Goal: Task Accomplishment & Management: Manage account settings

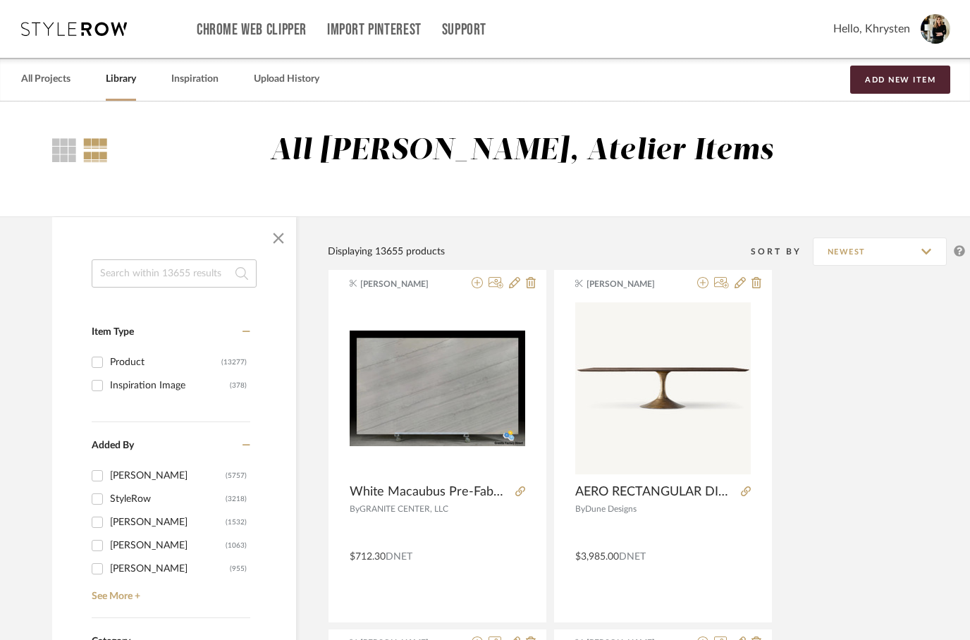
click at [154, 264] on input at bounding box center [174, 273] width 165 height 28
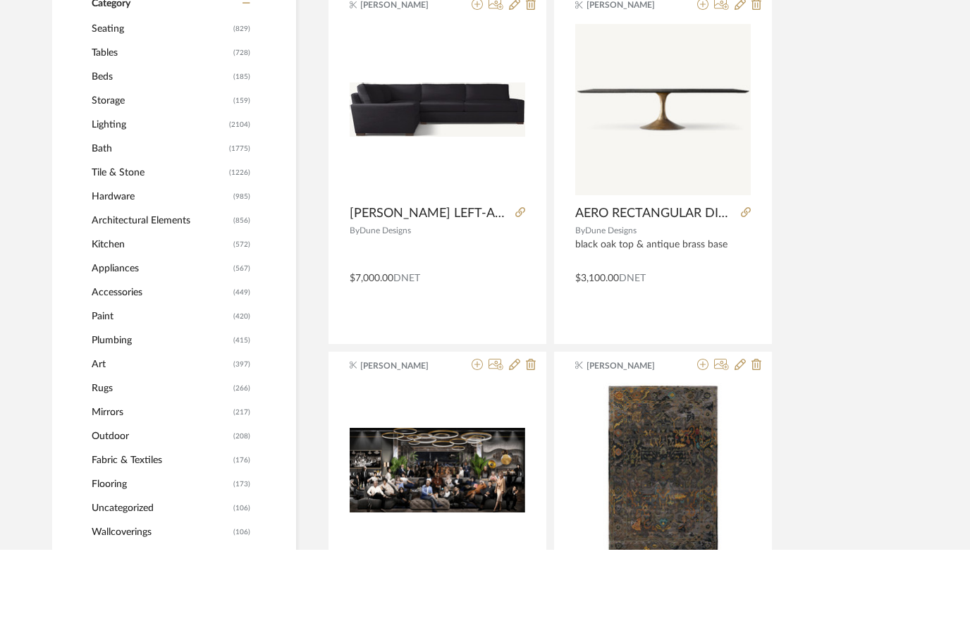
scroll to position [614, 0]
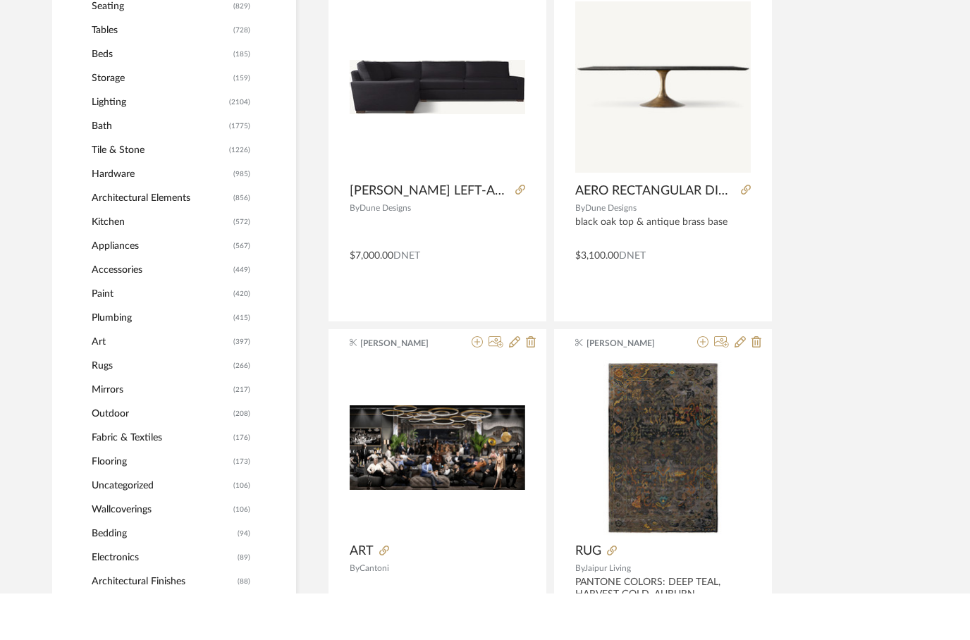
click at [114, 209] on span "Hardware" at bounding box center [161, 221] width 138 height 24
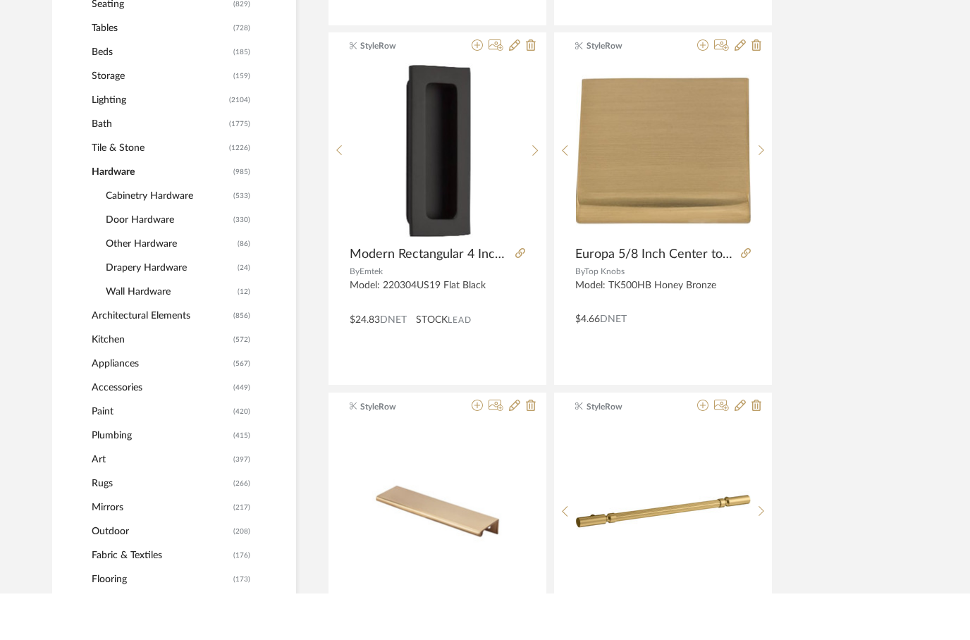
scroll to position [661, 0]
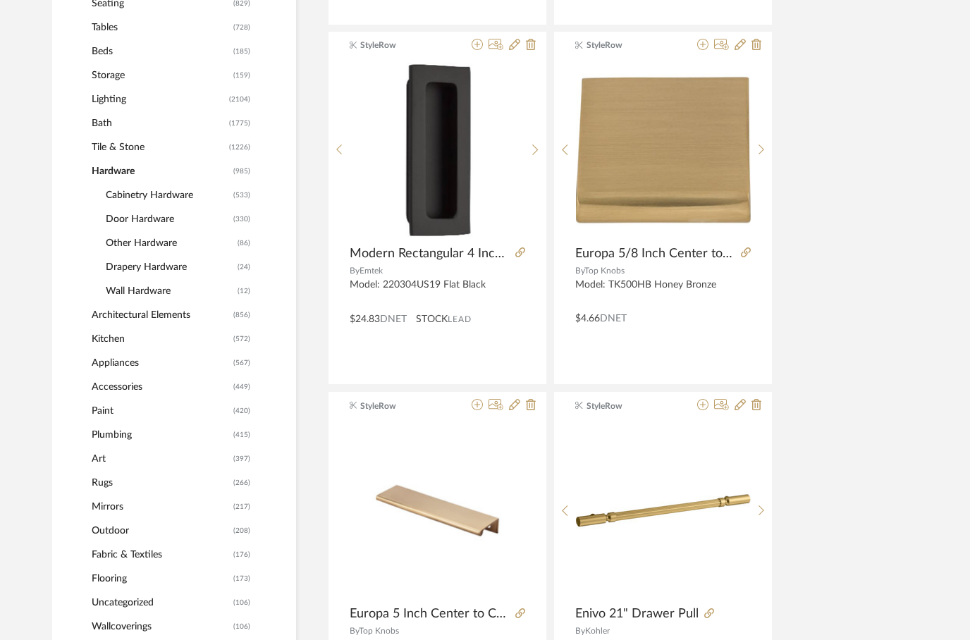
click at [135, 228] on span "Door Hardware" at bounding box center [168, 219] width 124 height 24
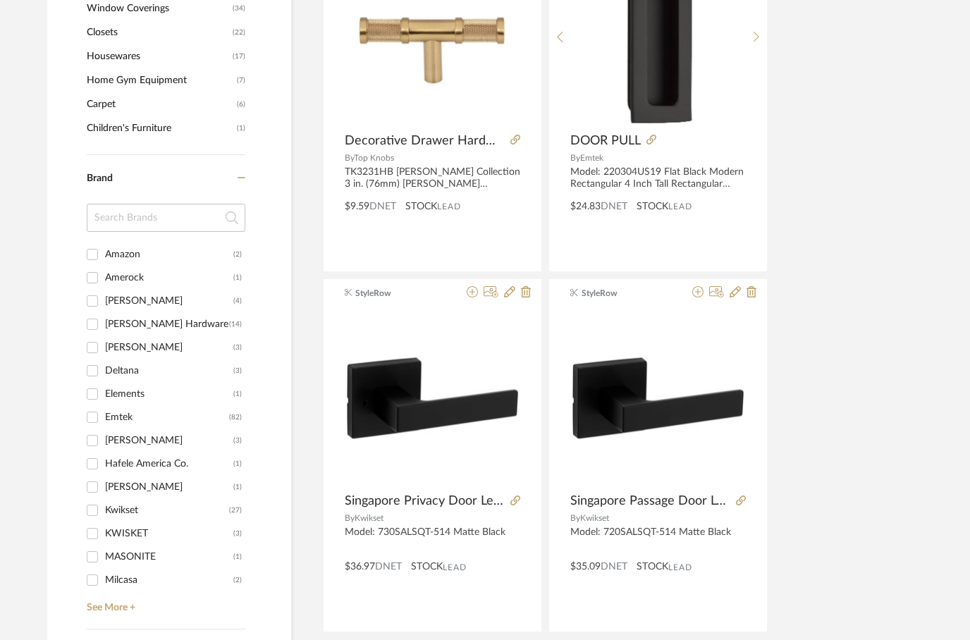
scroll to position [1511, 4]
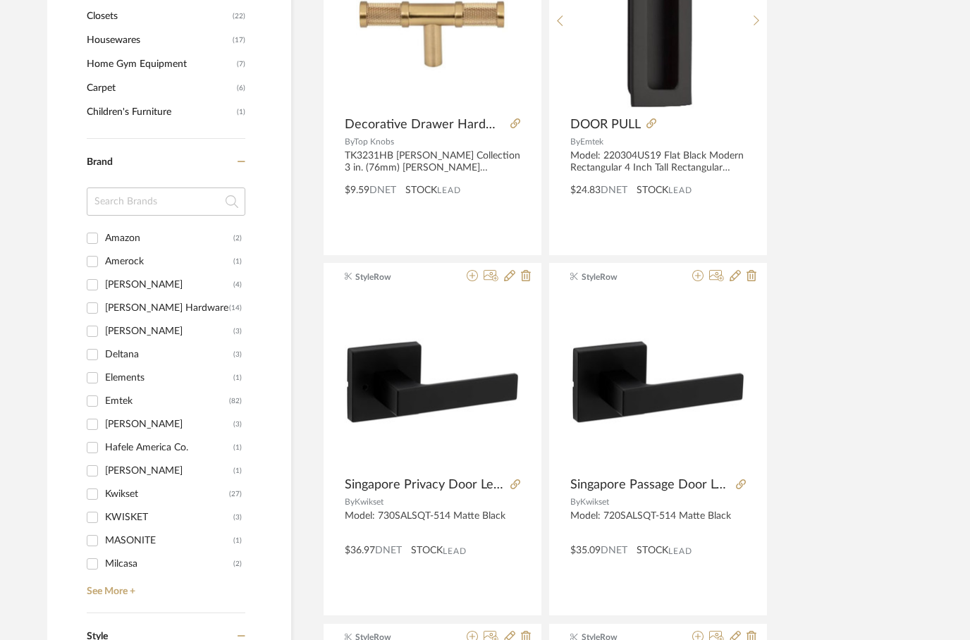
click at [102, 362] on input "Deltana (3)" at bounding box center [93, 355] width 23 height 23
checkbox input "true"
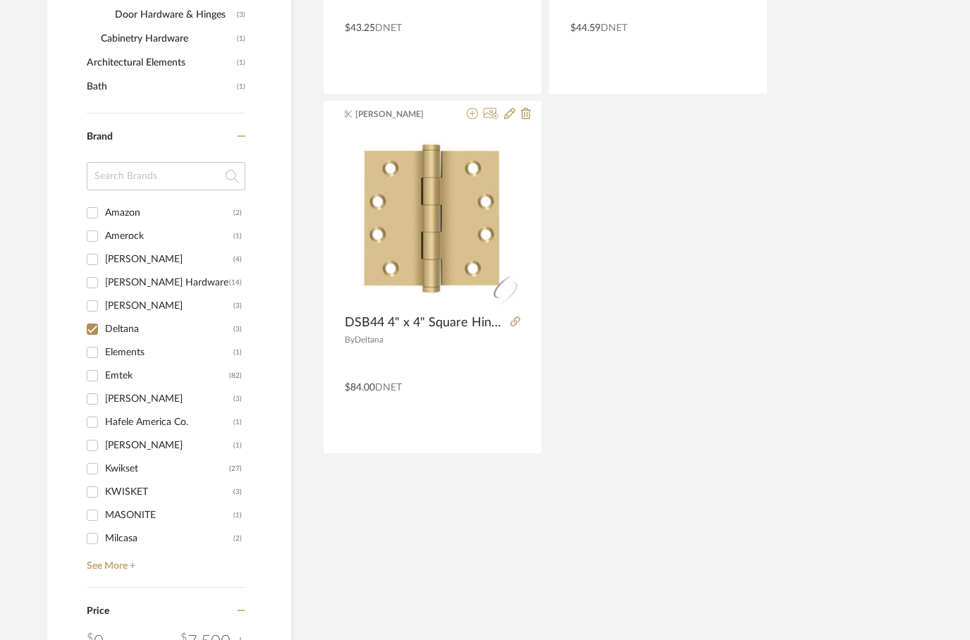
scroll to position [596, 5]
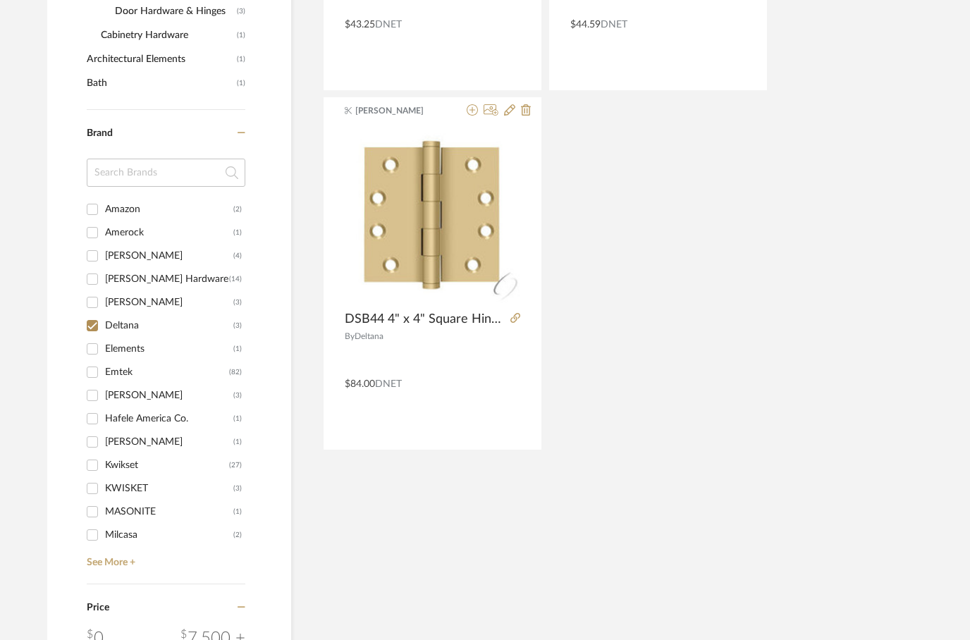
click at [99, 465] on input "Kwikset (27)" at bounding box center [92, 465] width 23 height 23
checkbox input "true"
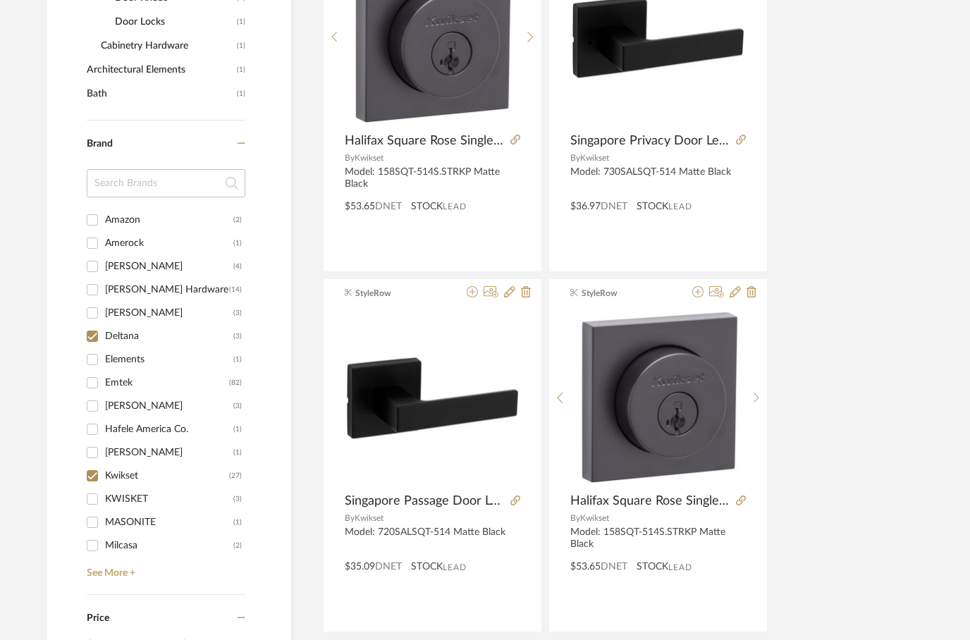
scroll to position [774, 5]
click at [89, 503] on input "KWISKET (3)" at bounding box center [92, 499] width 23 height 23
checkbox input "true"
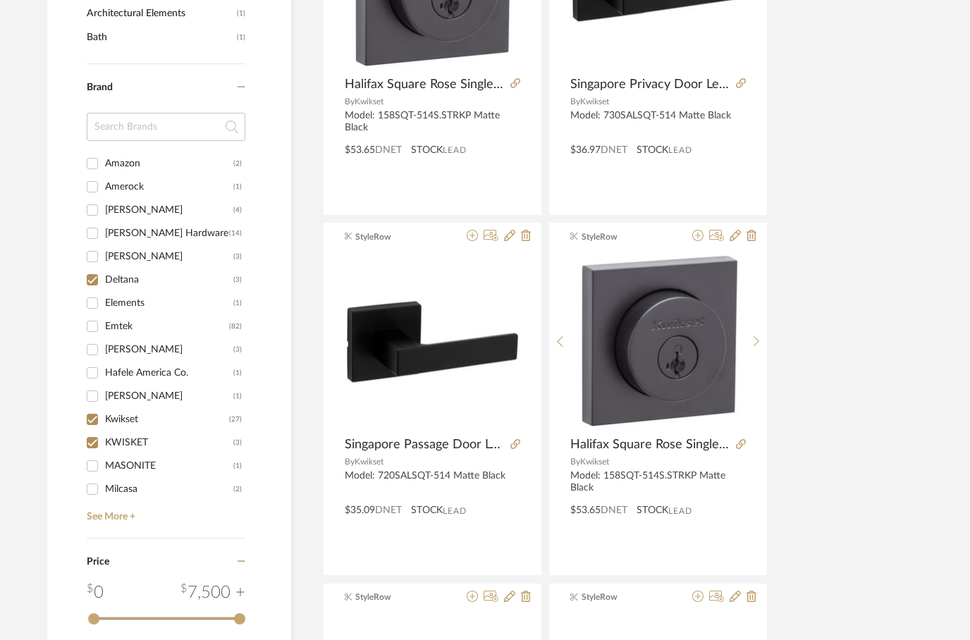
click at [97, 419] on input "Kwikset (27)" at bounding box center [92, 419] width 23 height 23
checkbox input "false"
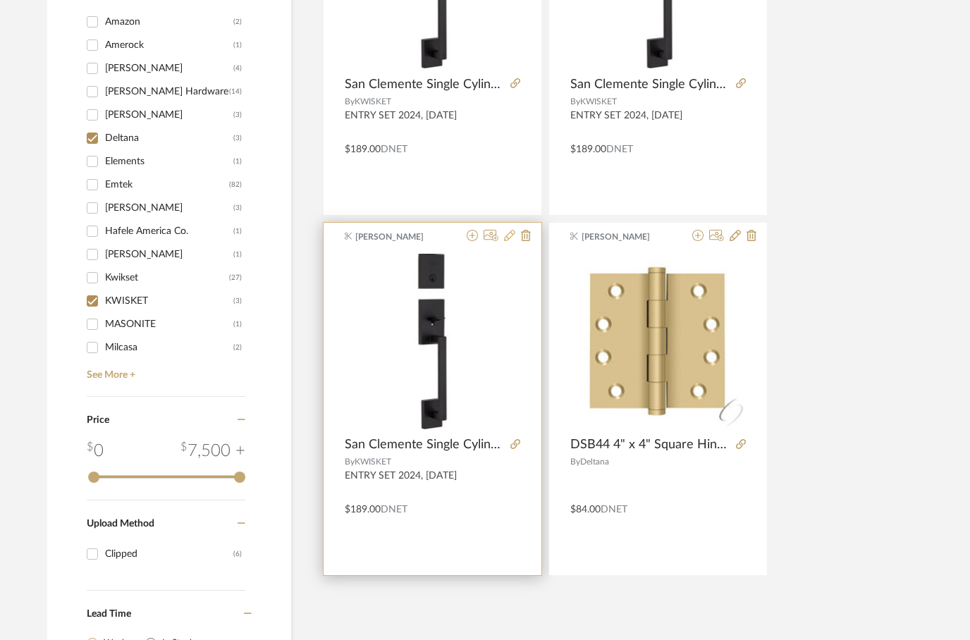
click at [507, 242] on fa-icon at bounding box center [509, 236] width 11 height 11
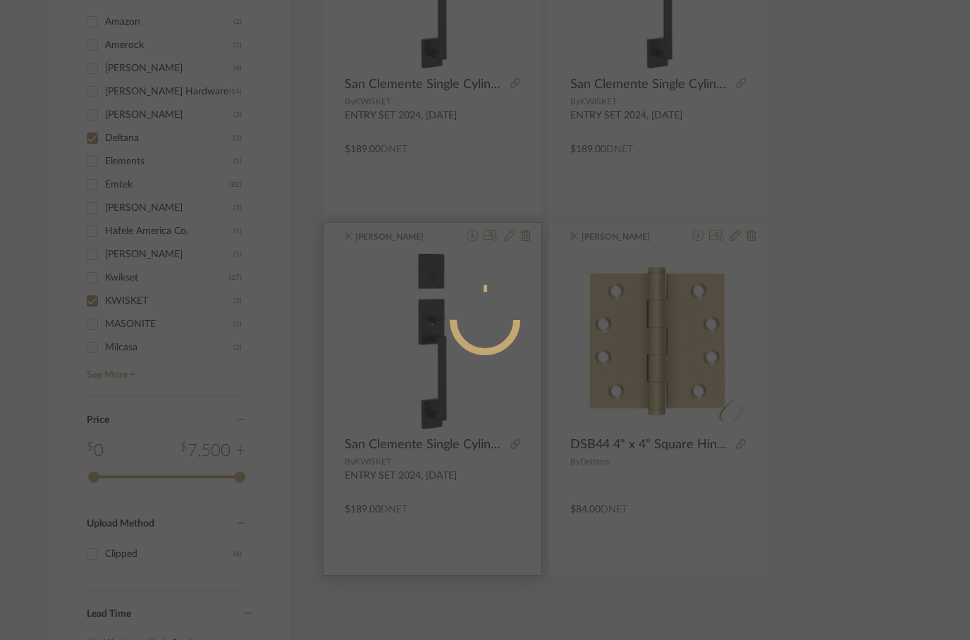
radio input "true"
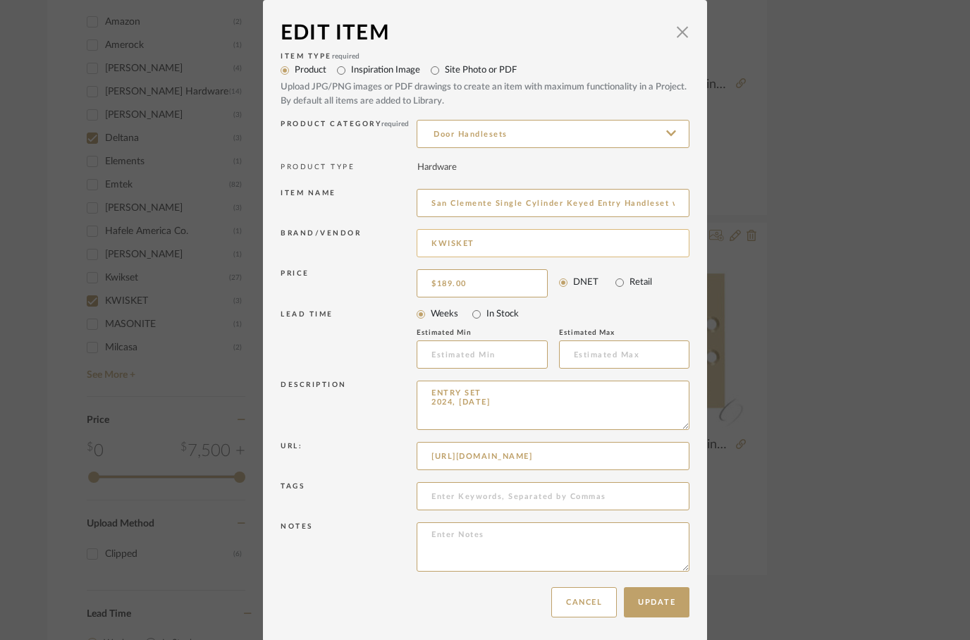
click at [502, 248] on input "KWISKET" at bounding box center [553, 243] width 273 height 28
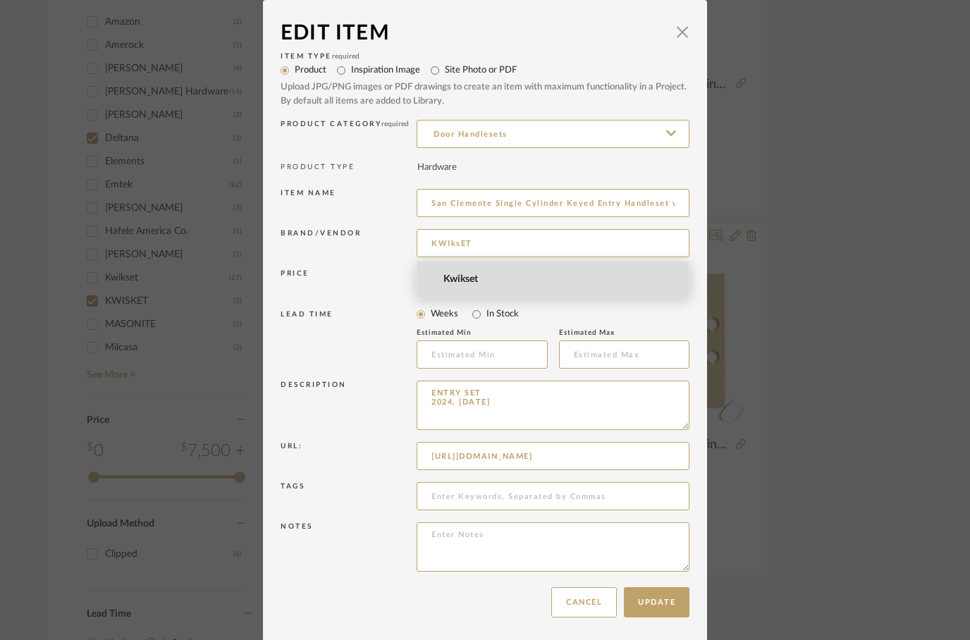
click at [454, 281] on span "Kwikset" at bounding box center [558, 280] width 231 height 12
type input "Kwikset"
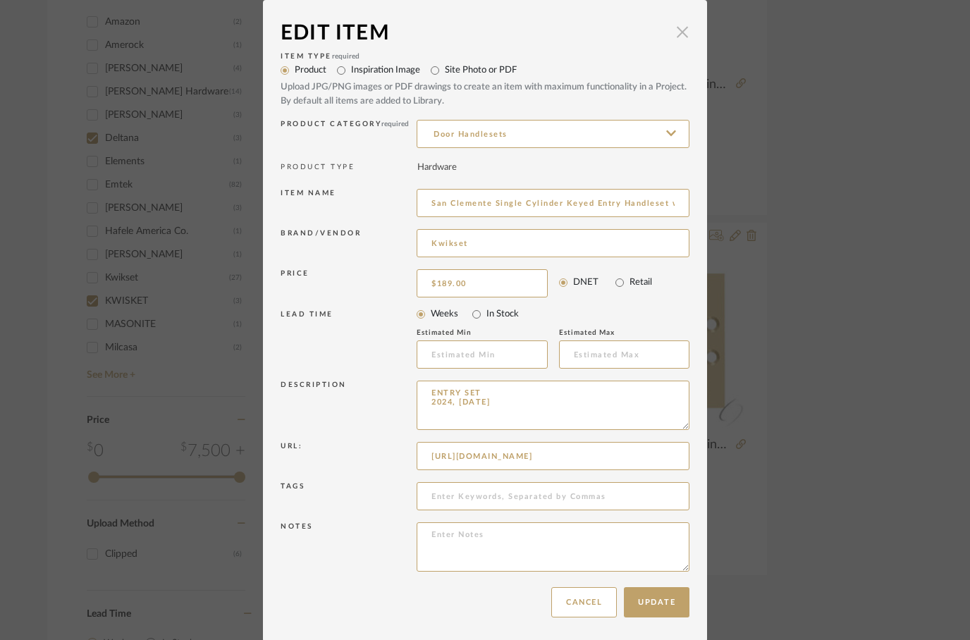
click at [683, 40] on span "button" at bounding box center [682, 32] width 28 height 28
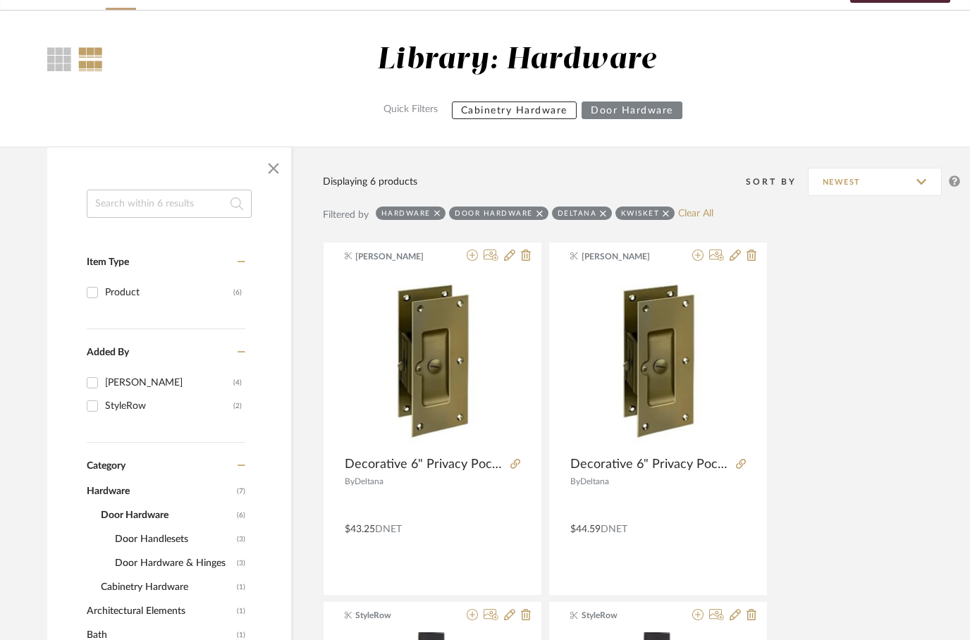
scroll to position [93, 5]
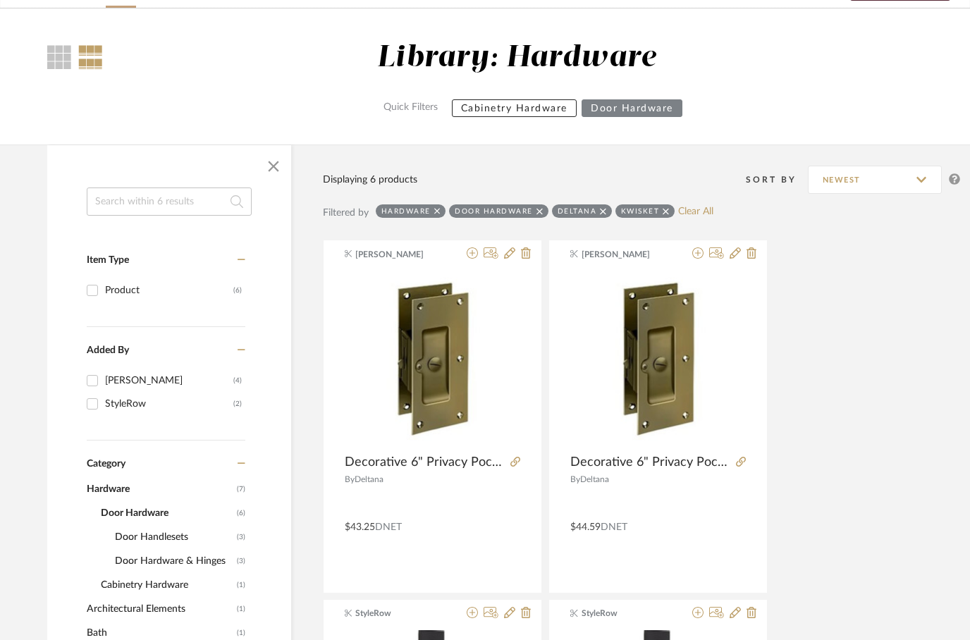
click at [600, 216] on icon at bounding box center [603, 212] width 6 height 10
checkbox input "false"
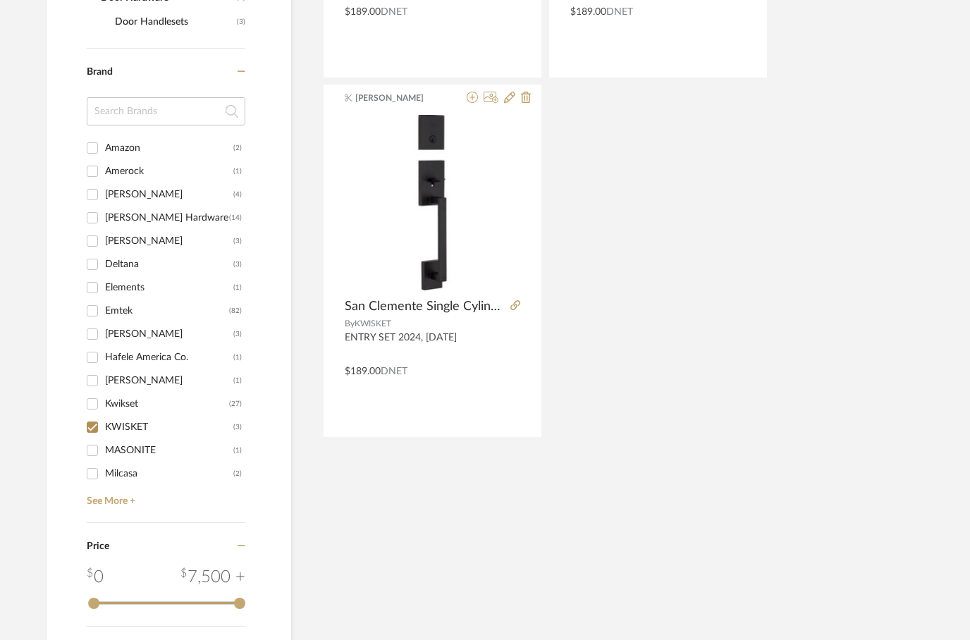
scroll to position [608, 5]
click at [98, 407] on input "Kwikset (27)" at bounding box center [92, 404] width 23 height 23
checkbox input "true"
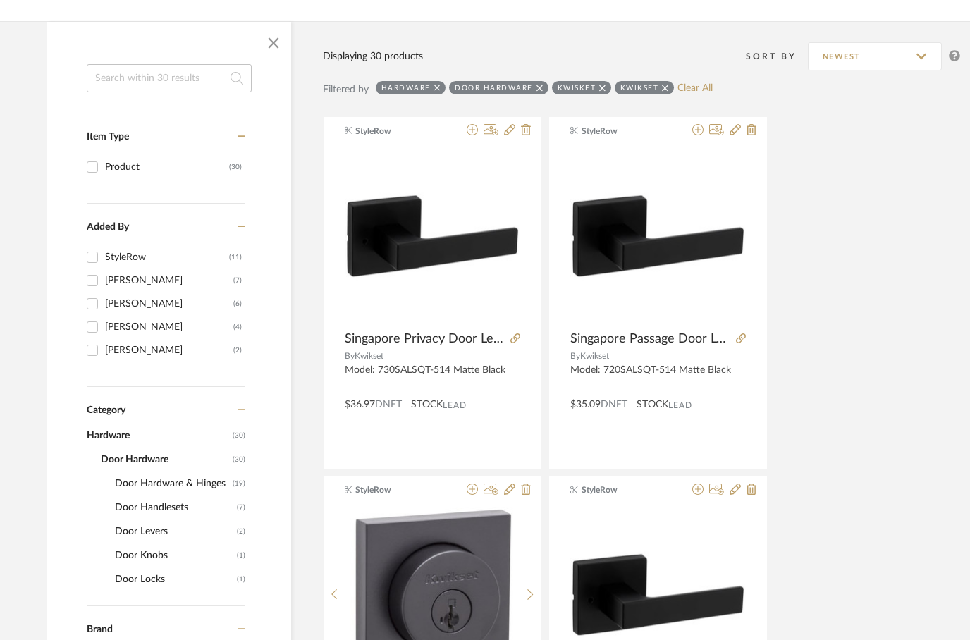
scroll to position [0, 5]
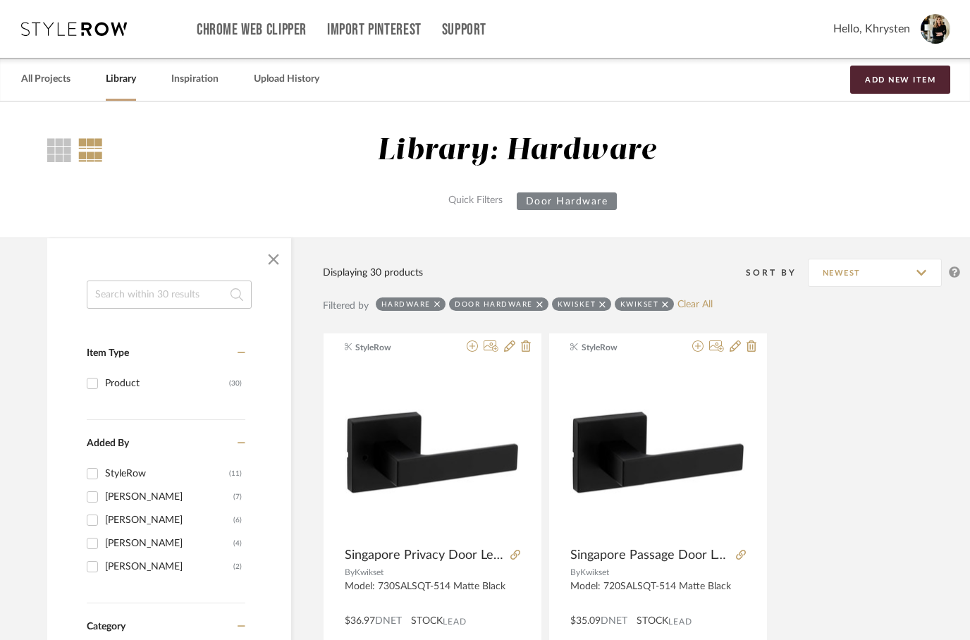
click at [147, 295] on input at bounding box center [169, 295] width 165 height 28
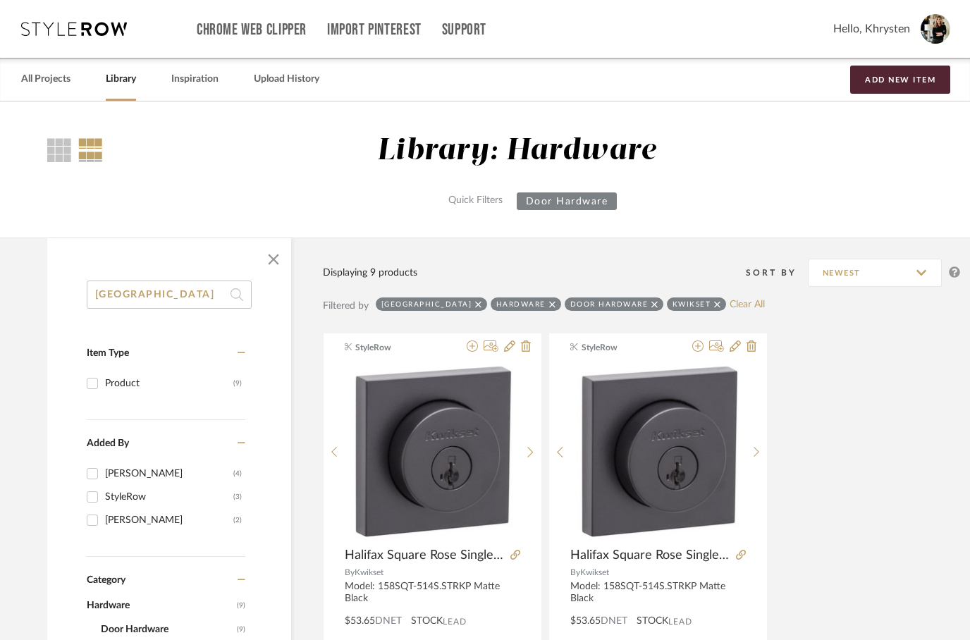
type input "[GEOGRAPHIC_DATA]"
click at [714, 306] on icon at bounding box center [717, 305] width 6 height 10
checkbox input "false"
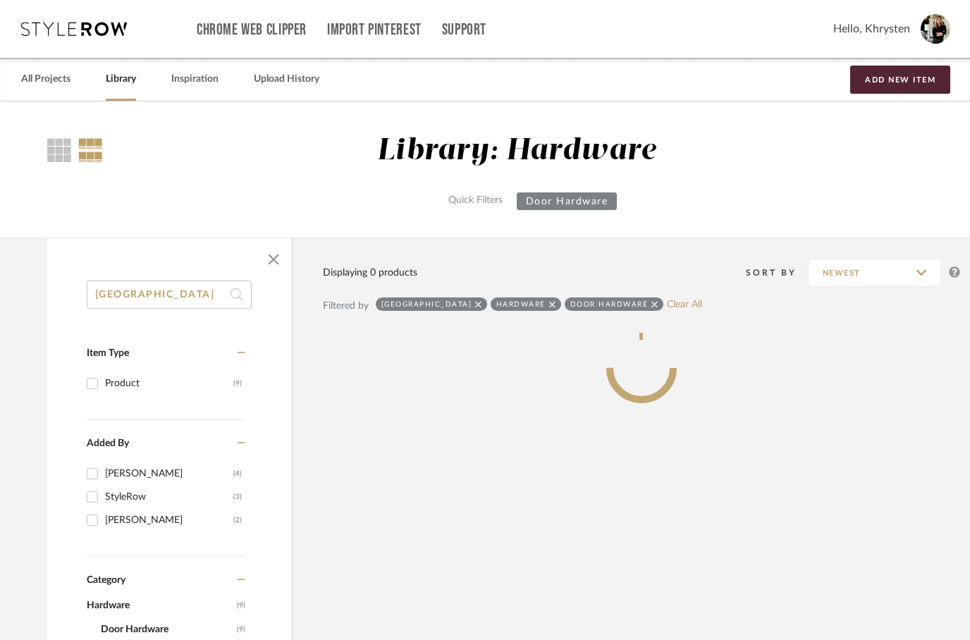
click at [651, 306] on icon at bounding box center [654, 305] width 6 height 10
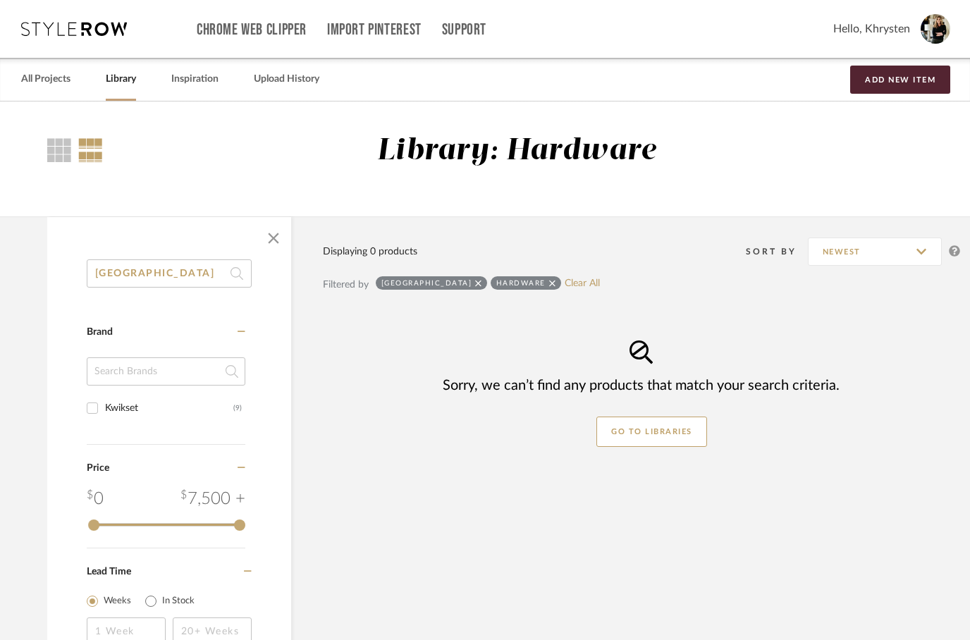
click at [499, 307] on div "Filtered by Halifax Hardware Clear All" at bounding box center [641, 290] width 637 height 42
click at [549, 283] on icon at bounding box center [552, 283] width 6 height 10
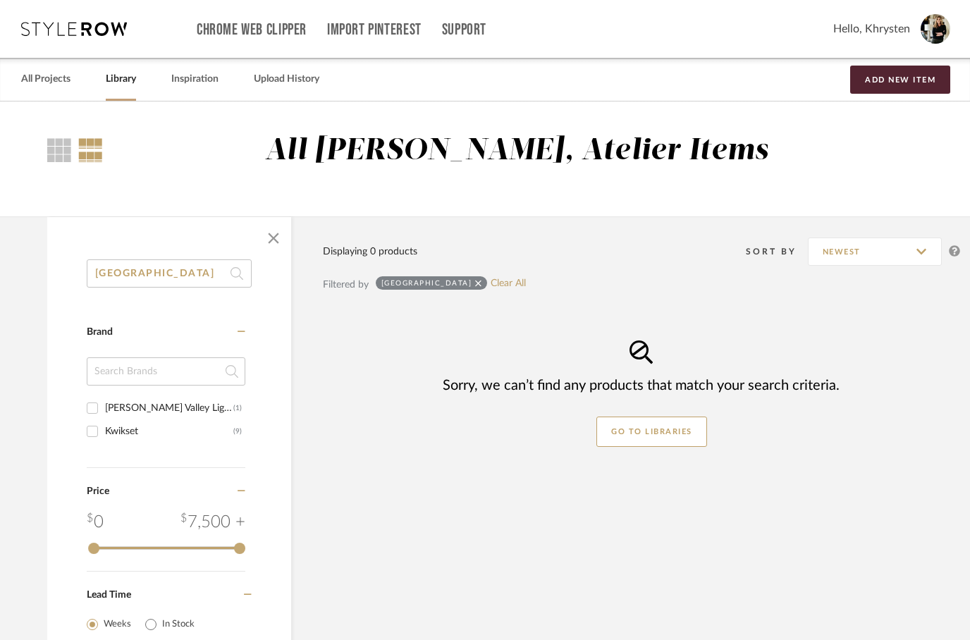
click at [159, 278] on input "[GEOGRAPHIC_DATA]" at bounding box center [169, 273] width 165 height 28
click at [491, 286] on link "Clear All" at bounding box center [508, 284] width 35 height 12
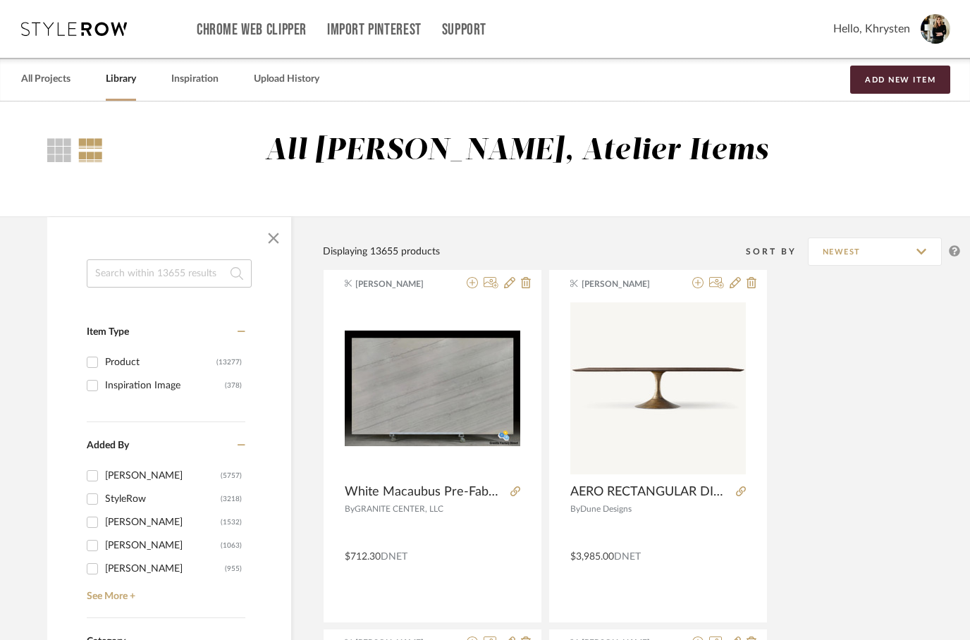
click at [142, 271] on input at bounding box center [169, 273] width 165 height 28
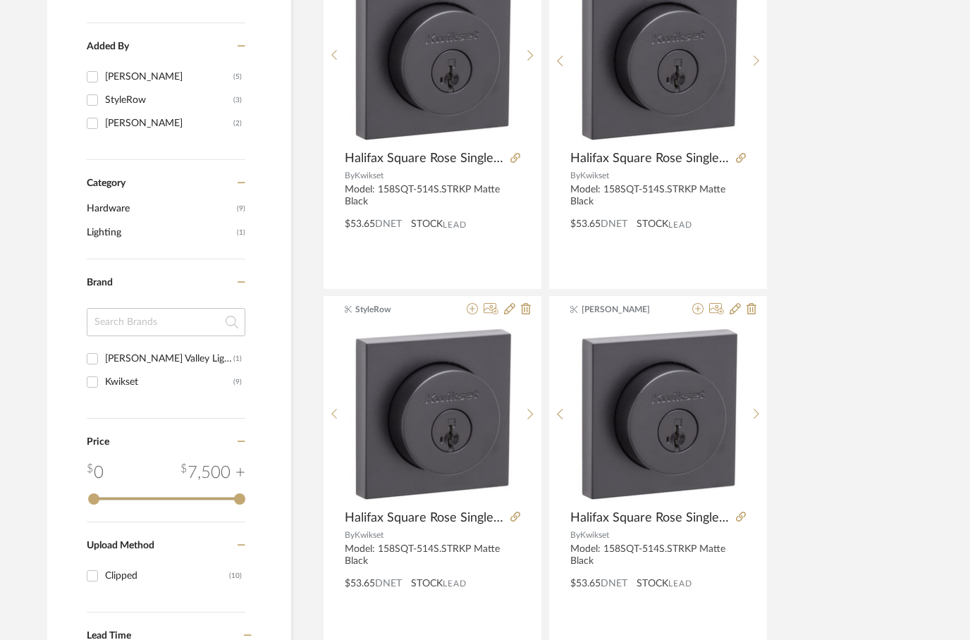
scroll to position [374, 5]
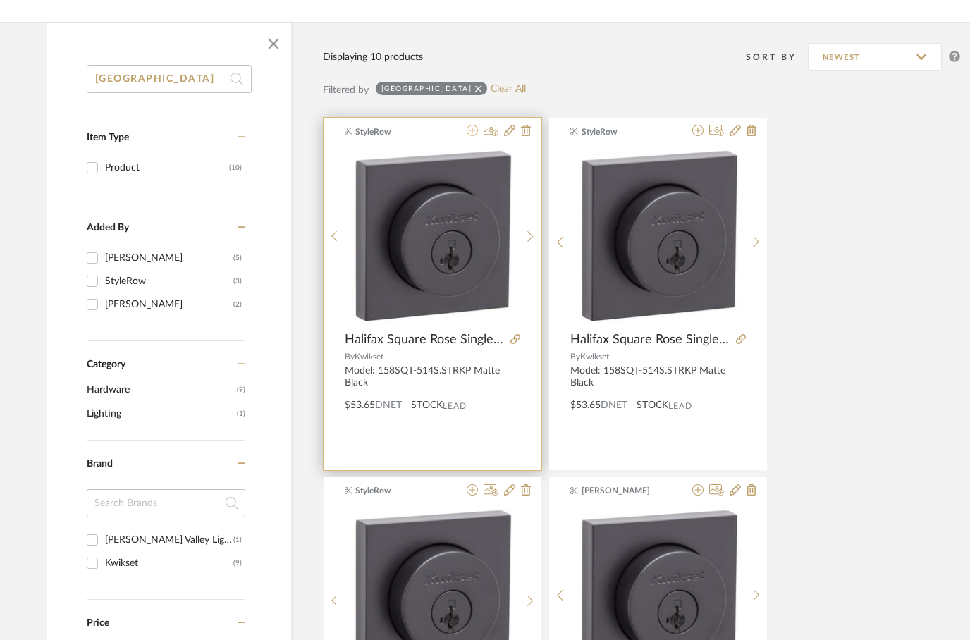
type input "[GEOGRAPHIC_DATA]"
click at [474, 137] on fa-icon at bounding box center [472, 130] width 11 height 11
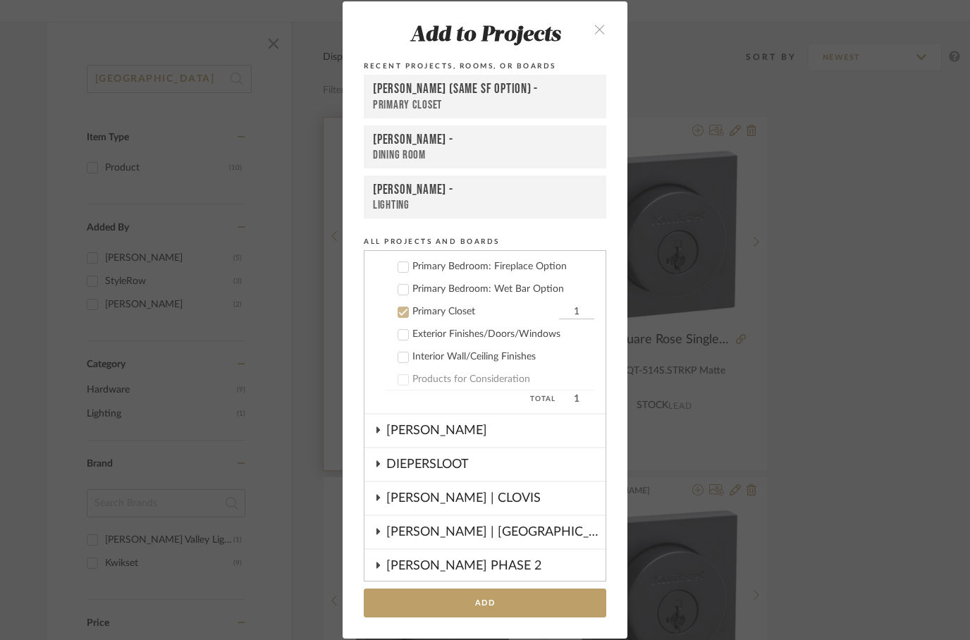
scroll to position [317, 0]
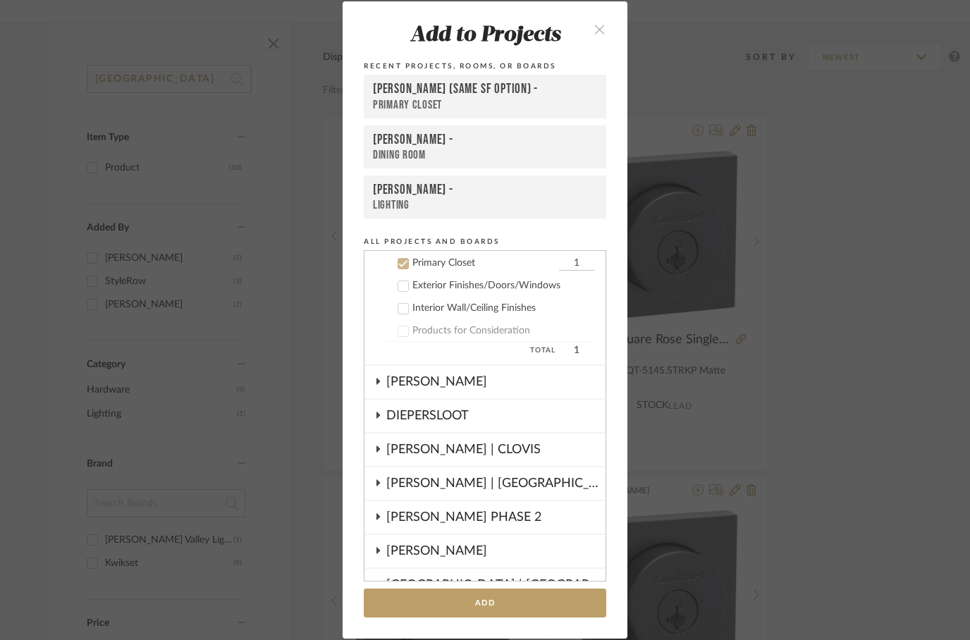
click at [405, 264] on icon at bounding box center [403, 263] width 9 height 7
checkbox input "false"
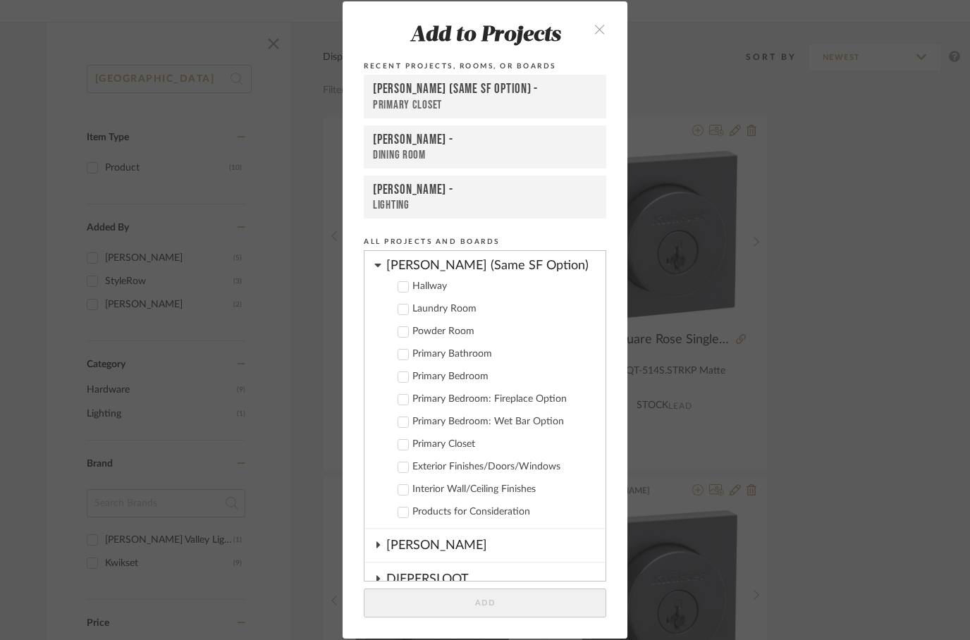
scroll to position [138, 0]
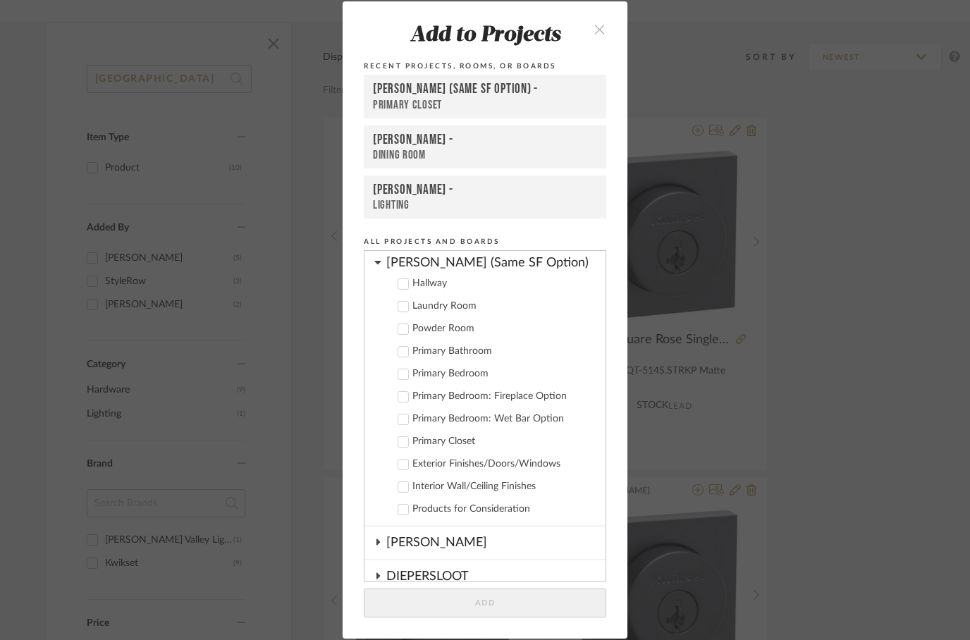
click at [400, 470] on icon at bounding box center [403, 465] width 10 height 10
checkbox input "true"
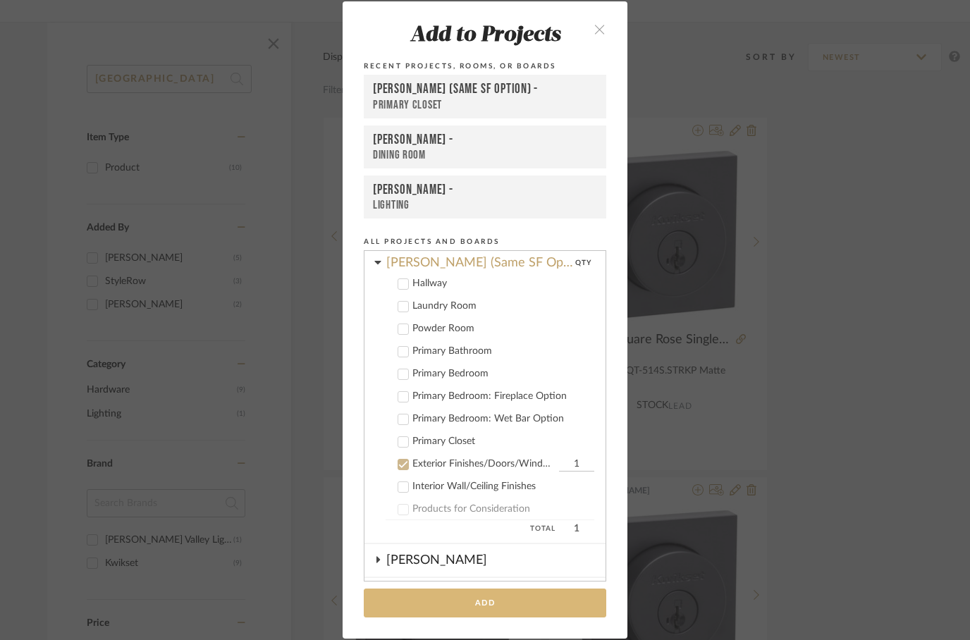
click at [478, 607] on button "Add" at bounding box center [485, 603] width 243 height 29
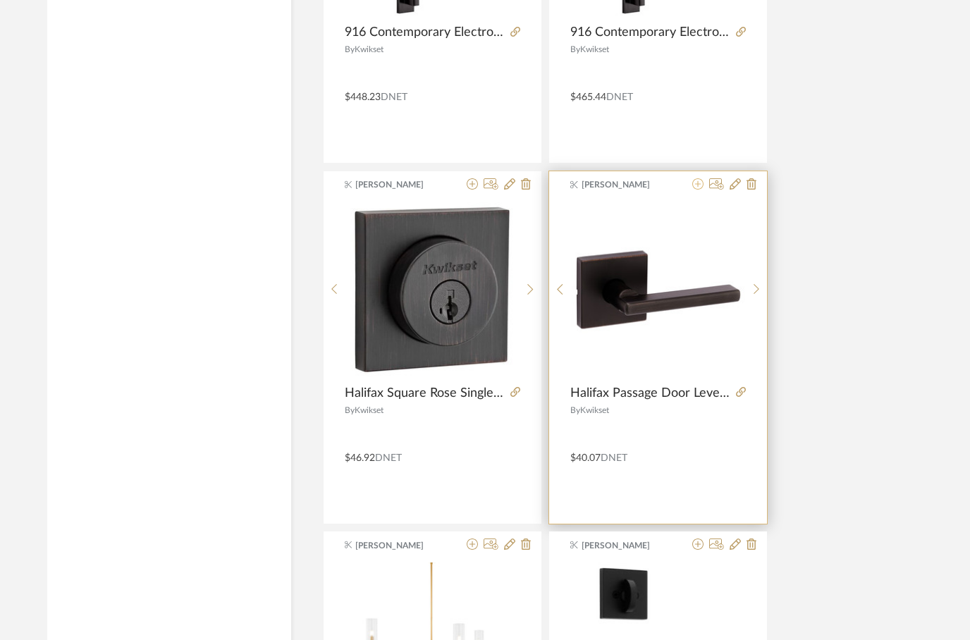
click at [696, 190] on icon at bounding box center [697, 183] width 11 height 11
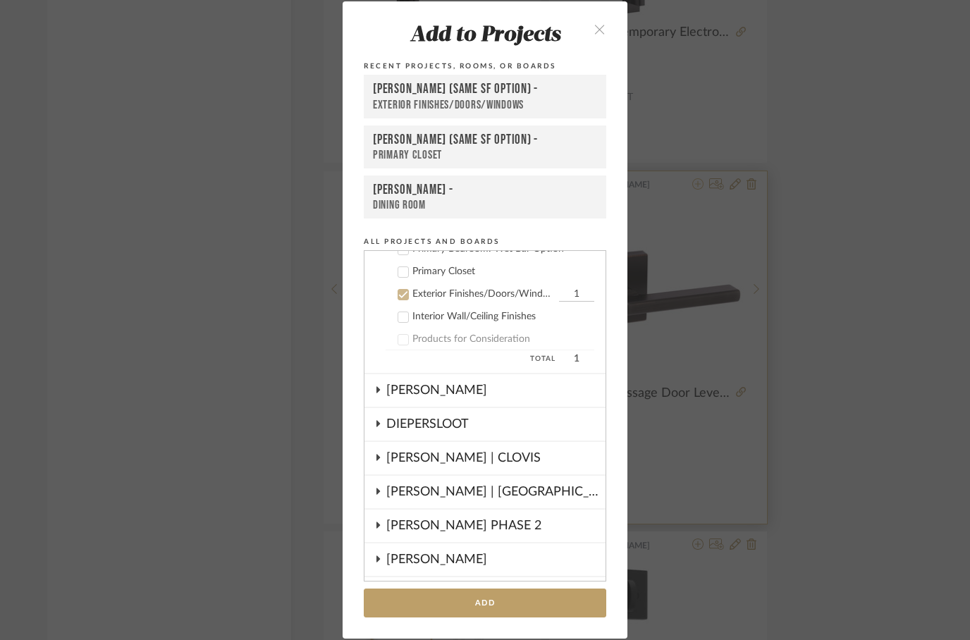
scroll to position [339, 0]
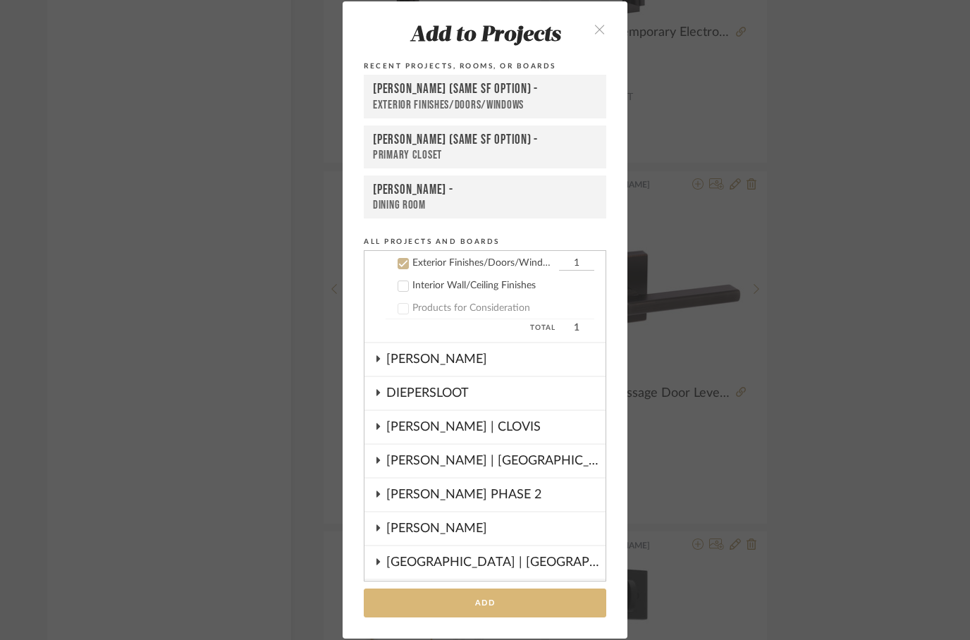
click at [475, 608] on button "Add" at bounding box center [485, 603] width 243 height 29
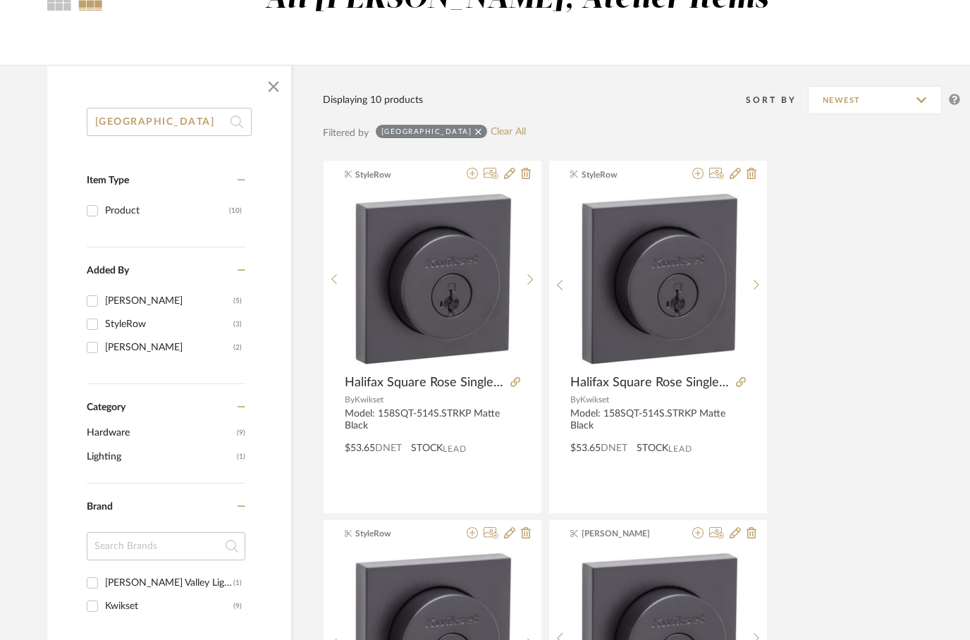
scroll to position [0, 5]
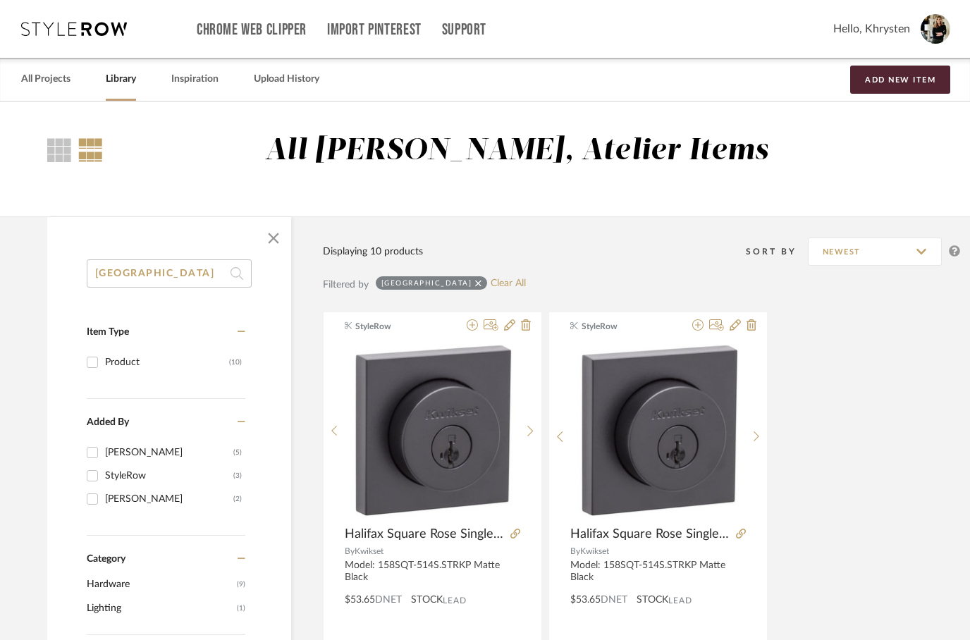
click at [173, 277] on input "[GEOGRAPHIC_DATA]" at bounding box center [169, 273] width 165 height 28
type input "H"
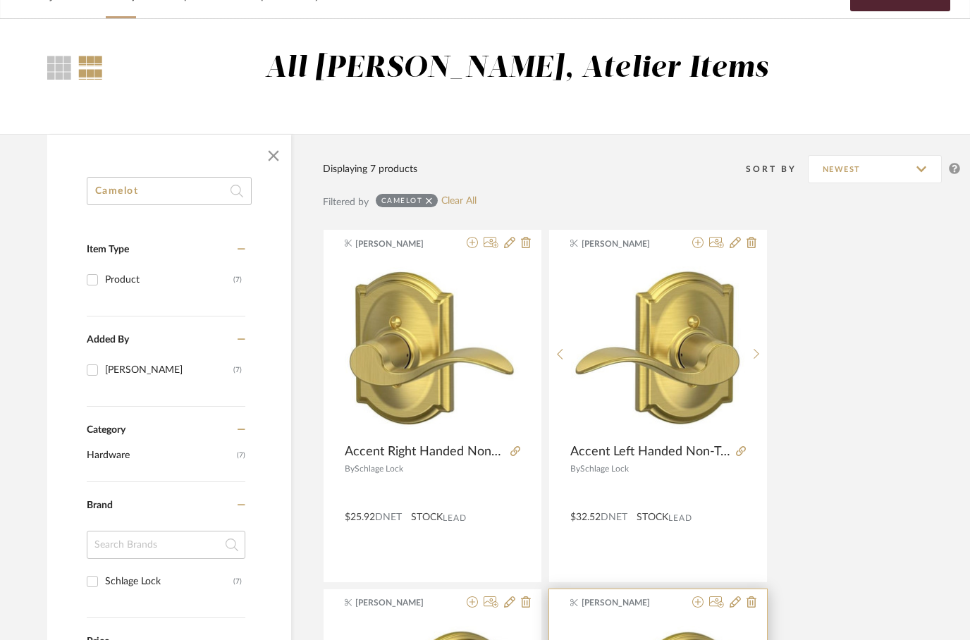
scroll to position [0, 5]
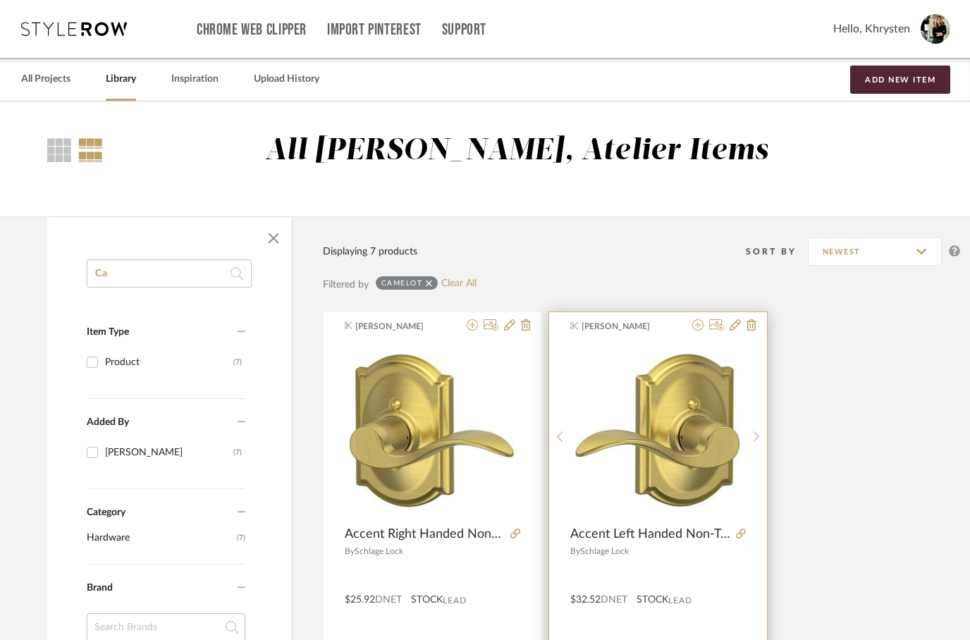
type input "C"
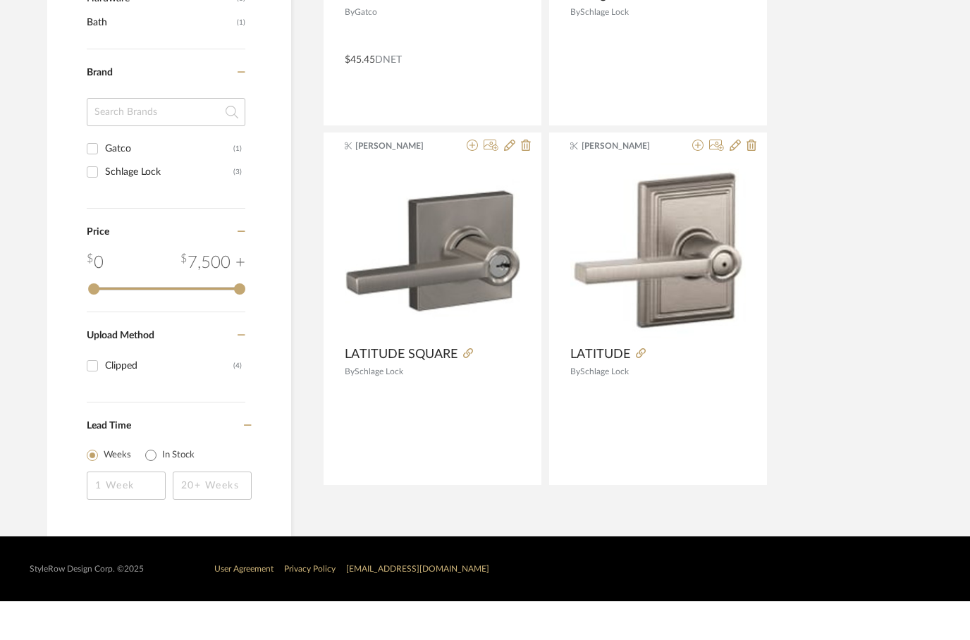
scroll to position [0, 5]
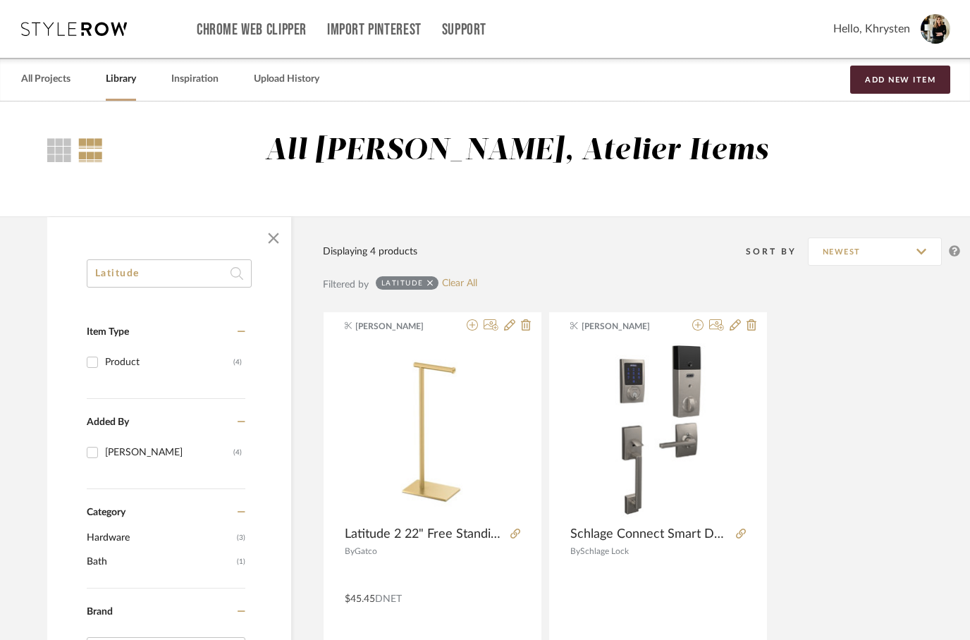
click at [183, 277] on input "Latitude" at bounding box center [169, 273] width 165 height 28
click at [181, 286] on input "Latitude" at bounding box center [169, 273] width 165 height 28
click at [188, 278] on input "Latitude" at bounding box center [169, 273] width 165 height 28
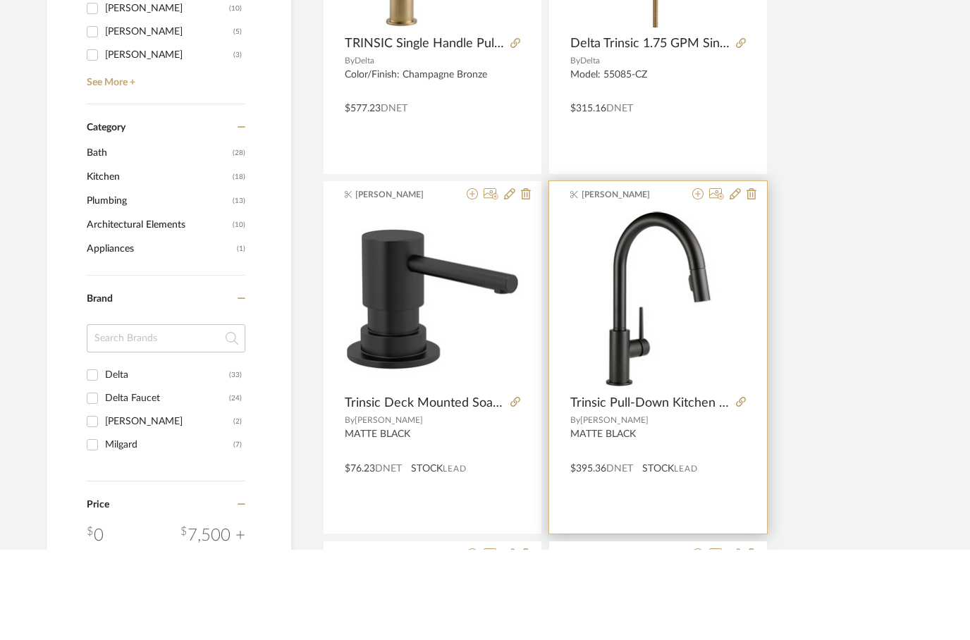
scroll to position [400, 5]
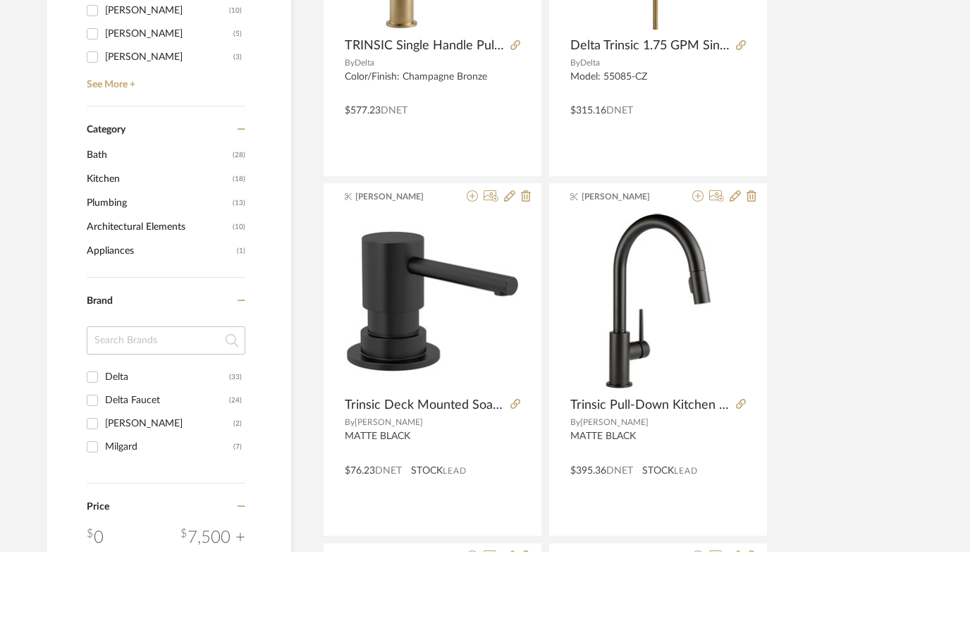
type input "Trinsic"
click at [97, 524] on input "Milgard (7)" at bounding box center [92, 535] width 23 height 23
checkbox input "true"
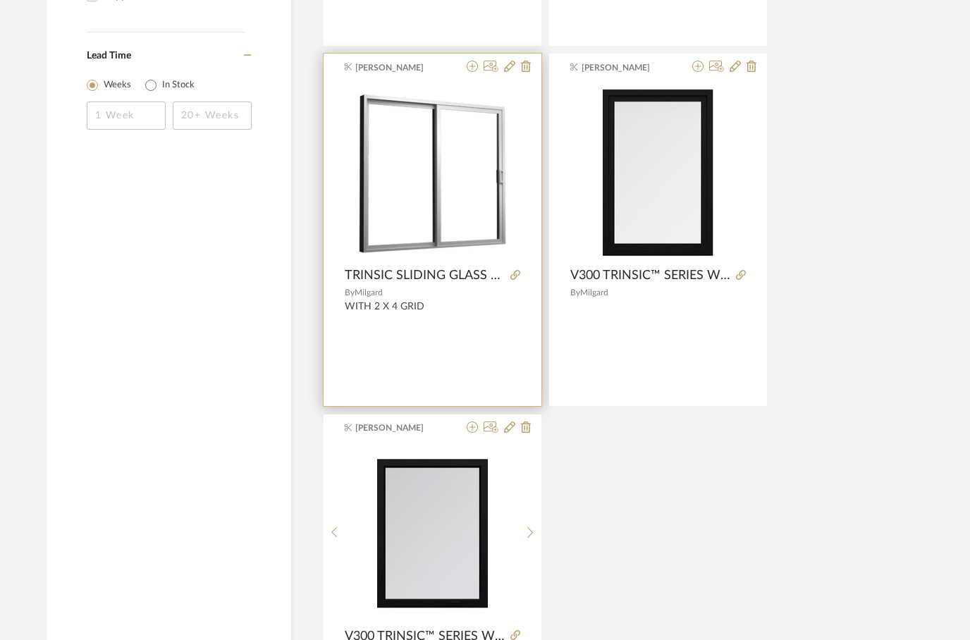
scroll to position [983, 5]
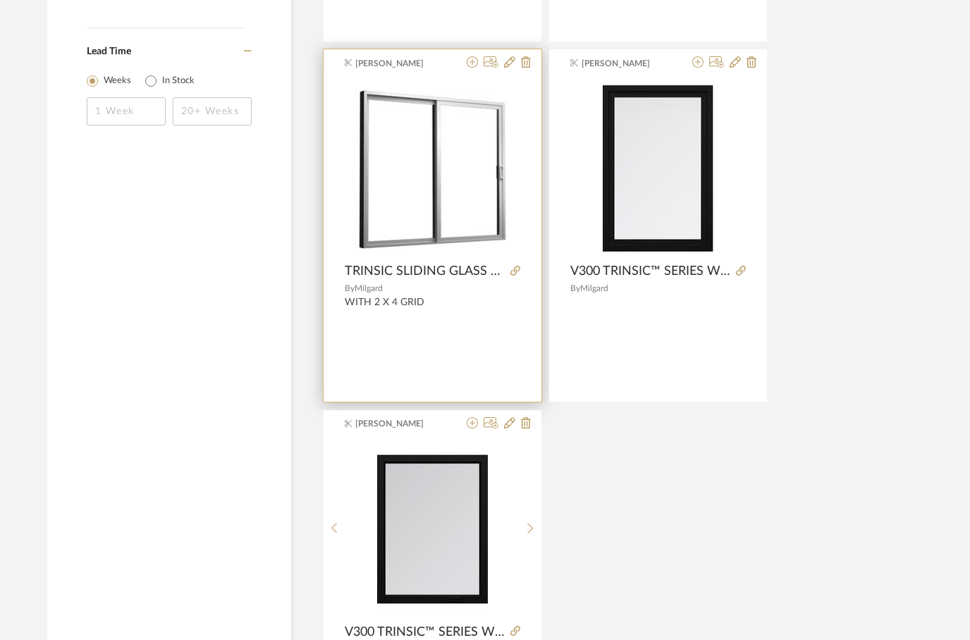
click at [436, 178] on img "0" at bounding box center [433, 168] width 176 height 166
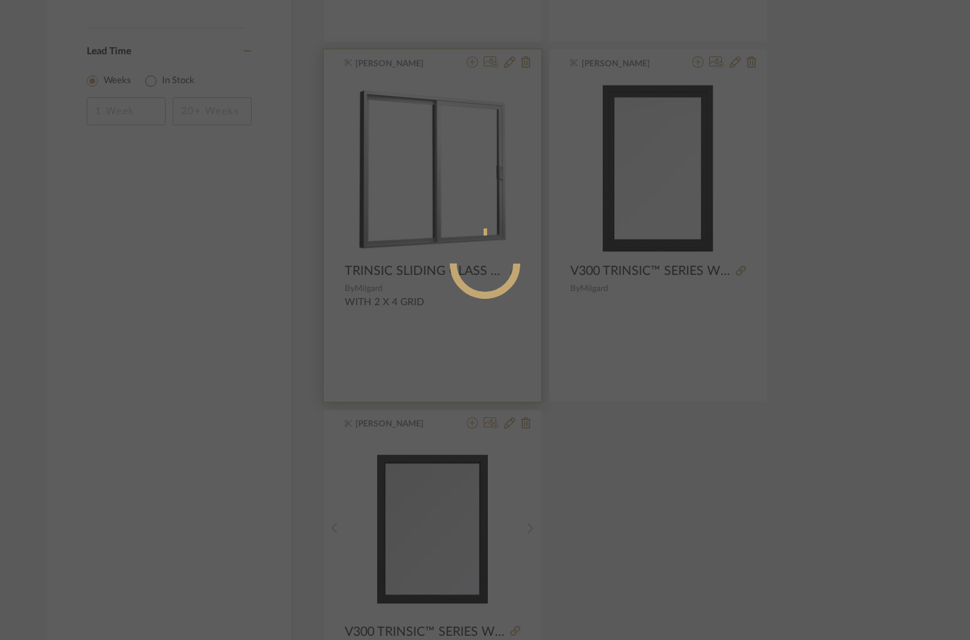
scroll to position [0, 0]
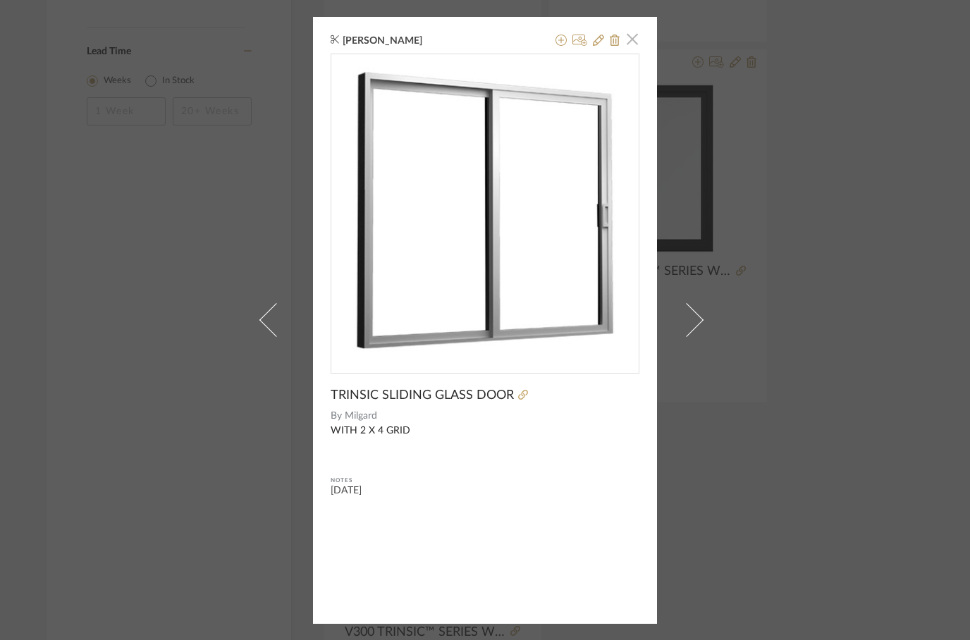
click at [634, 43] on span "button" at bounding box center [632, 39] width 28 height 28
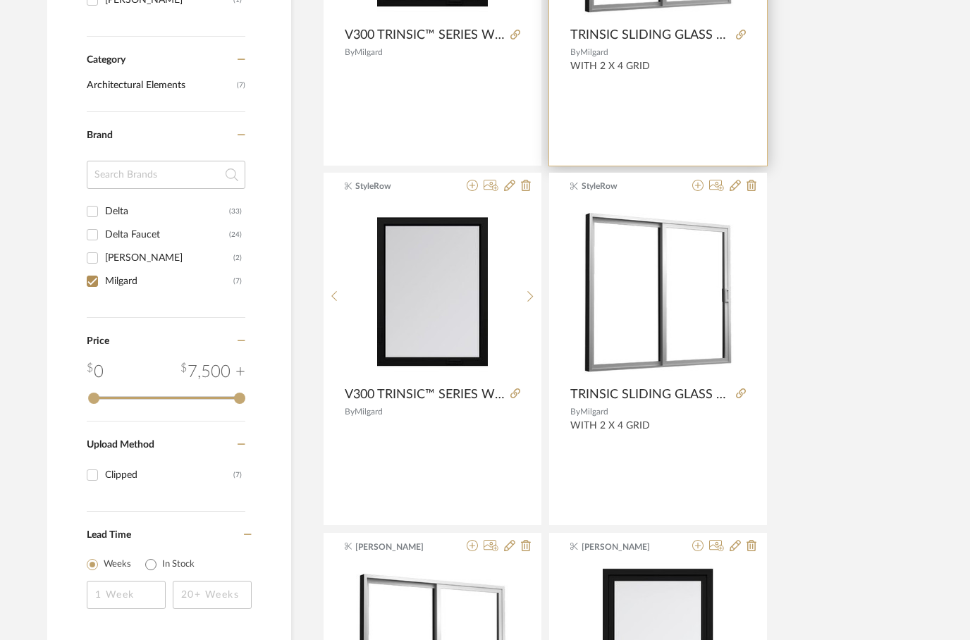
scroll to position [0, 5]
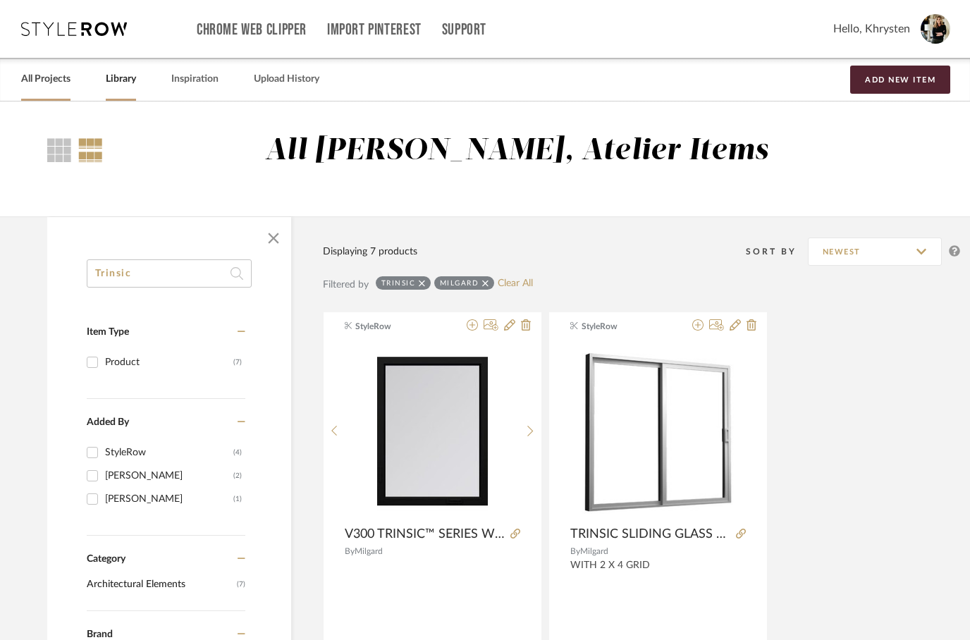
click at [32, 87] on link "All Projects" at bounding box center [45, 79] width 49 height 19
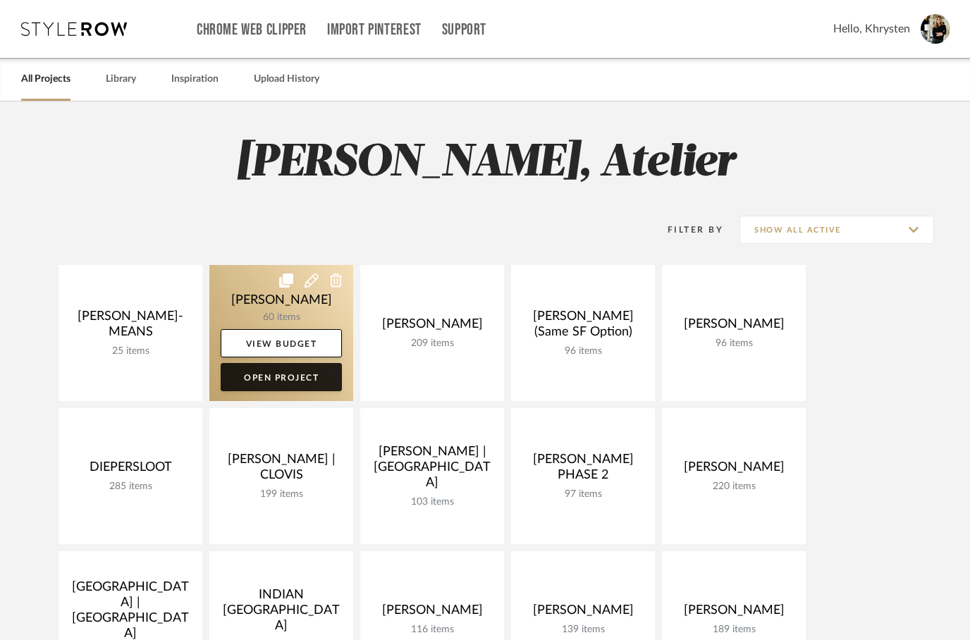
click at [284, 377] on link "Open Project" at bounding box center [281, 377] width 121 height 28
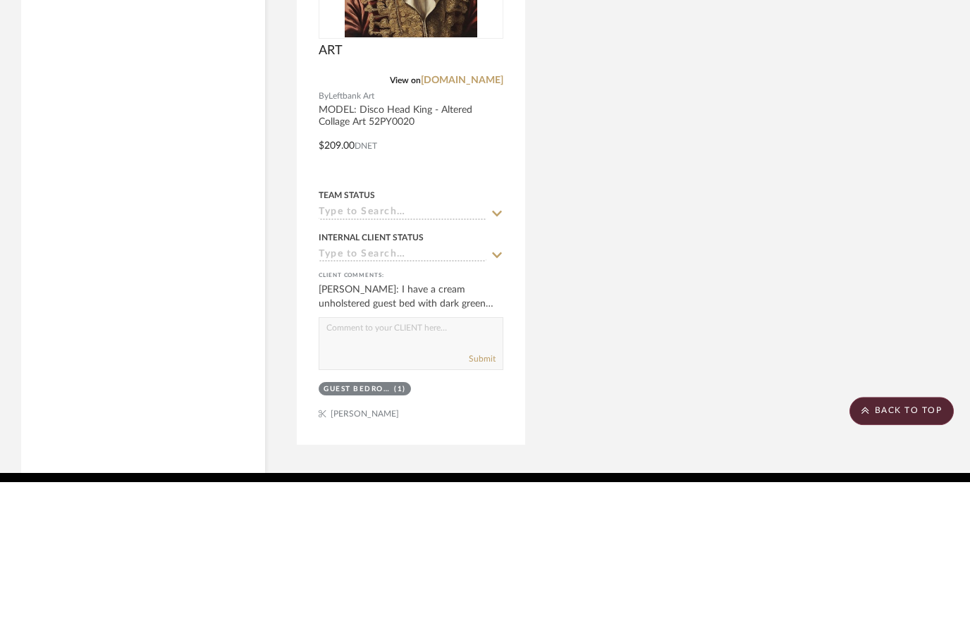
scroll to position [11911, 0]
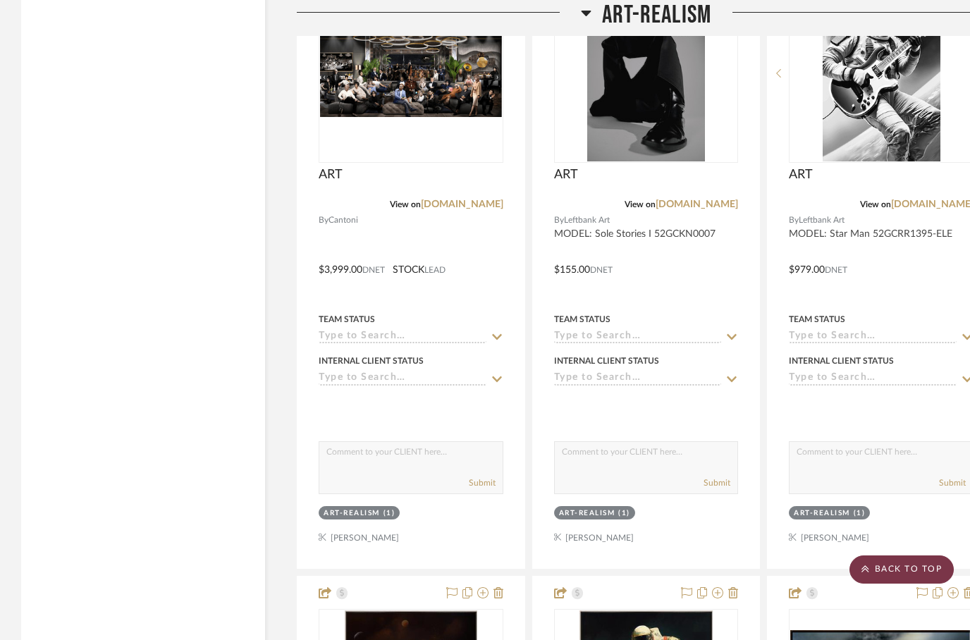
click at [900, 560] on scroll-to-top-button "BACK TO TOP" at bounding box center [902, 570] width 104 height 28
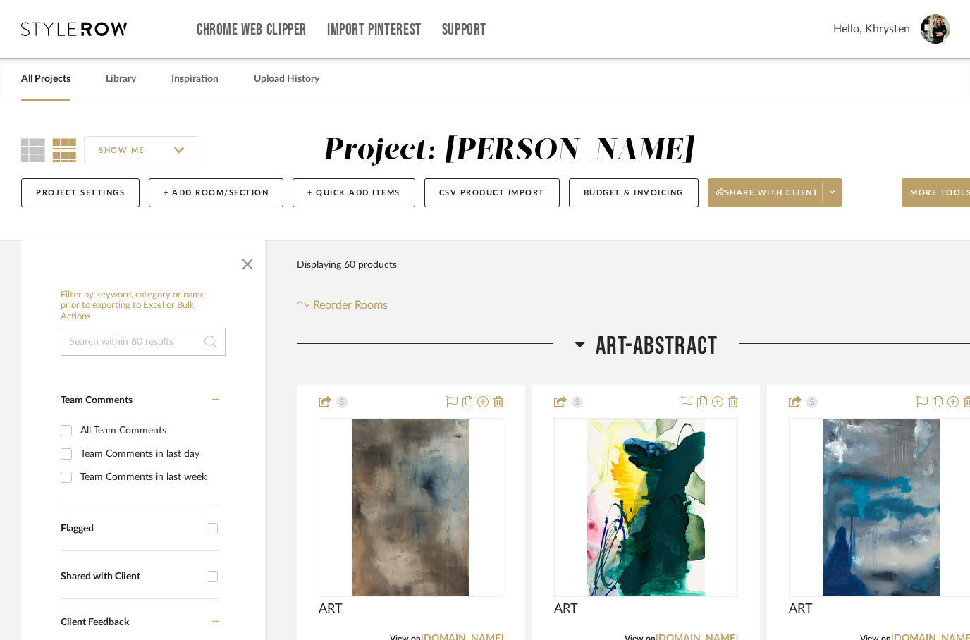
scroll to position [0, 45]
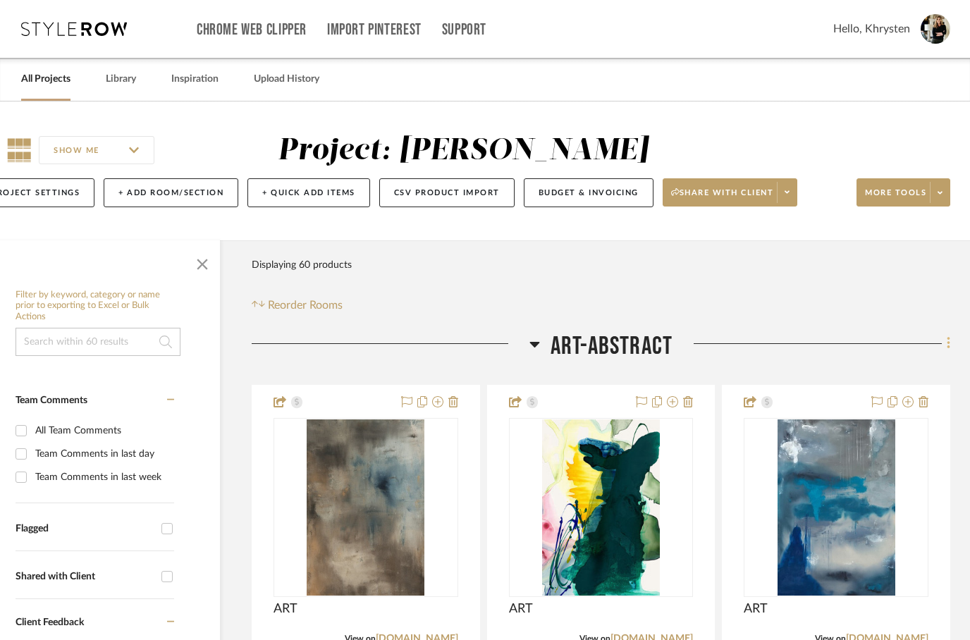
click at [944, 352] on fa-icon at bounding box center [946, 344] width 9 height 23
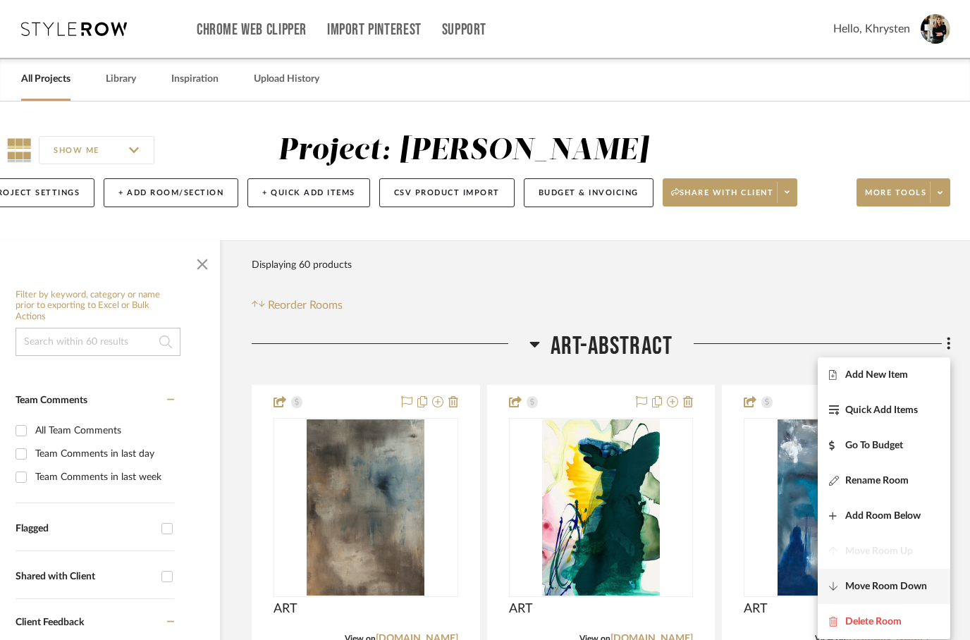
click at [860, 589] on span "Move Room Down" at bounding box center [886, 587] width 82 height 12
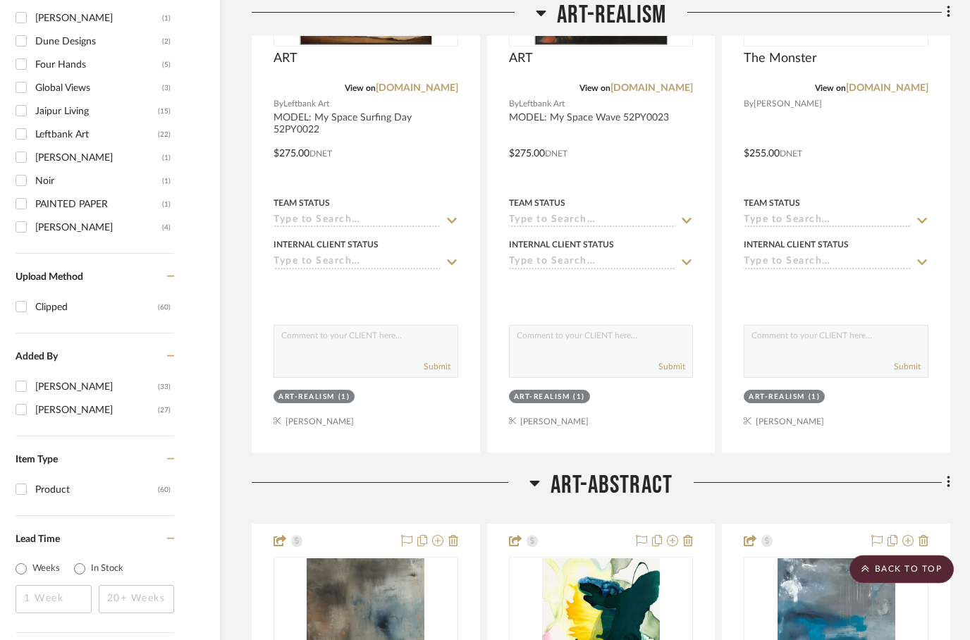
scroll to position [1647, 45]
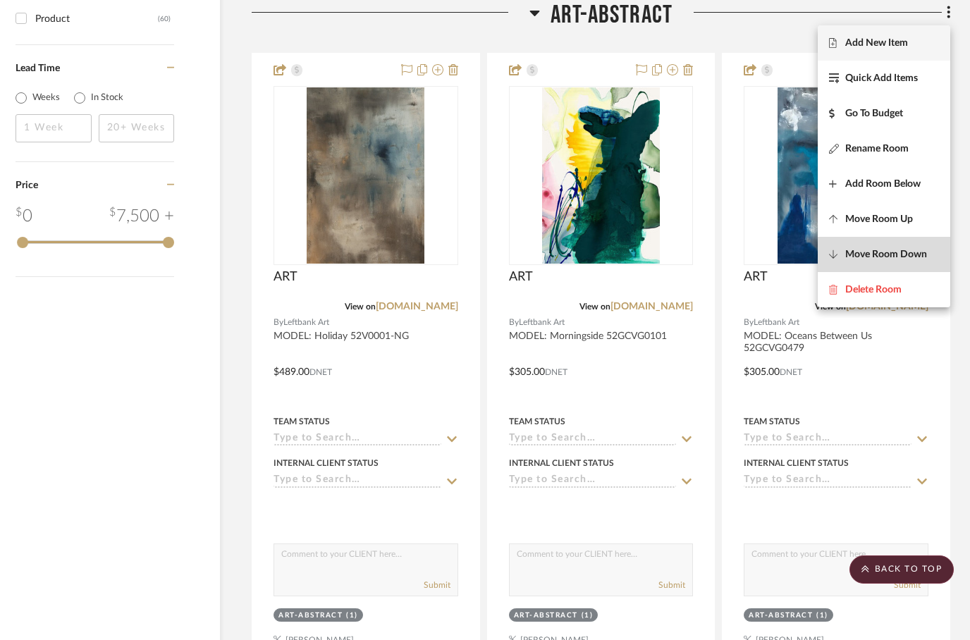
click at [886, 259] on span "Move Room Down" at bounding box center [886, 255] width 82 height 12
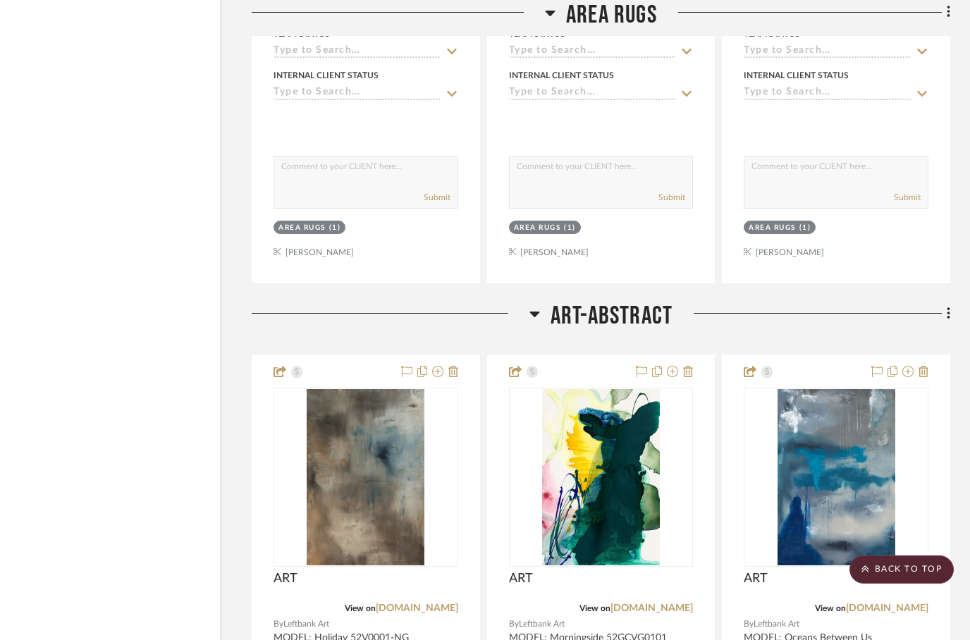
scroll to position [2962, 45]
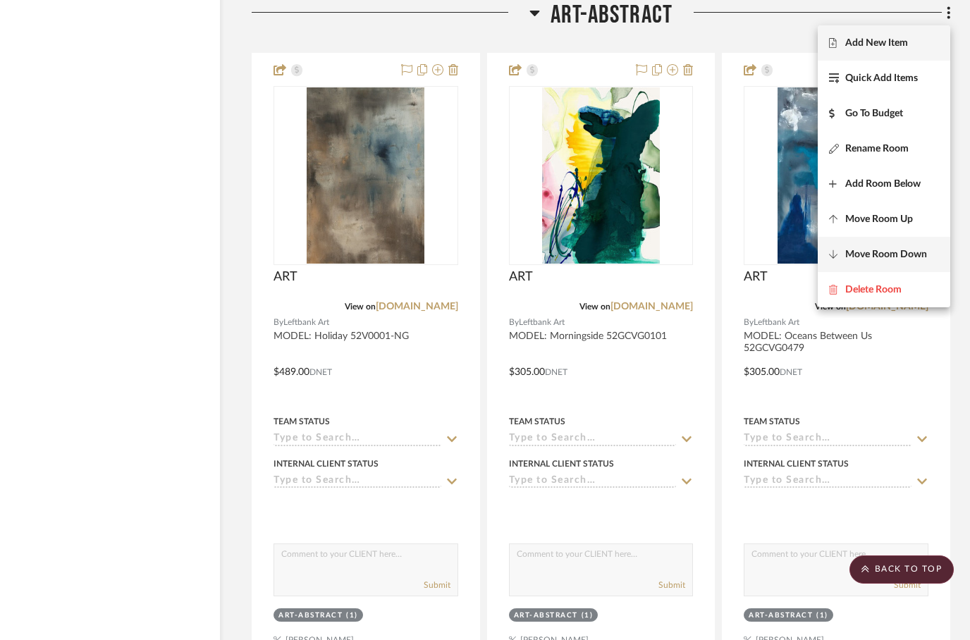
click at [886, 258] on span "Move Room Down" at bounding box center [886, 255] width 82 height 12
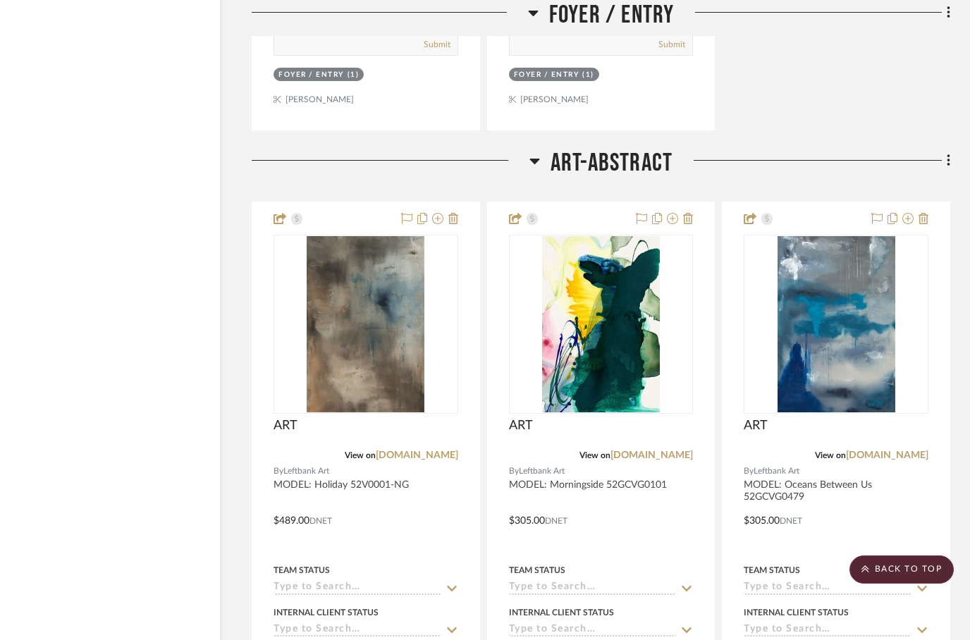
scroll to position [3651, 45]
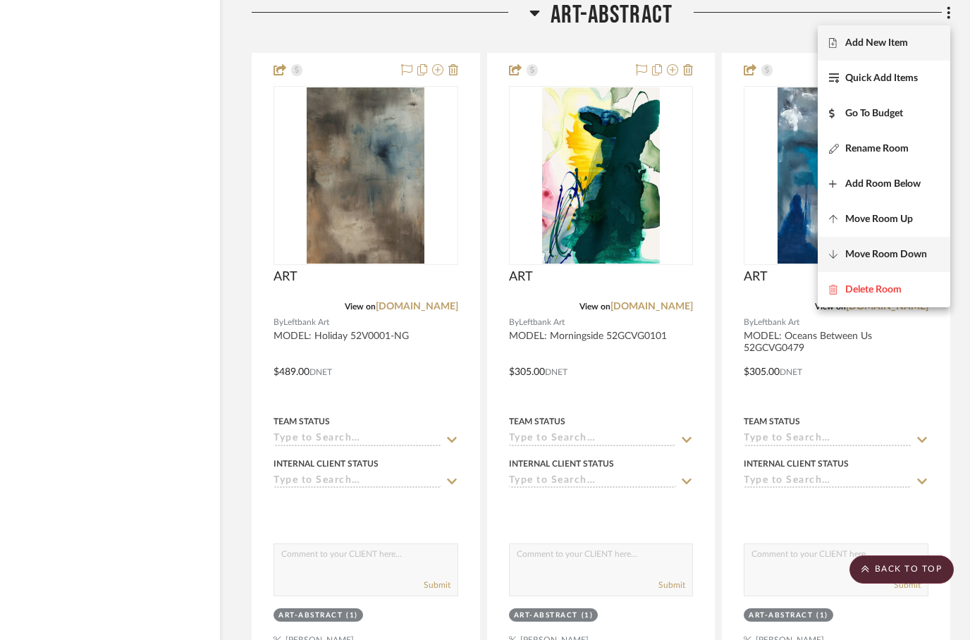
click at [884, 256] on span "Move Room Down" at bounding box center [886, 255] width 82 height 12
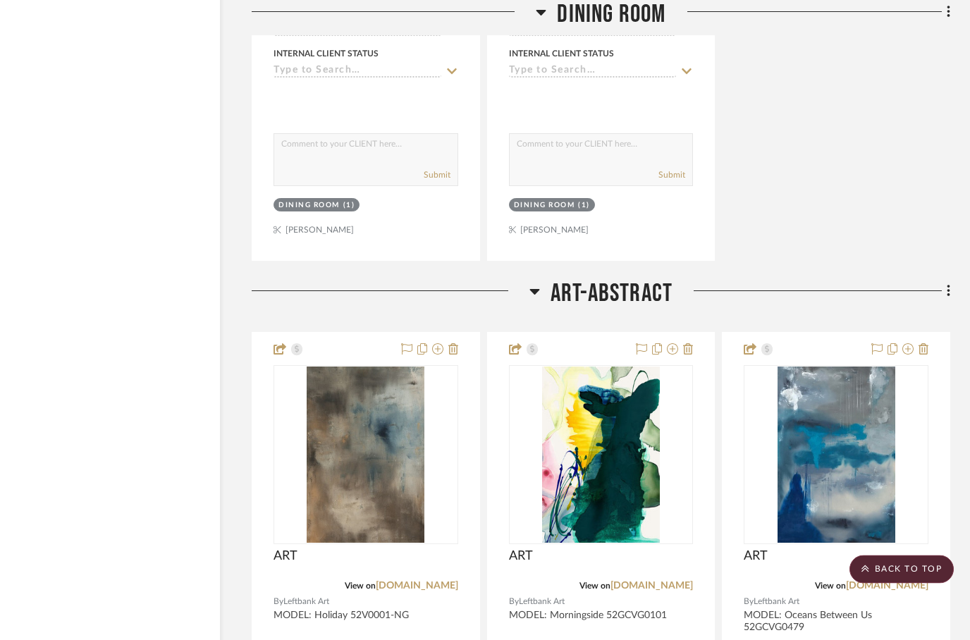
scroll to position [4966, 45]
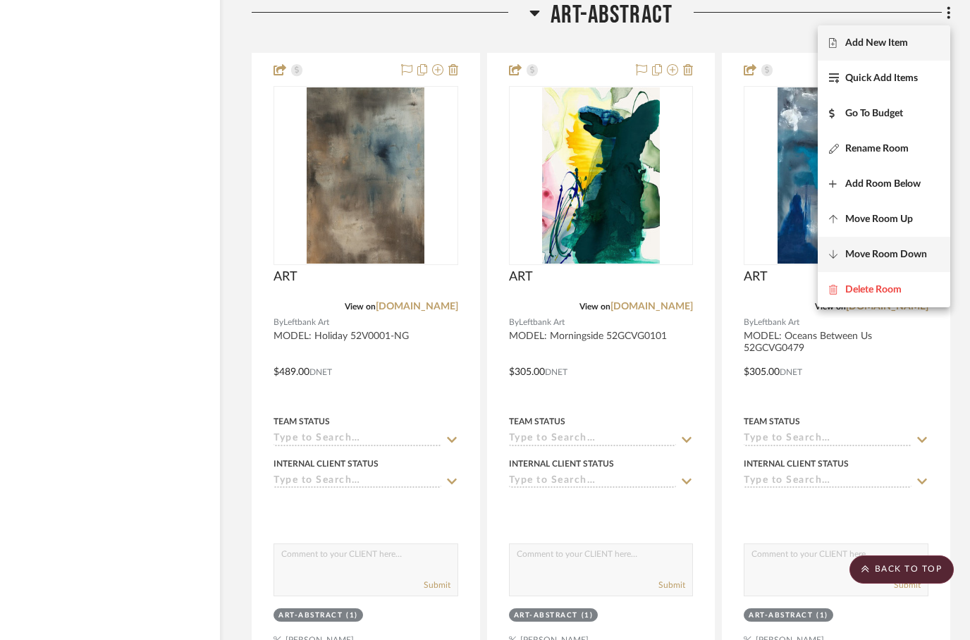
click at [878, 253] on span "Move Room Down" at bounding box center [886, 255] width 82 height 12
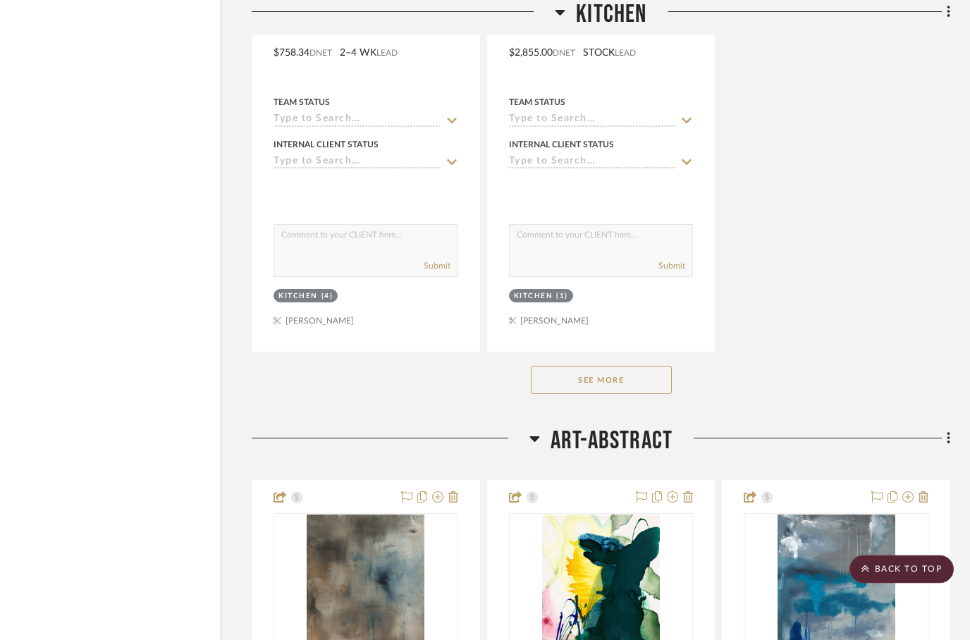
scroll to position [6963, 45]
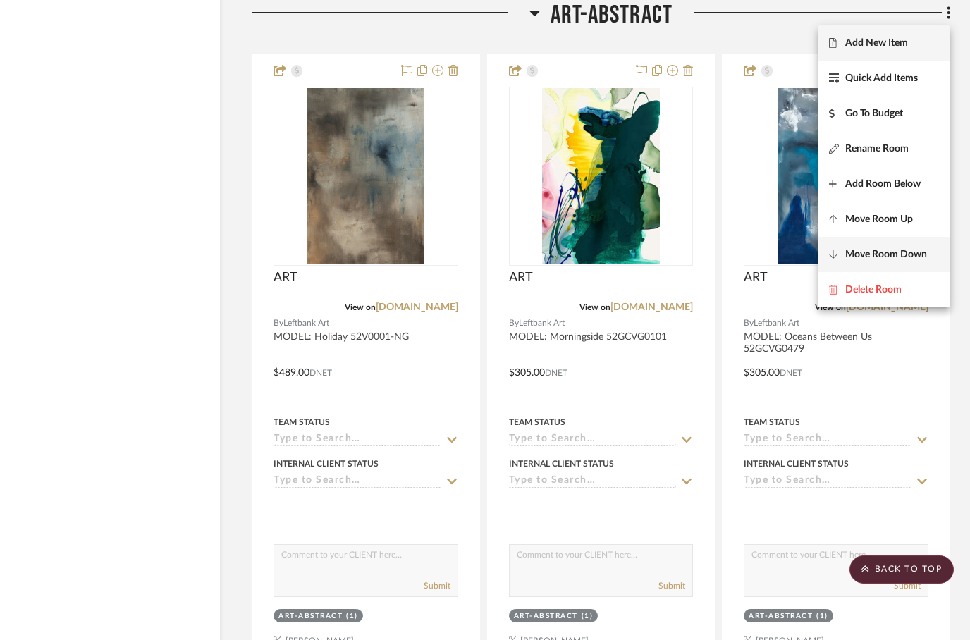
click at [890, 258] on span "Move Room Down" at bounding box center [886, 255] width 82 height 12
click at [876, 256] on span "Move Room Down" at bounding box center [886, 255] width 82 height 12
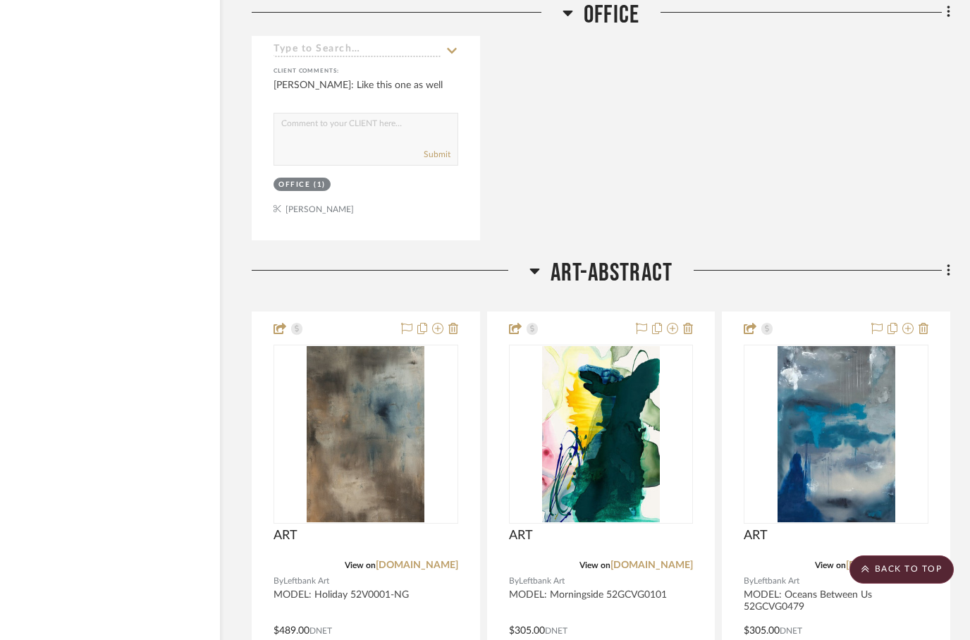
scroll to position [9649, 45]
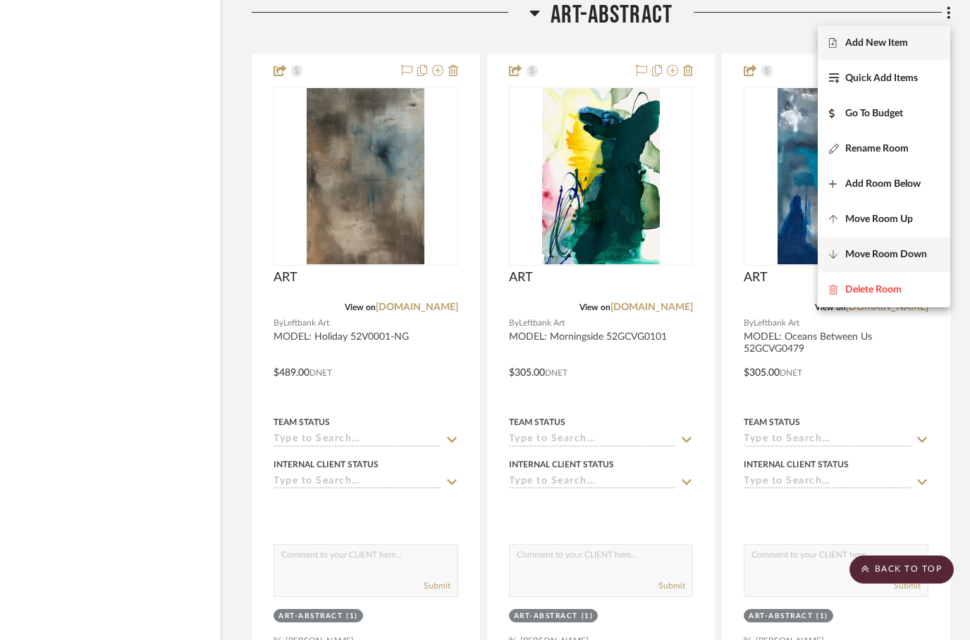
click at [874, 255] on span "Move Room Down" at bounding box center [886, 255] width 82 height 12
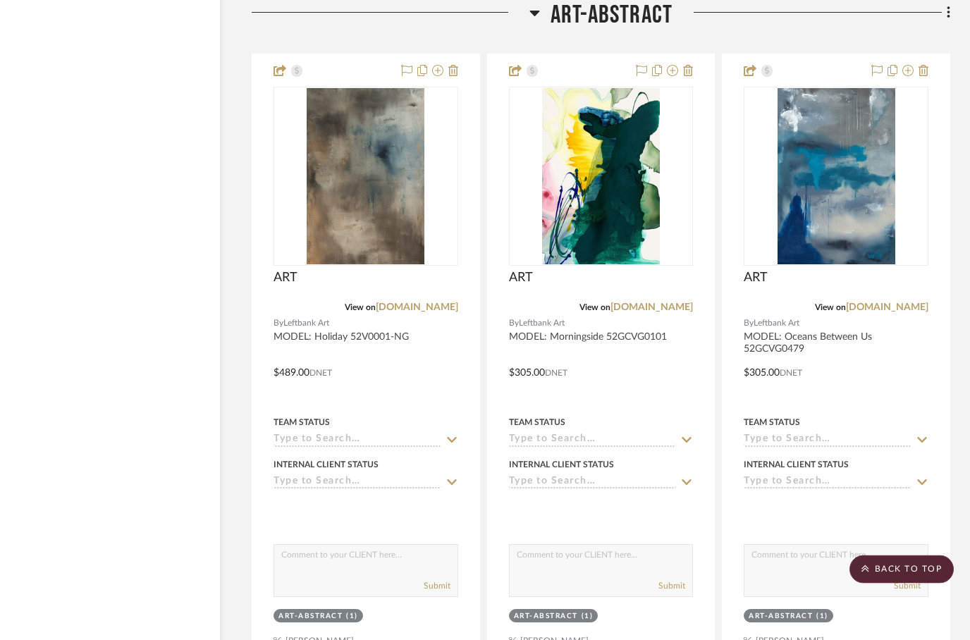
scroll to position [9790, 45]
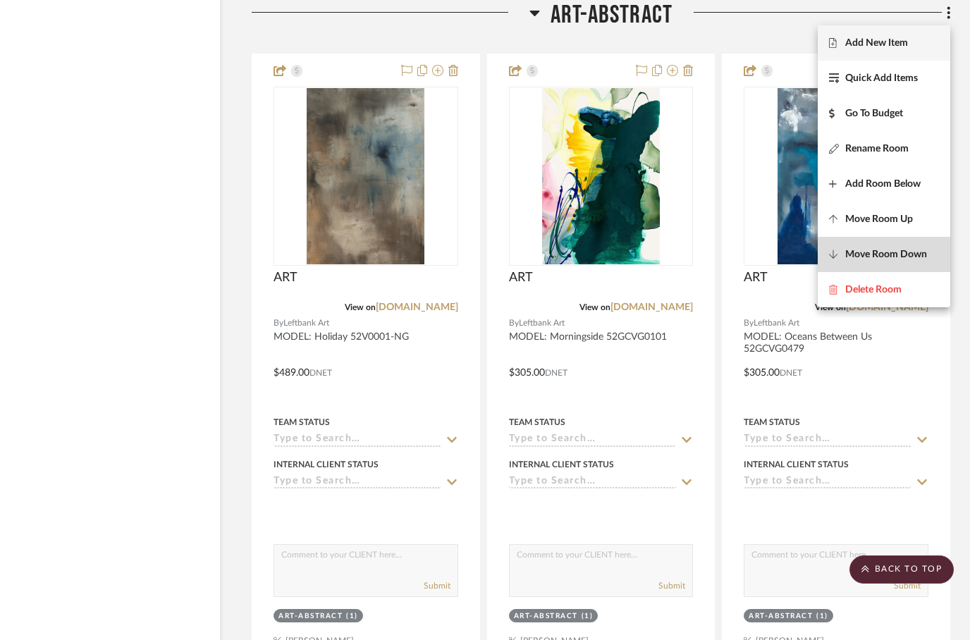
click at [863, 254] on span "Move Room Down" at bounding box center [886, 255] width 82 height 12
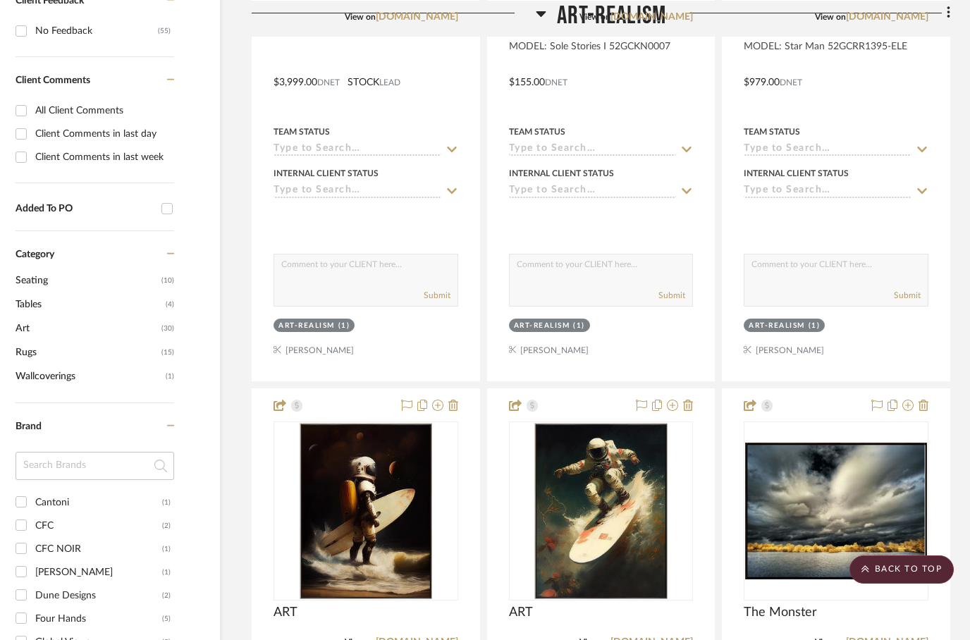
scroll to position [0, 45]
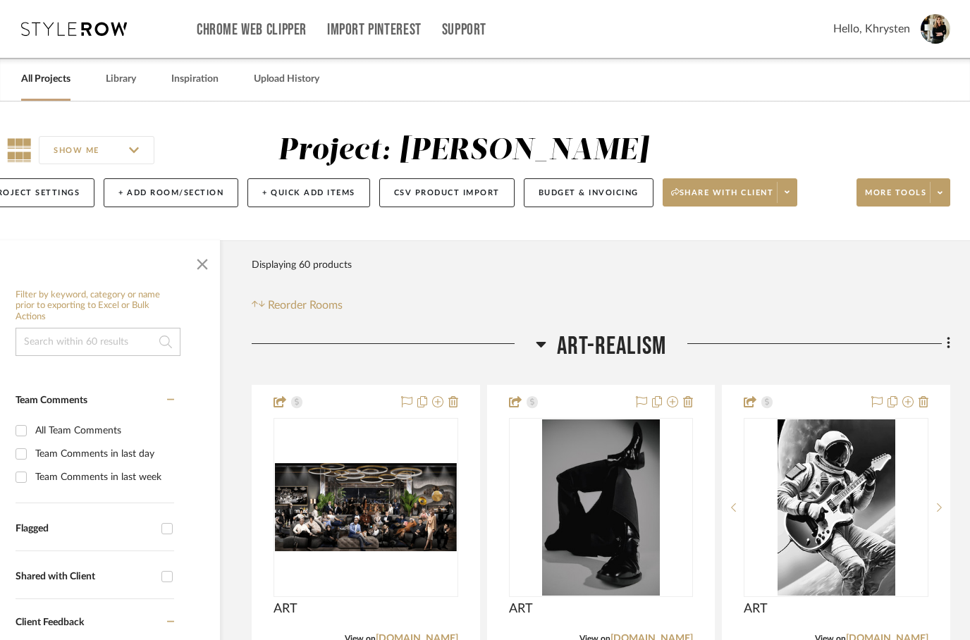
click at [950, 343] on div at bounding box center [485, 320] width 970 height 640
click at [948, 343] on icon at bounding box center [948, 344] width 3 height 12
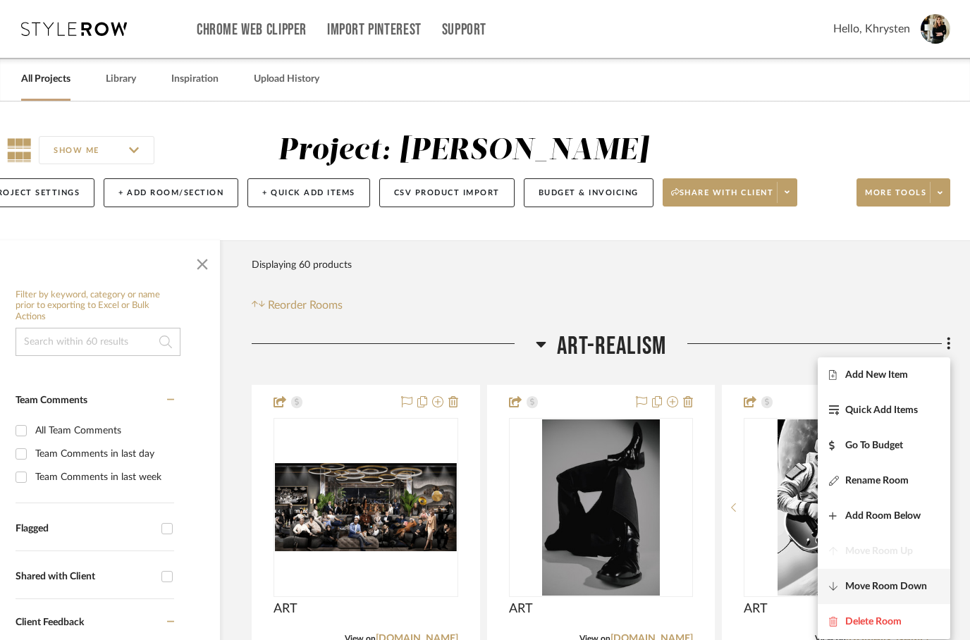
click at [872, 582] on span "Move Room Down" at bounding box center [886, 587] width 82 height 12
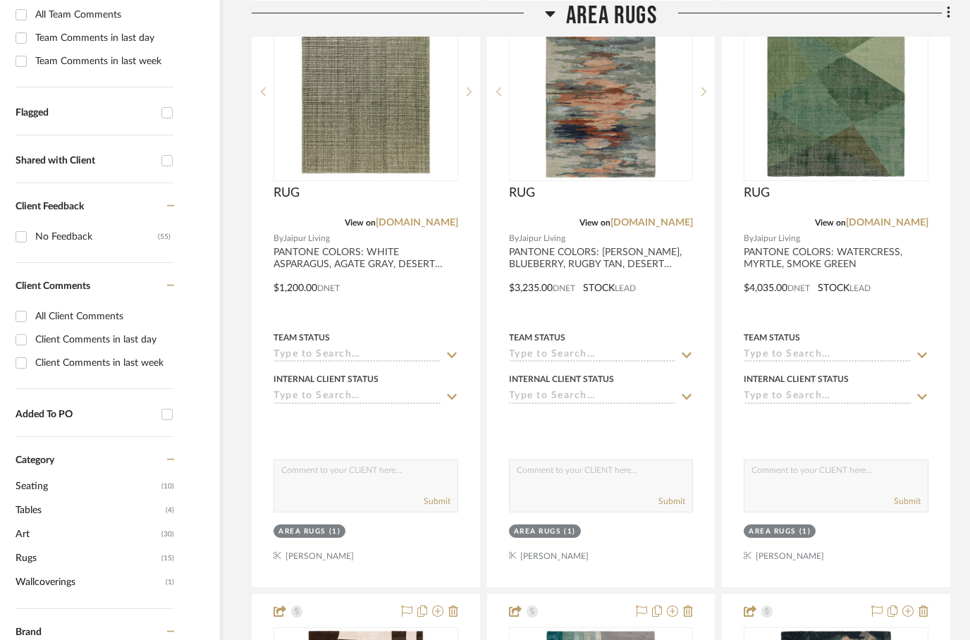
scroll to position [1647, 45]
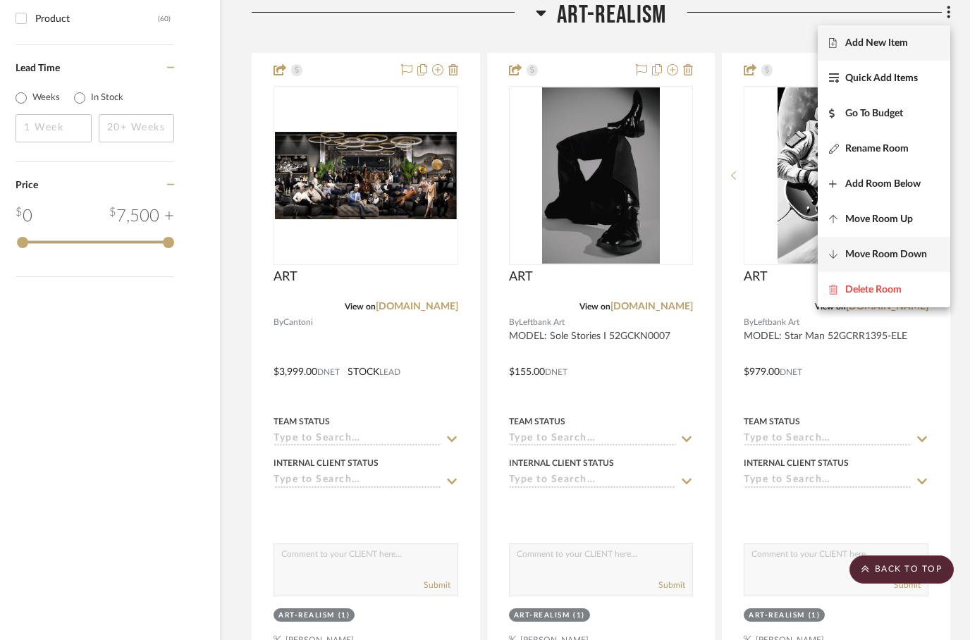
click at [877, 252] on span "Move Room Down" at bounding box center [886, 255] width 82 height 12
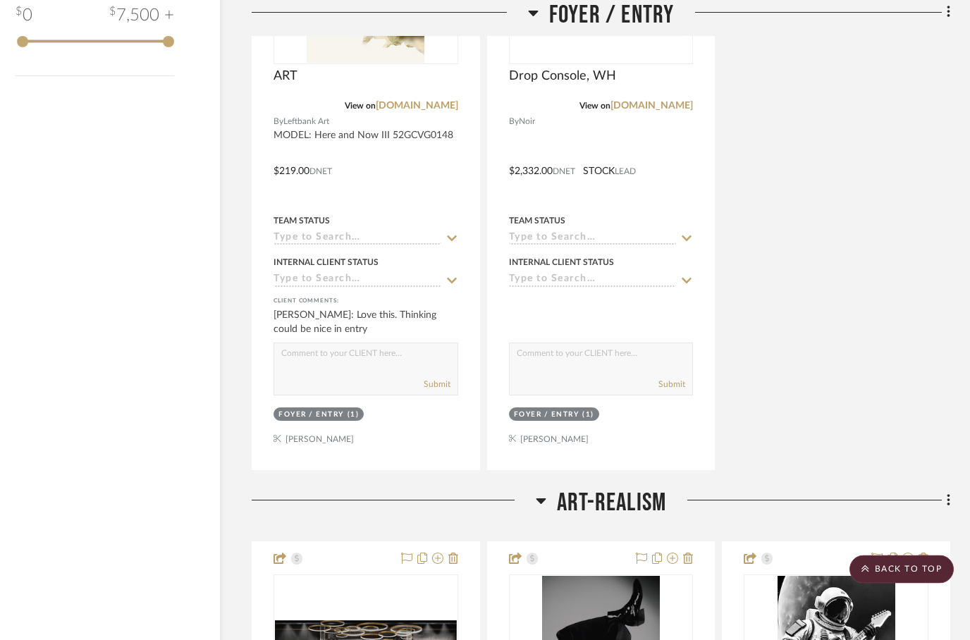
scroll to position [2336, 45]
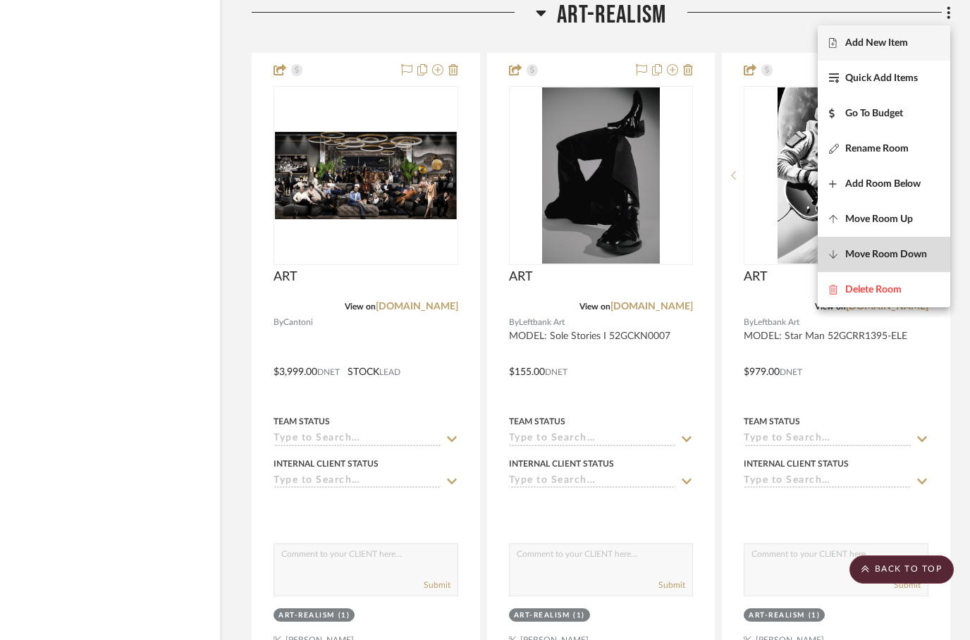
click at [894, 258] on span "Move Room Down" at bounding box center [886, 255] width 82 height 12
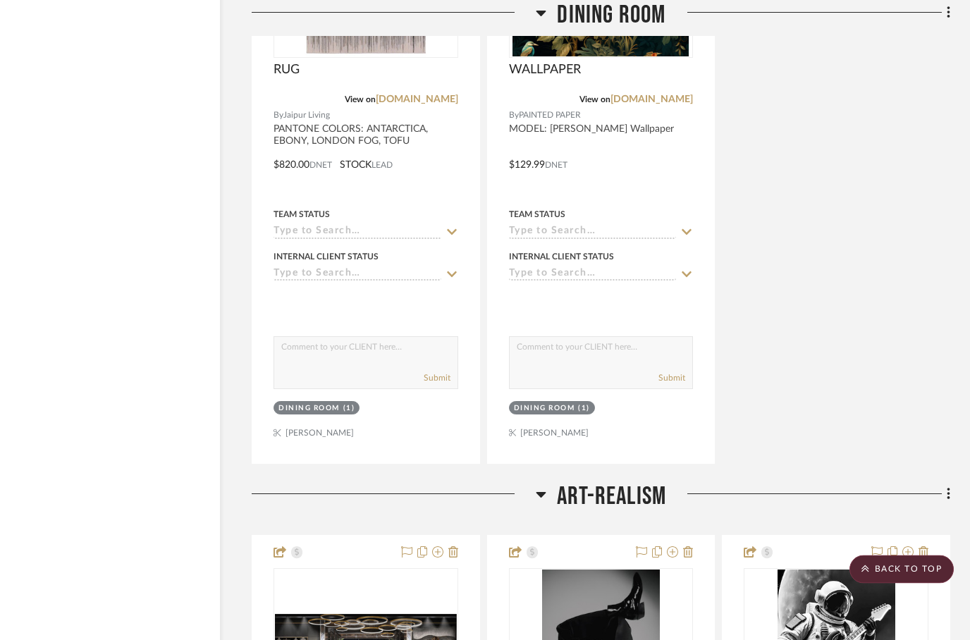
scroll to position [3651, 45]
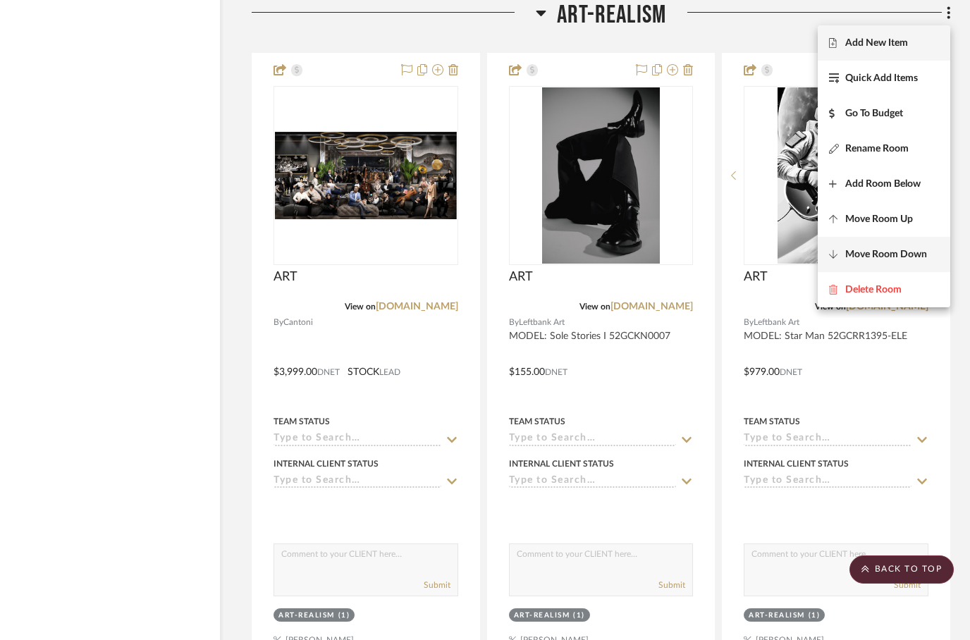
click at [895, 256] on span "Move Room Down" at bounding box center [886, 255] width 82 height 12
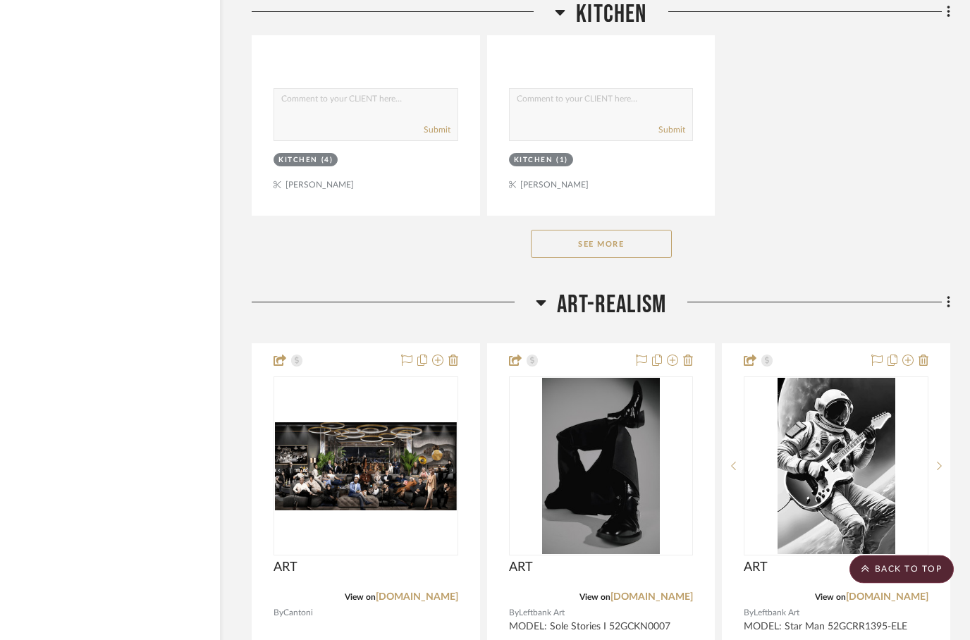
scroll to position [5648, 45]
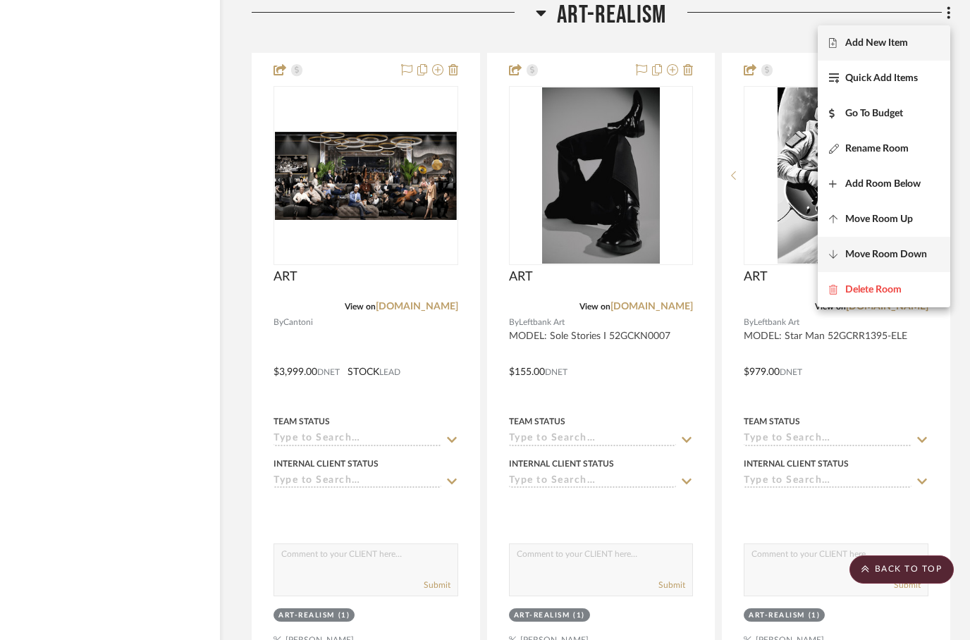
click at [876, 257] on span "Move Room Down" at bounding box center [886, 255] width 82 height 12
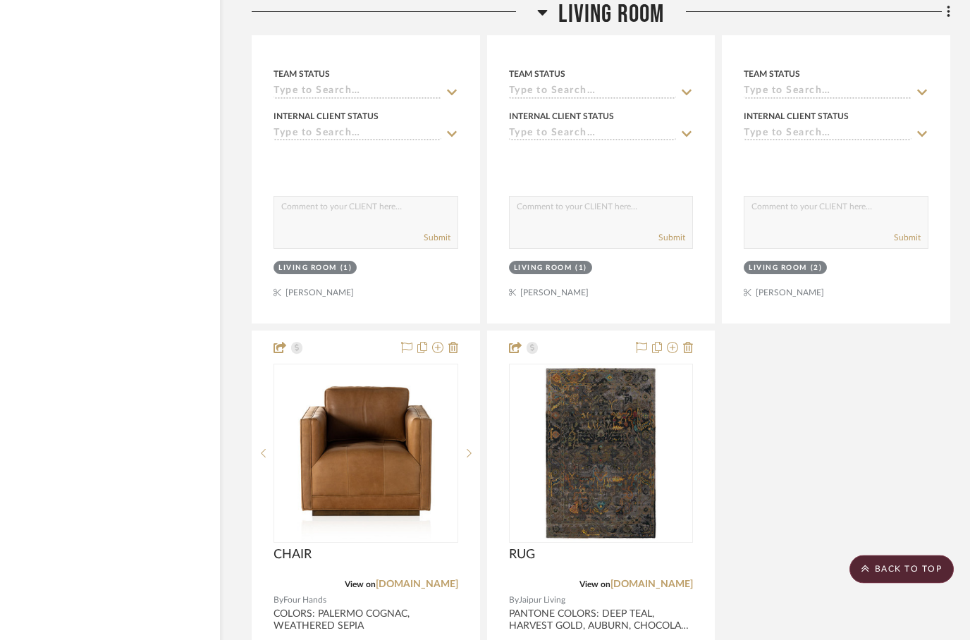
scroll to position [7644, 45]
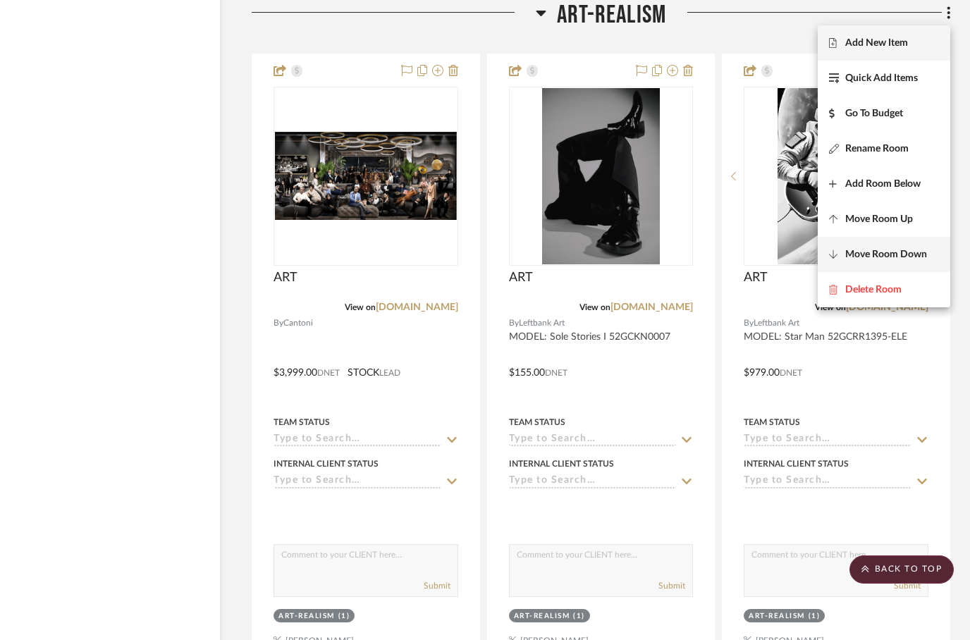
click at [883, 262] on button "Move Room Down" at bounding box center [884, 254] width 133 height 35
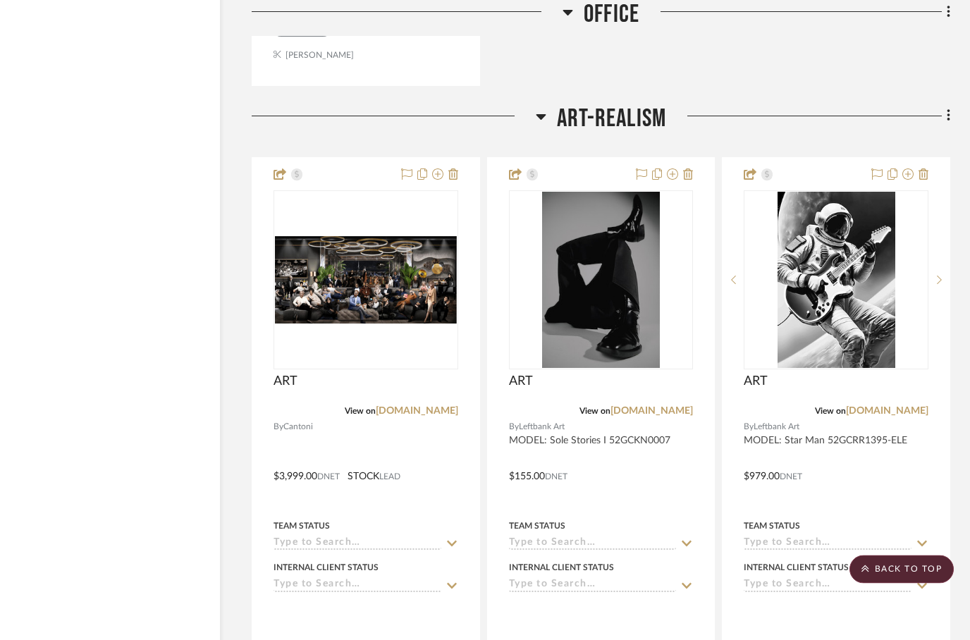
scroll to position [8334, 45]
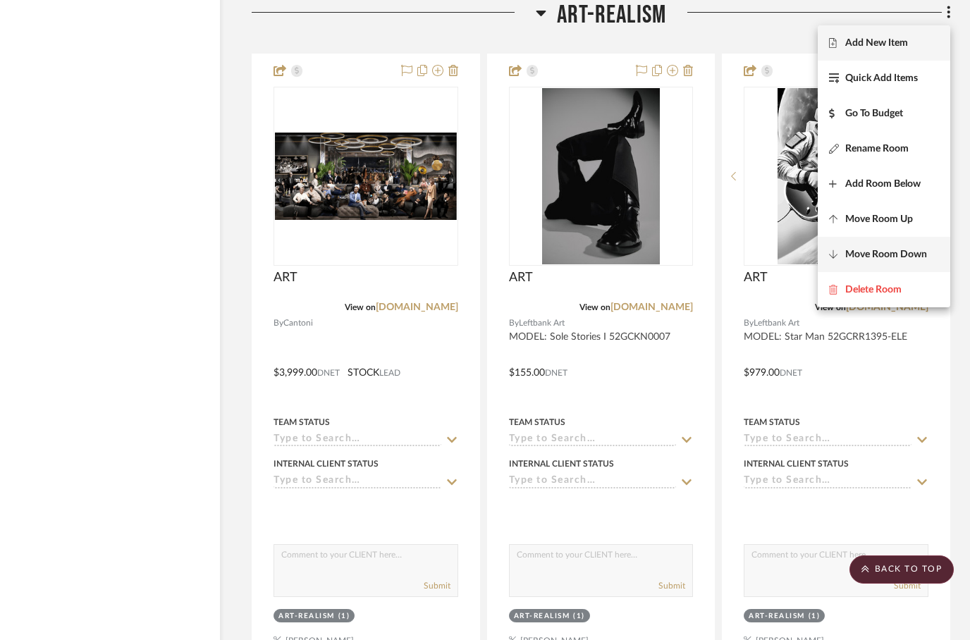
click at [876, 260] on span "Move Room Down" at bounding box center [886, 255] width 82 height 12
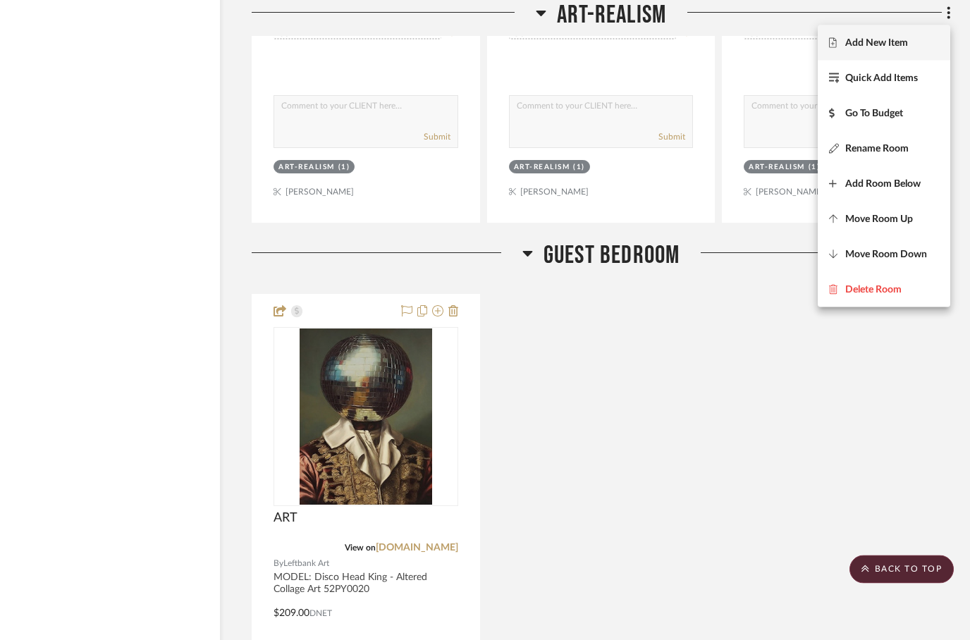
scroll to position [9549, 45]
click at [868, 252] on span "Move Room Down" at bounding box center [886, 255] width 82 height 12
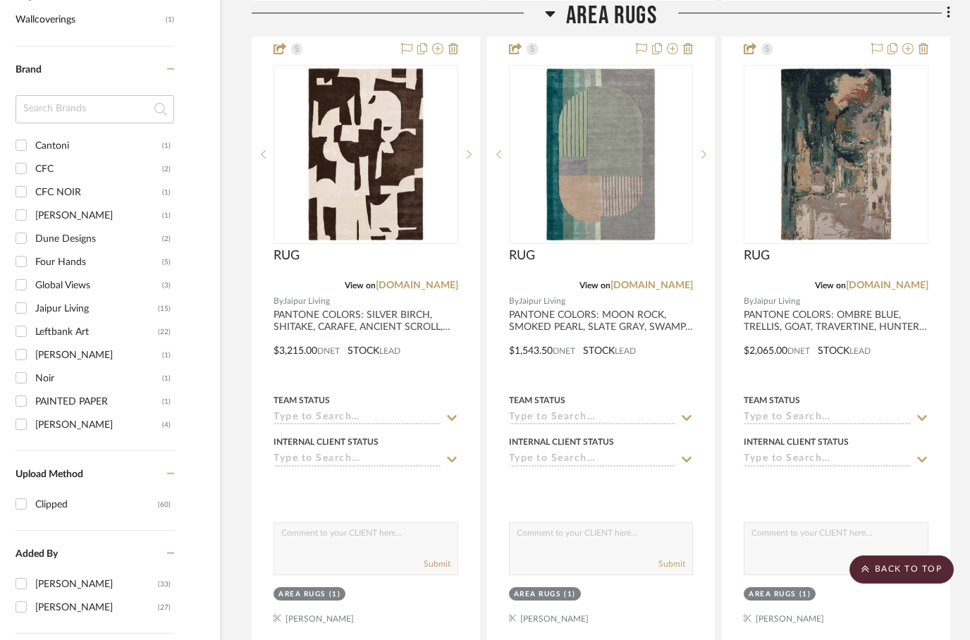
scroll to position [0, 45]
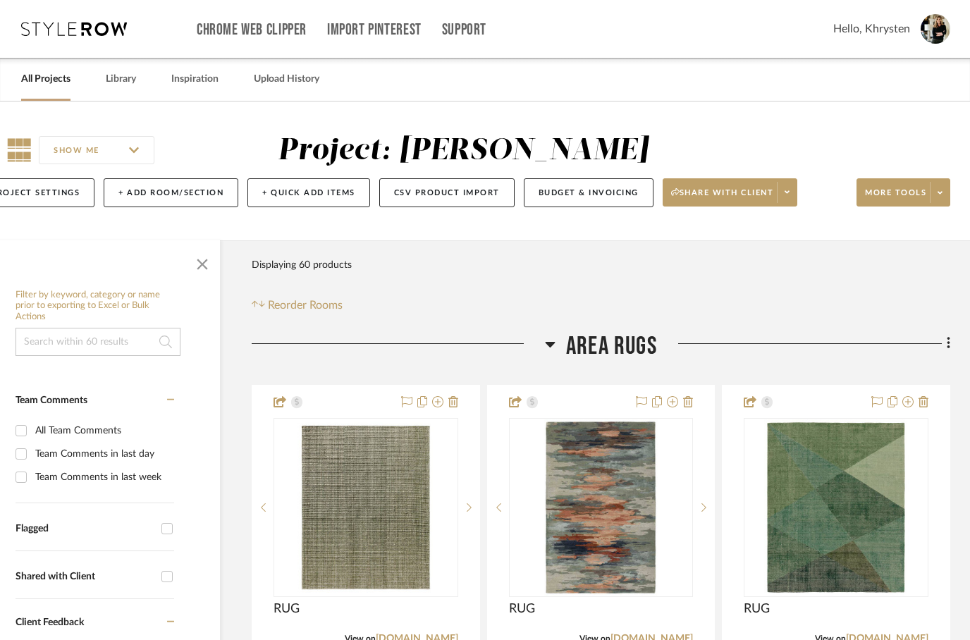
click at [948, 345] on div at bounding box center [485, 320] width 970 height 640
click at [947, 347] on icon at bounding box center [949, 344] width 4 height 16
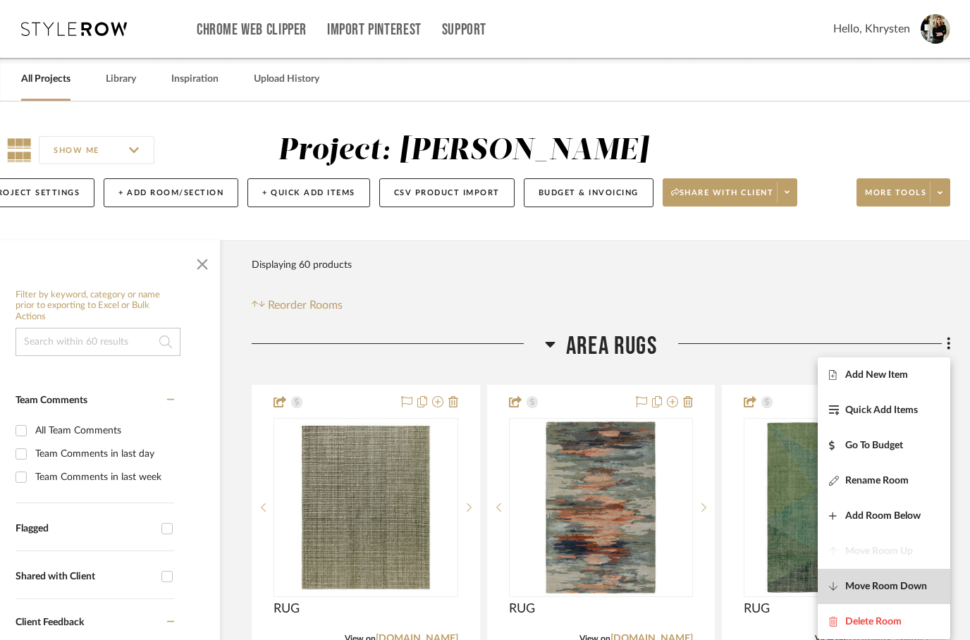
click at [878, 587] on span "Move Room Down" at bounding box center [886, 587] width 82 height 12
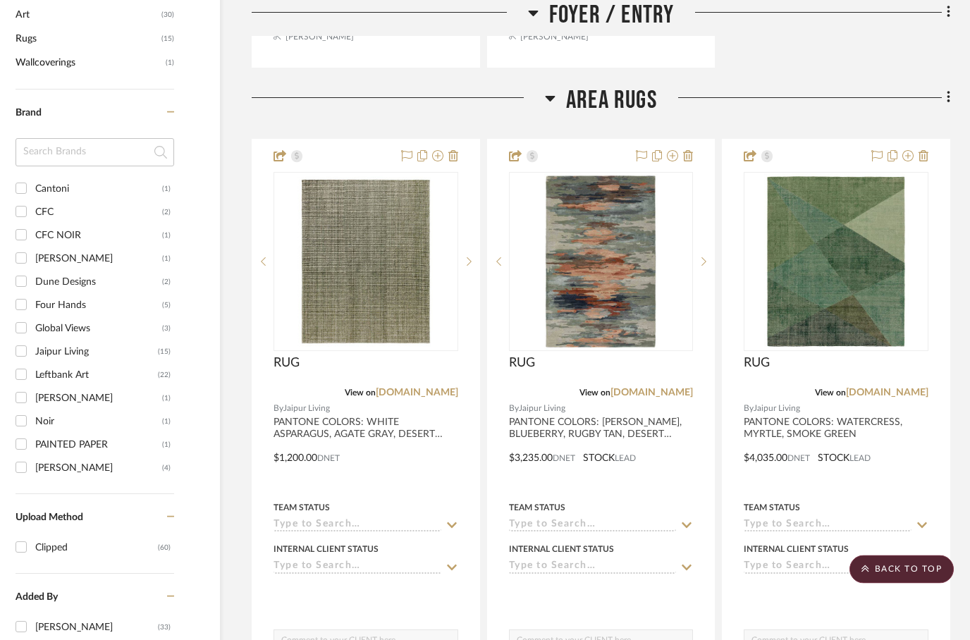
scroll to position [1022, 45]
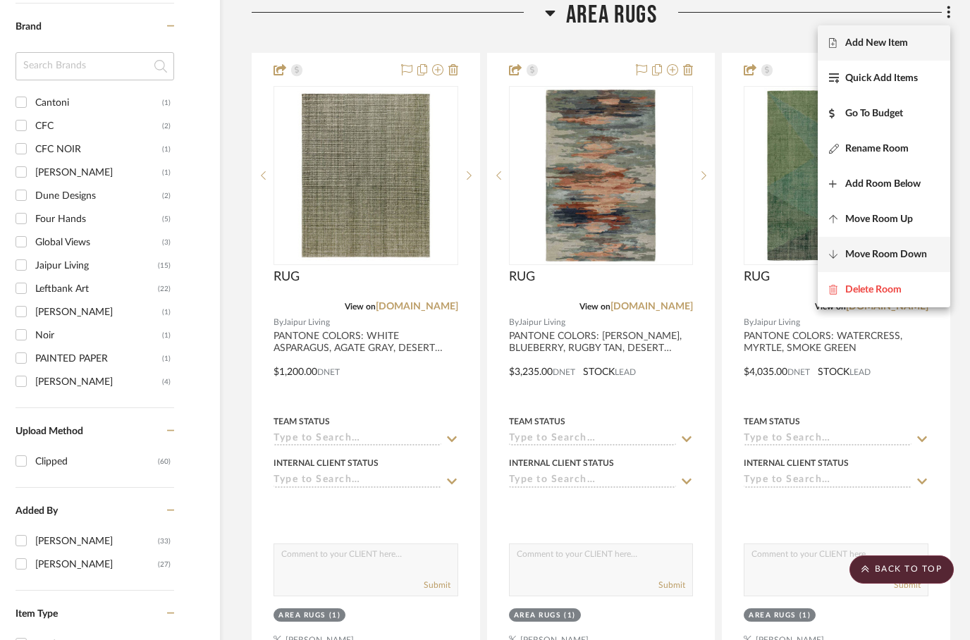
click at [886, 259] on span "Move Room Down" at bounding box center [886, 255] width 82 height 12
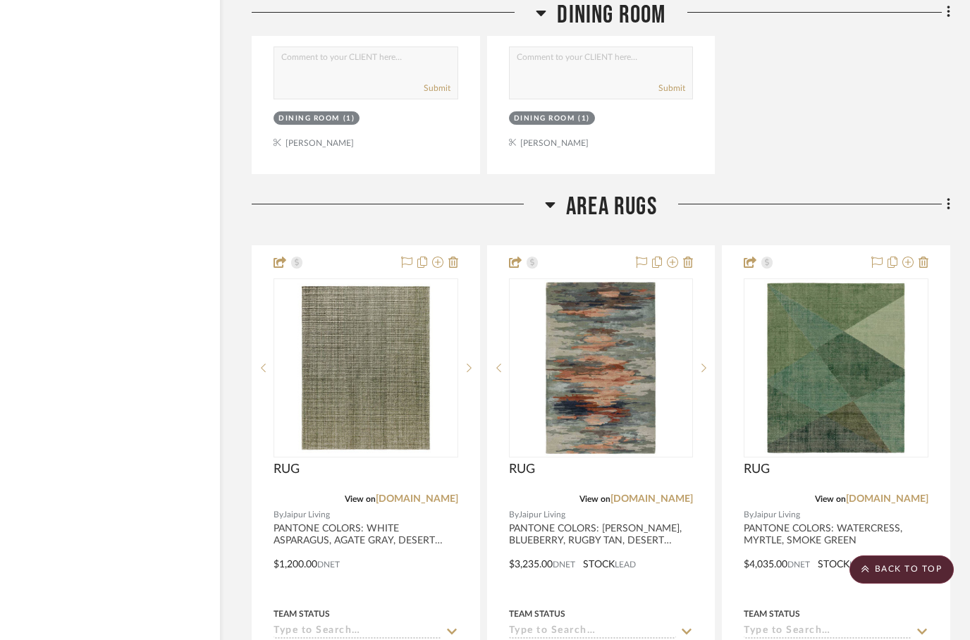
scroll to position [2336, 45]
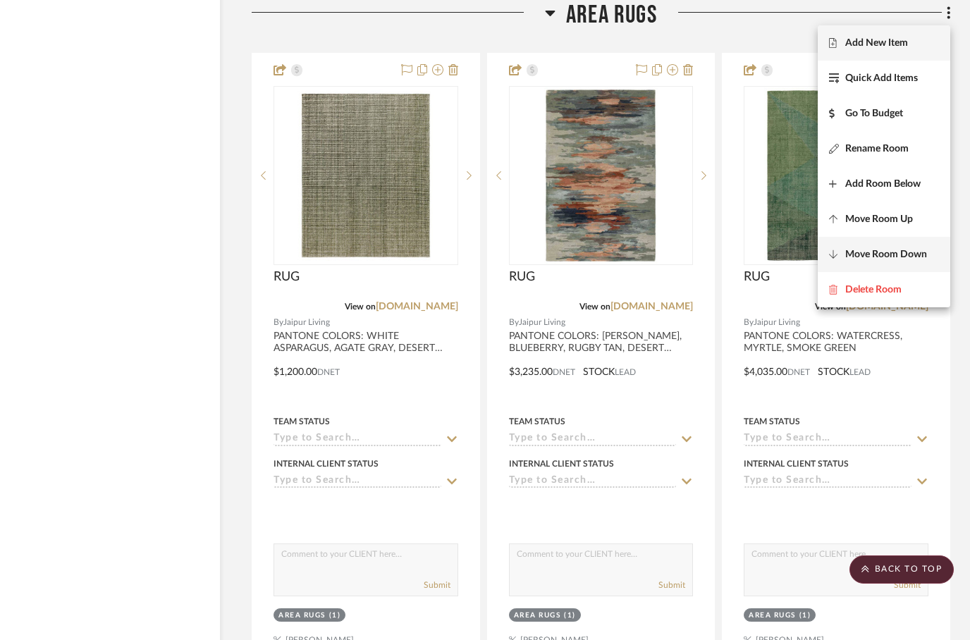
click at [893, 254] on span "Move Room Down" at bounding box center [886, 255] width 82 height 12
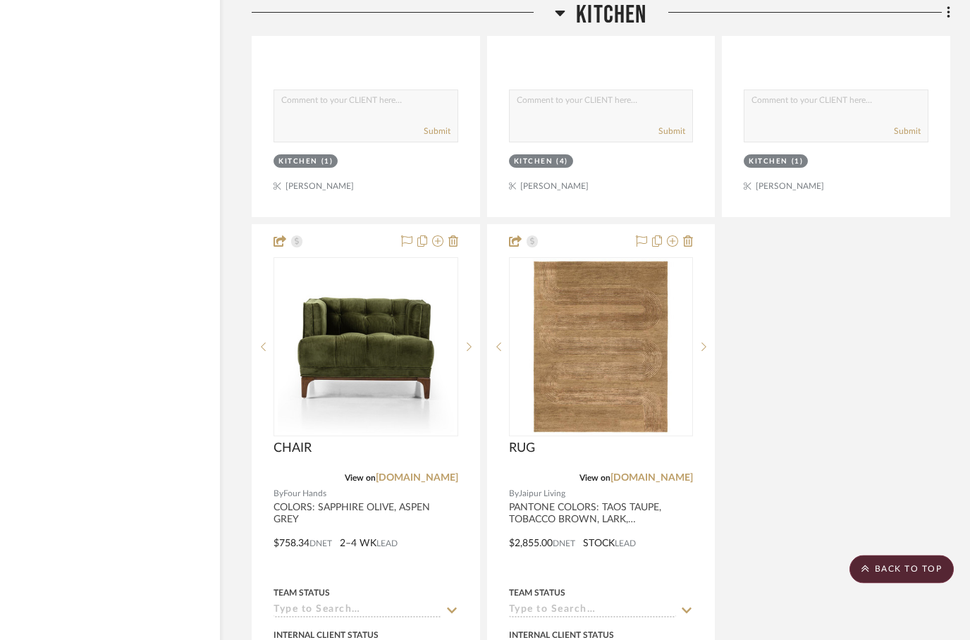
scroll to position [4333, 45]
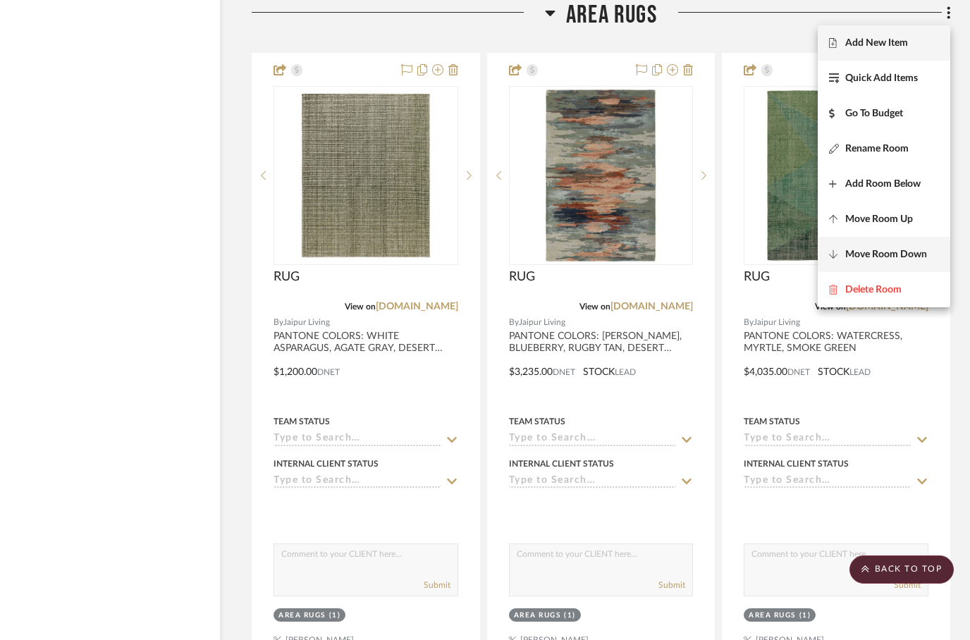
click at [885, 251] on span "Move Room Down" at bounding box center [886, 255] width 82 height 12
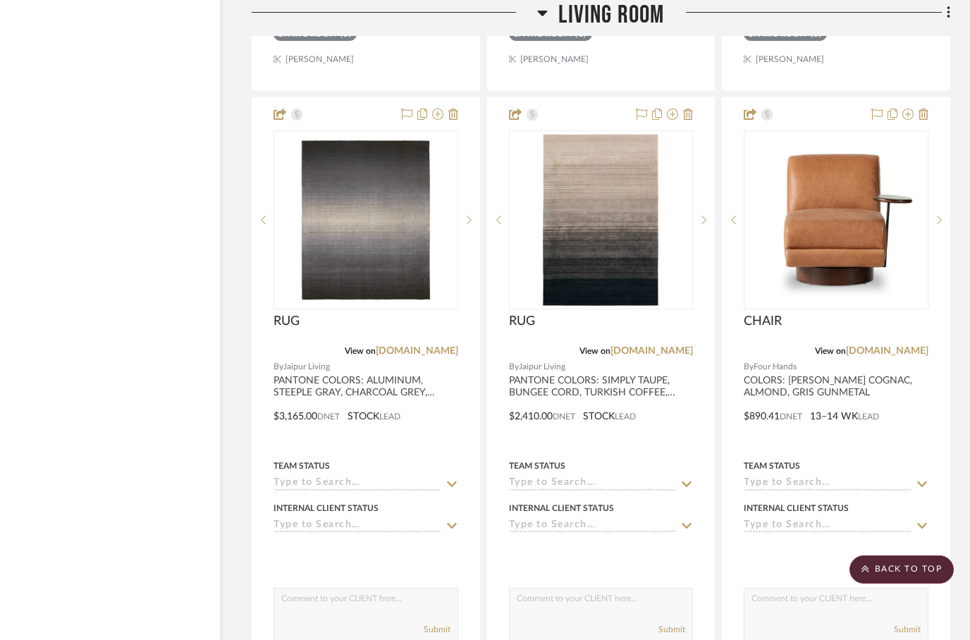
scroll to position [6330, 45]
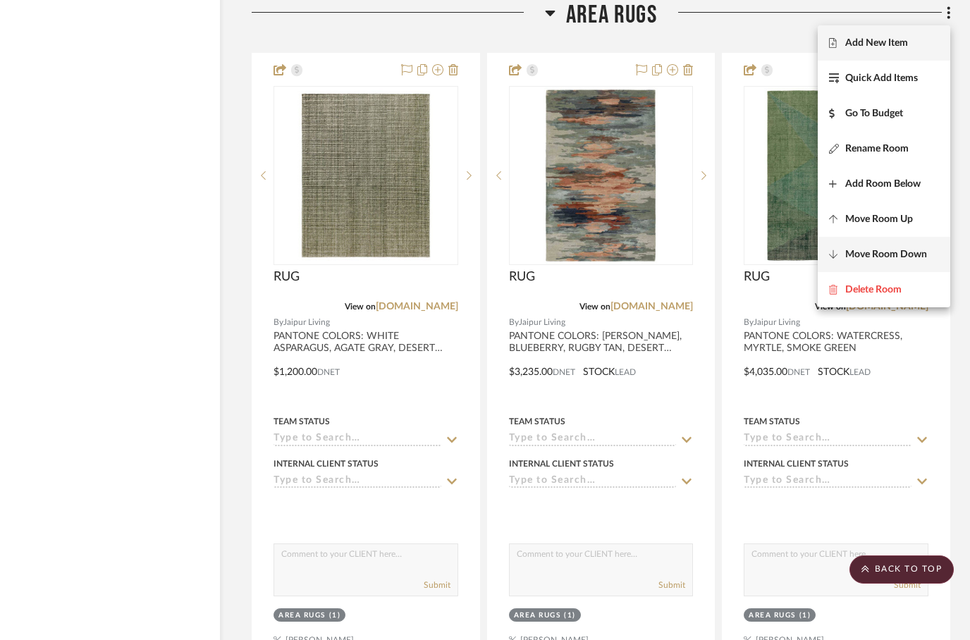
click at [892, 255] on span "Move Room Down" at bounding box center [886, 255] width 82 height 12
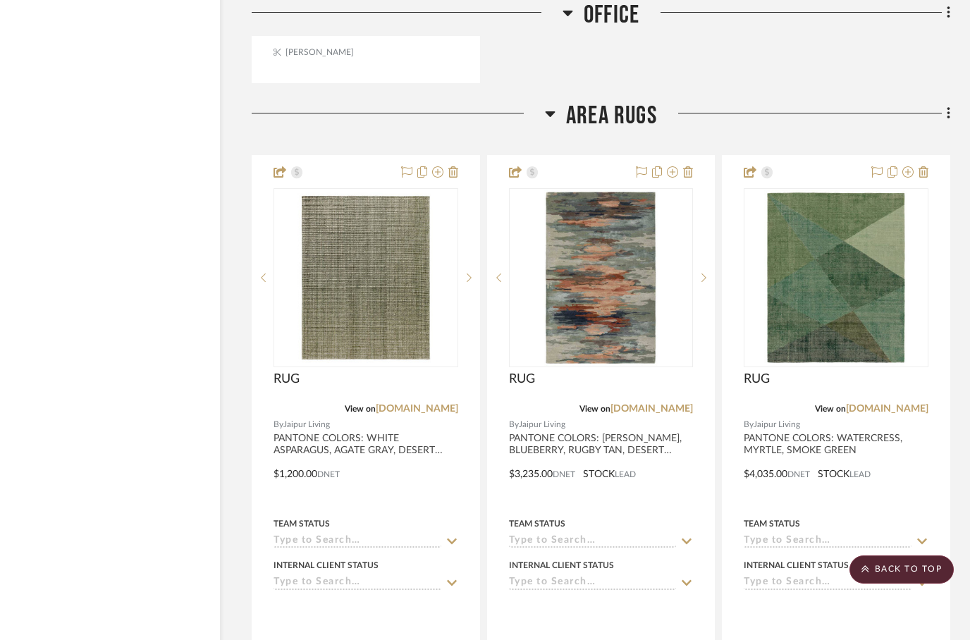
scroll to position [7019, 45]
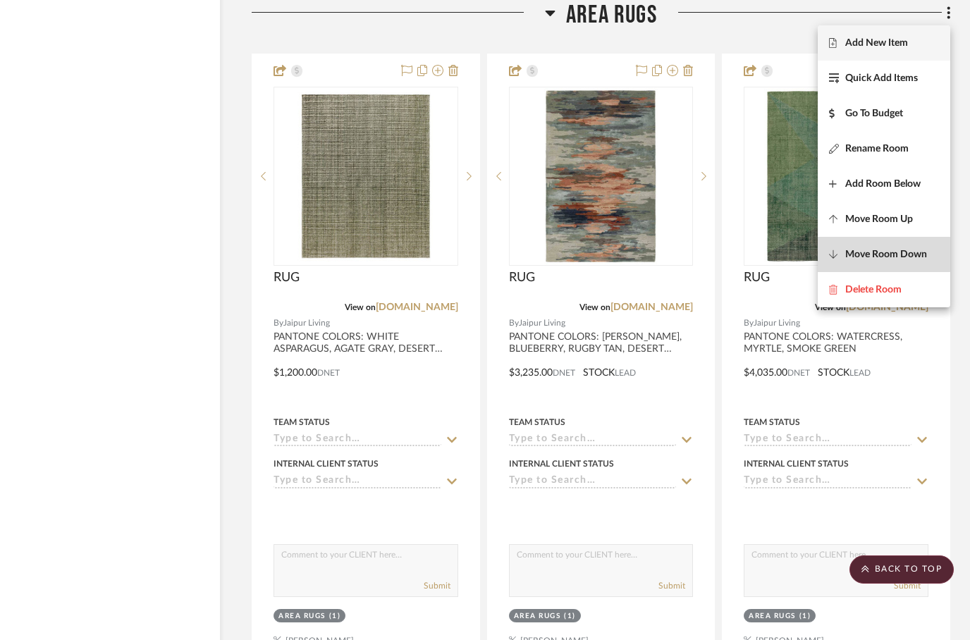
click at [882, 255] on span "Move Room Down" at bounding box center [886, 255] width 82 height 12
click at [872, 256] on span "Move Room Down" at bounding box center [886, 255] width 82 height 12
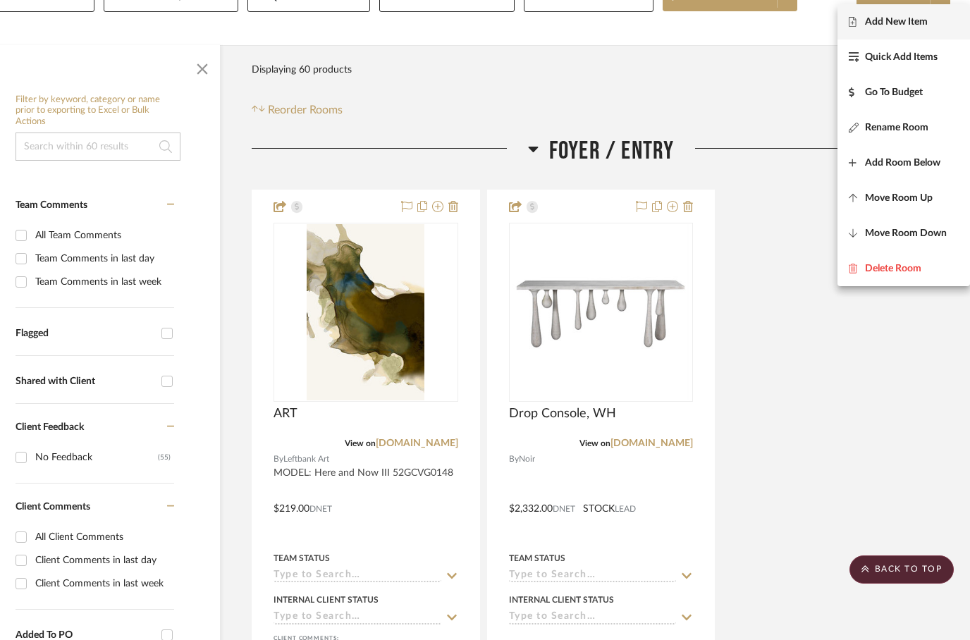
scroll to position [0, 45]
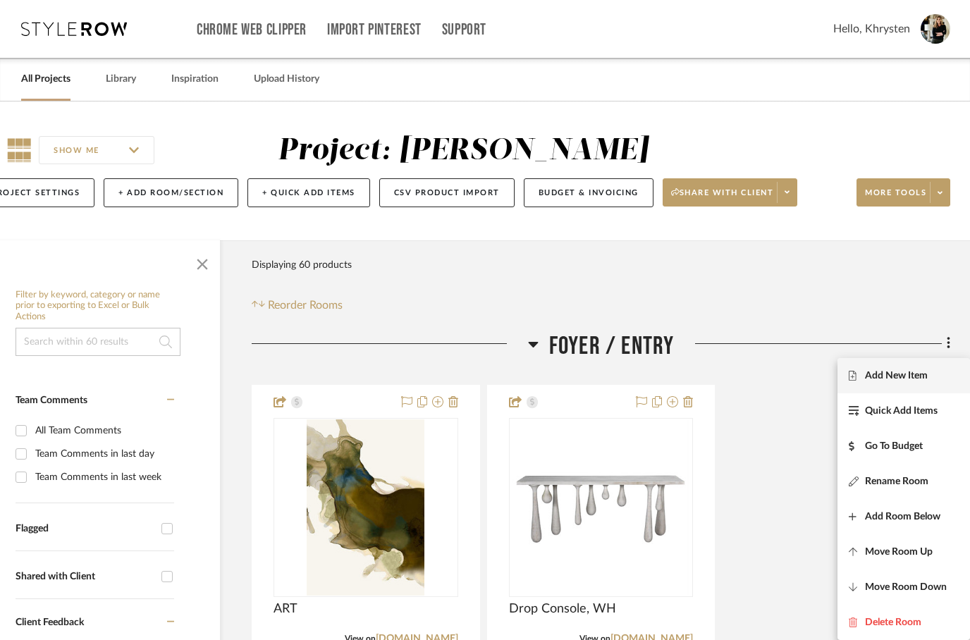
click at [118, 74] on div at bounding box center [485, 320] width 970 height 640
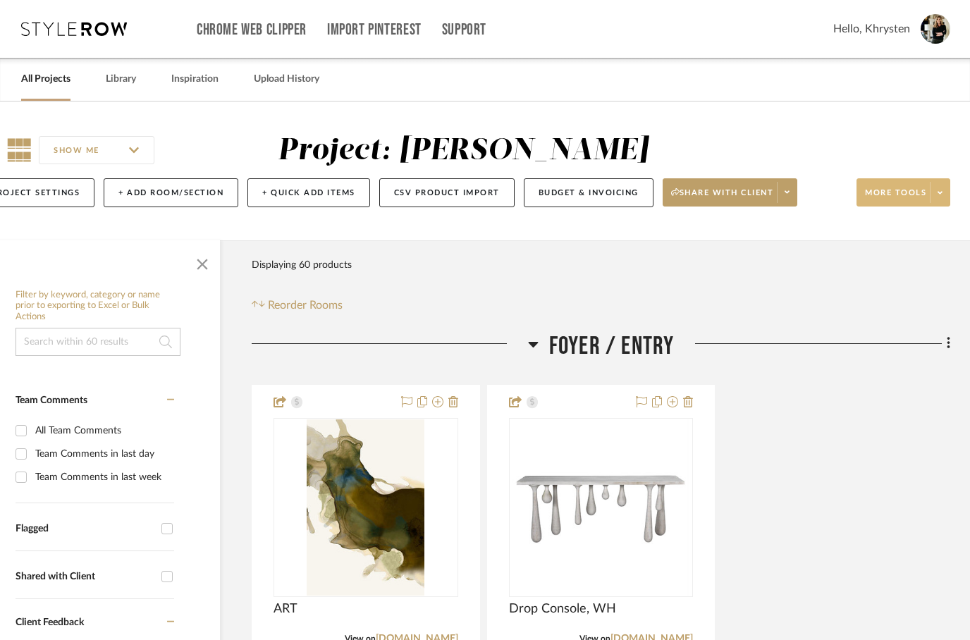
click at [887, 199] on span "More tools" at bounding box center [895, 198] width 61 height 21
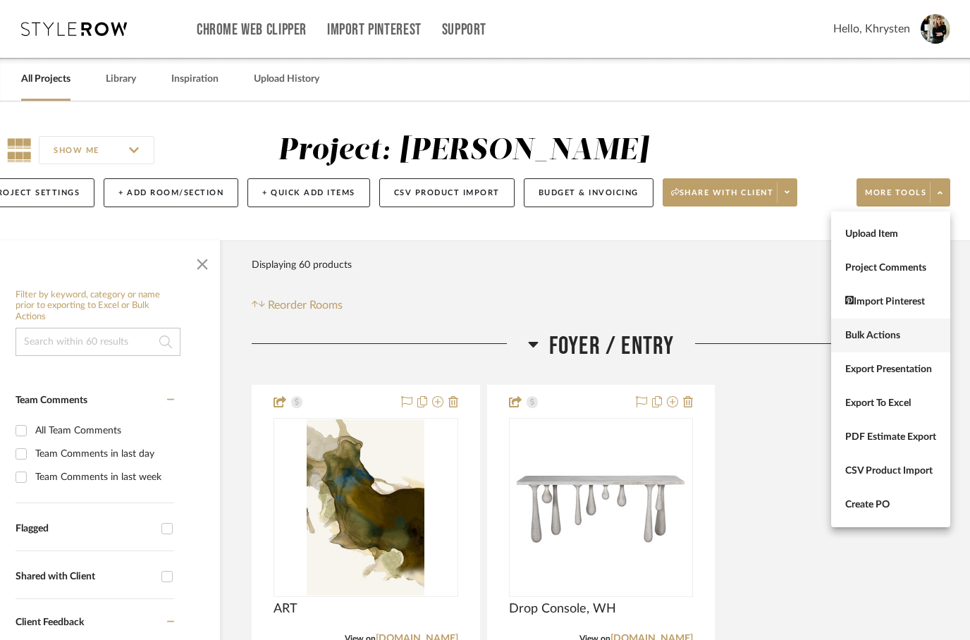
click at [864, 343] on button "Bulk Actions" at bounding box center [890, 336] width 119 height 34
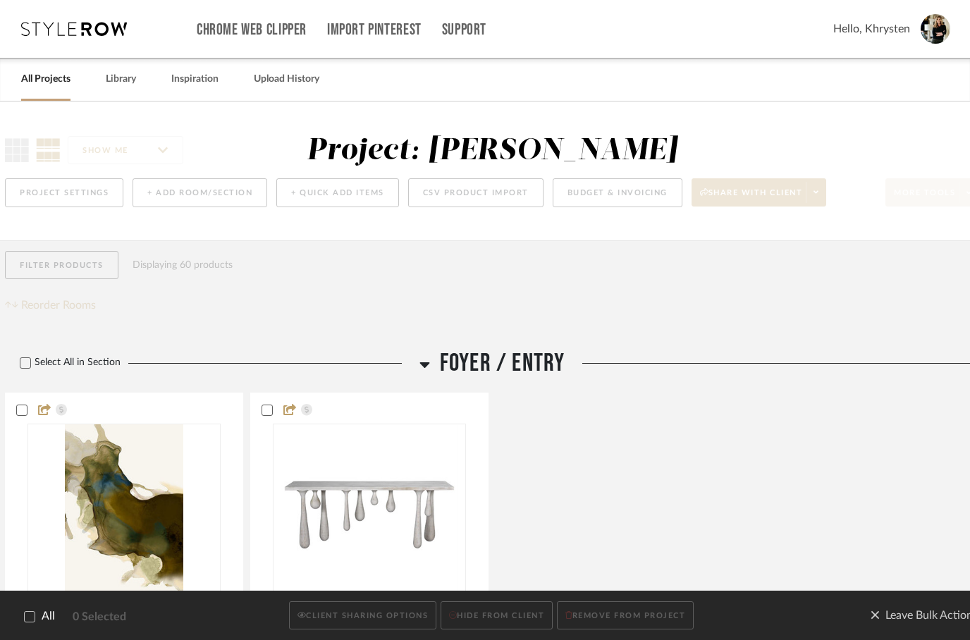
scroll to position [0, 0]
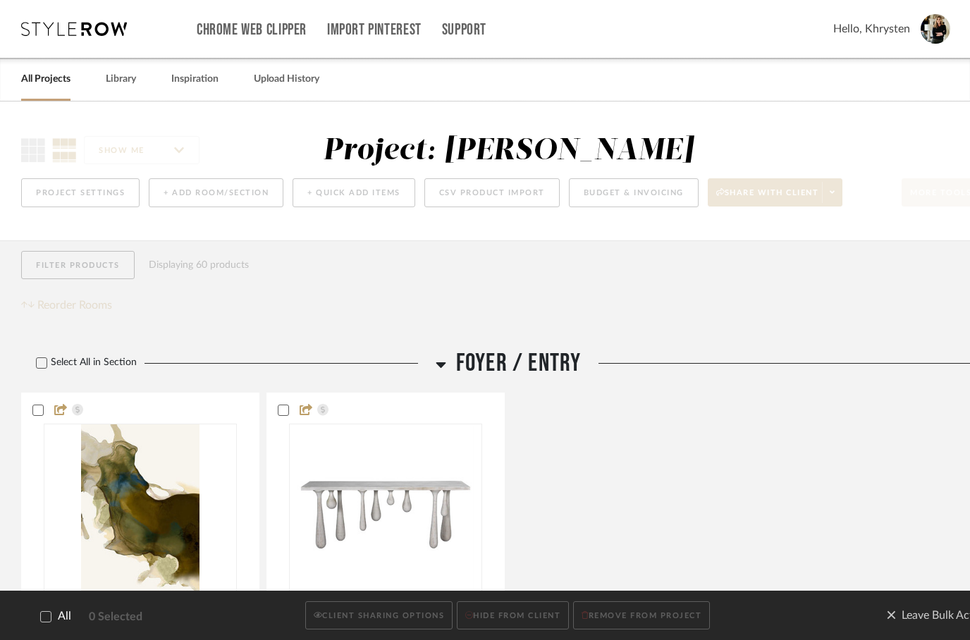
click at [48, 615] on icon at bounding box center [46, 616] width 9 height 7
checkbox input "true"
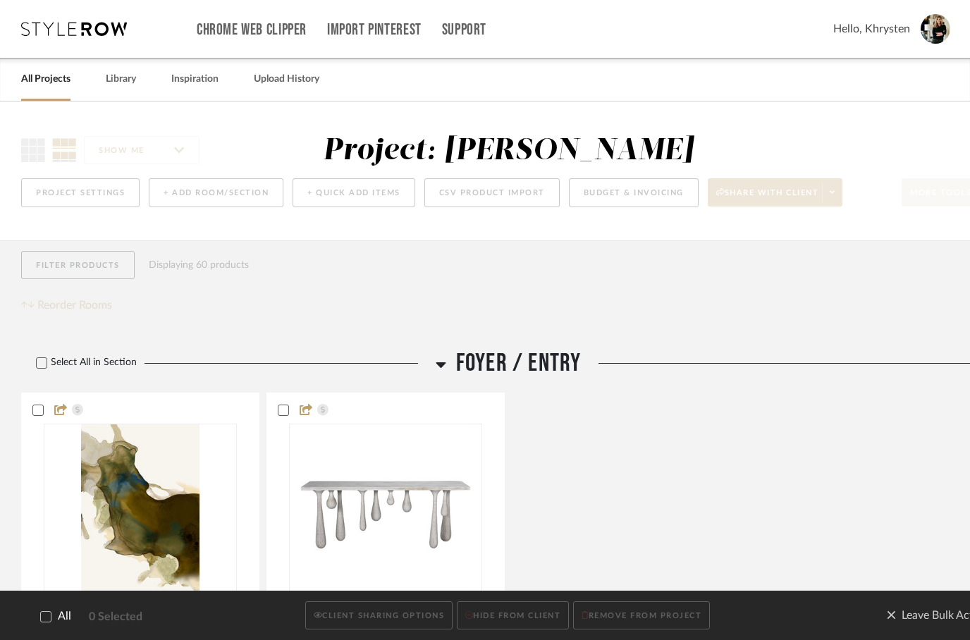
checkbox input "true"
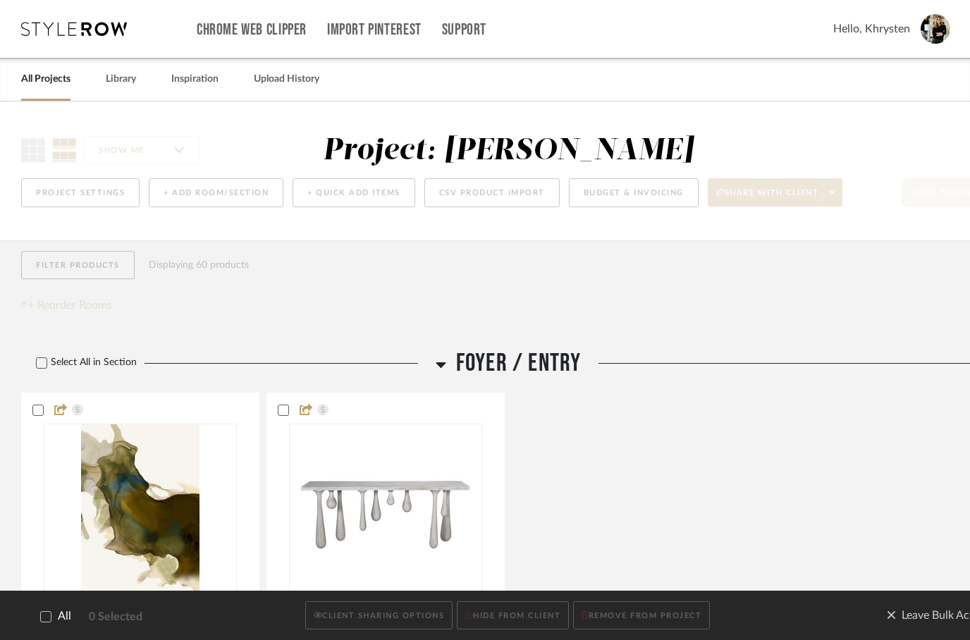
checkbox input "true"
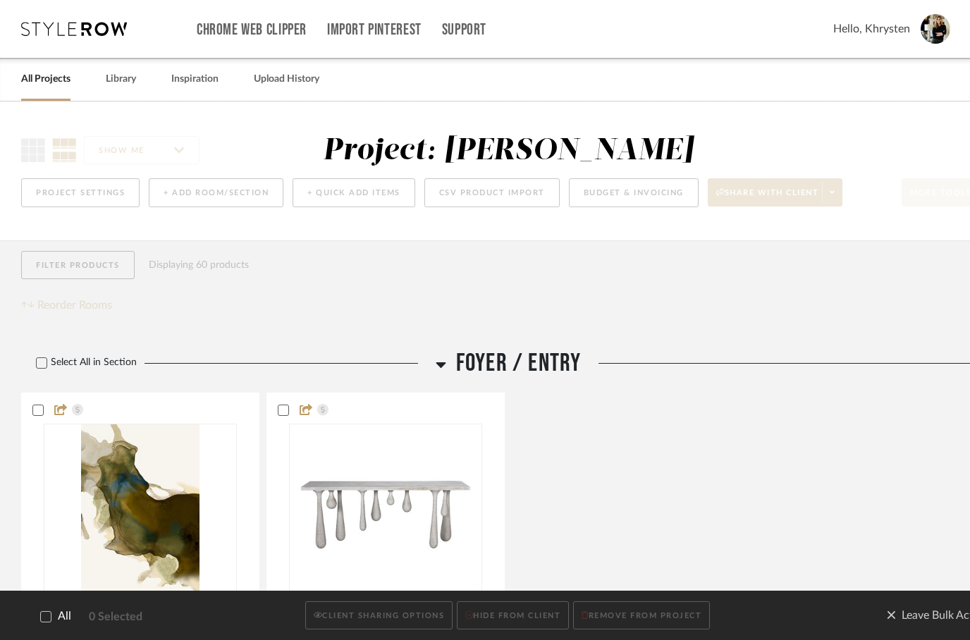
checkbox input "true"
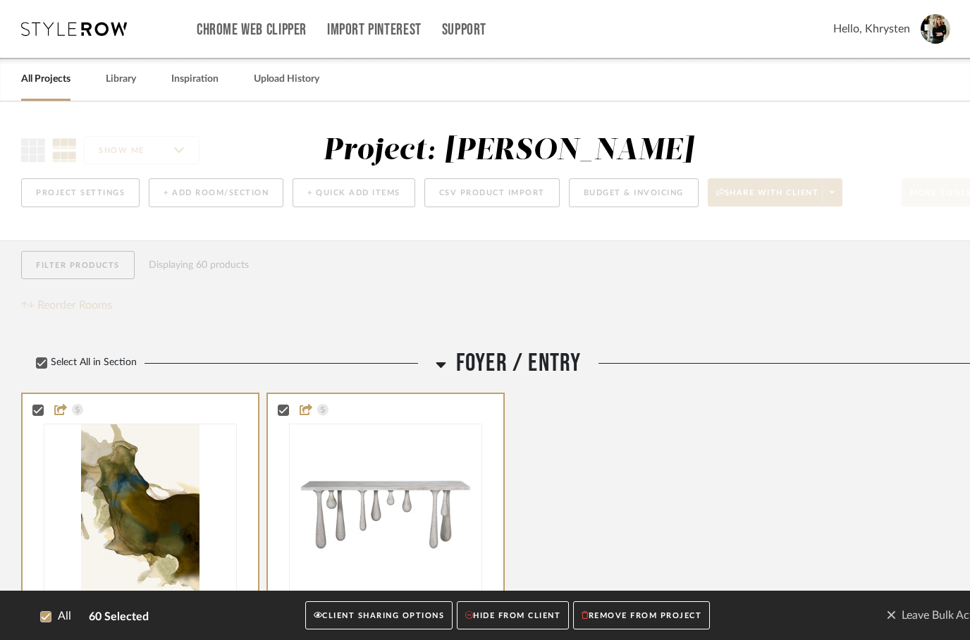
click at [384, 616] on button "CLIENT SHARING OPTIONS" at bounding box center [378, 615] width 147 height 29
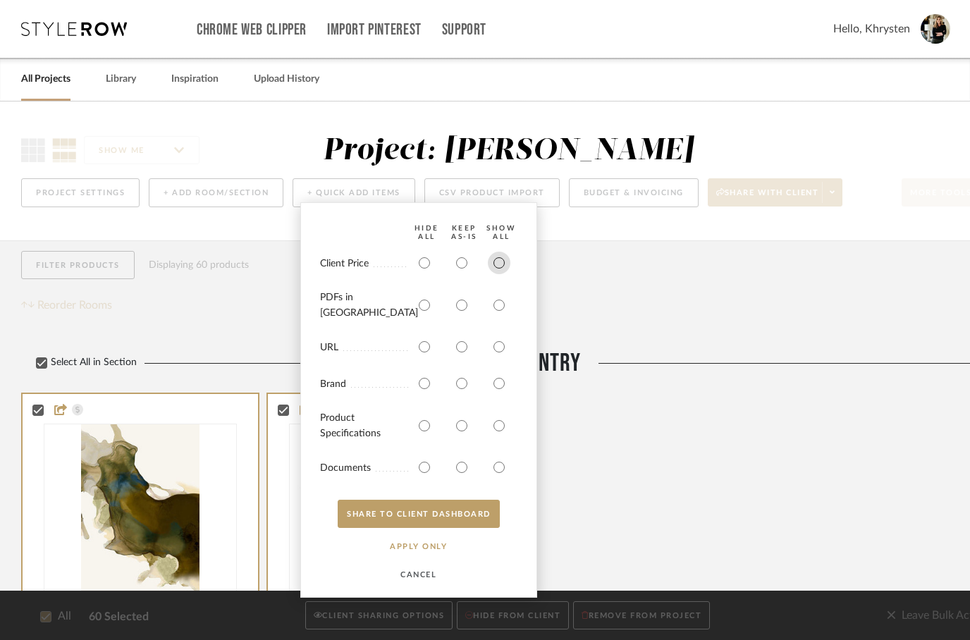
click at [496, 274] on input "radio" at bounding box center [499, 263] width 23 height 23
radio input "true"
click at [497, 309] on input "radio" at bounding box center [499, 305] width 23 height 23
radio input "true"
click at [505, 421] on input "radio" at bounding box center [499, 426] width 23 height 23
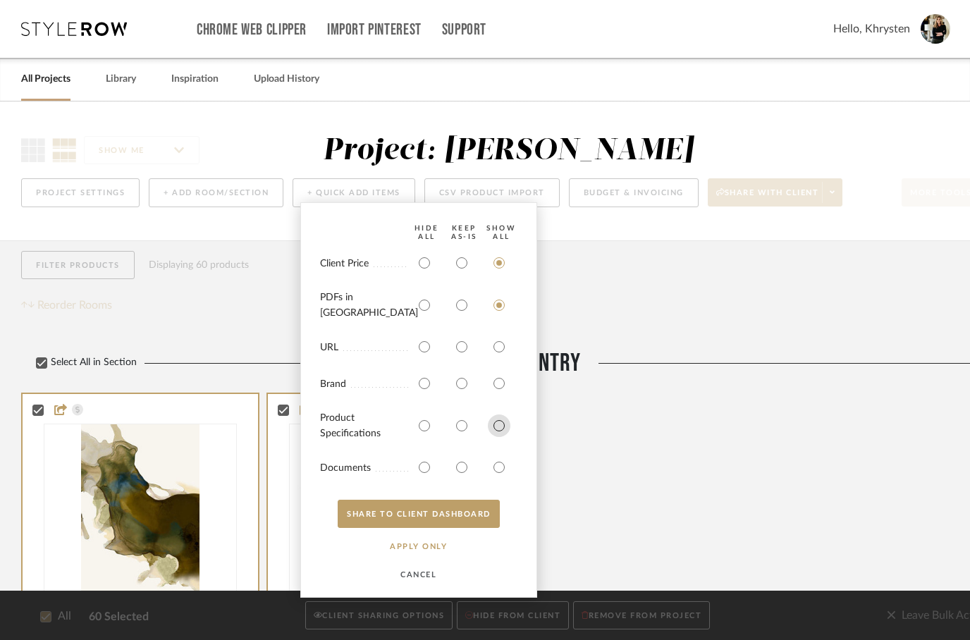
radio input "true"
click at [501, 460] on input "radio" at bounding box center [499, 467] width 23 height 23
radio input "true"
click at [462, 510] on button "SHARE TO CLIENT Dashboard" at bounding box center [419, 514] width 162 height 28
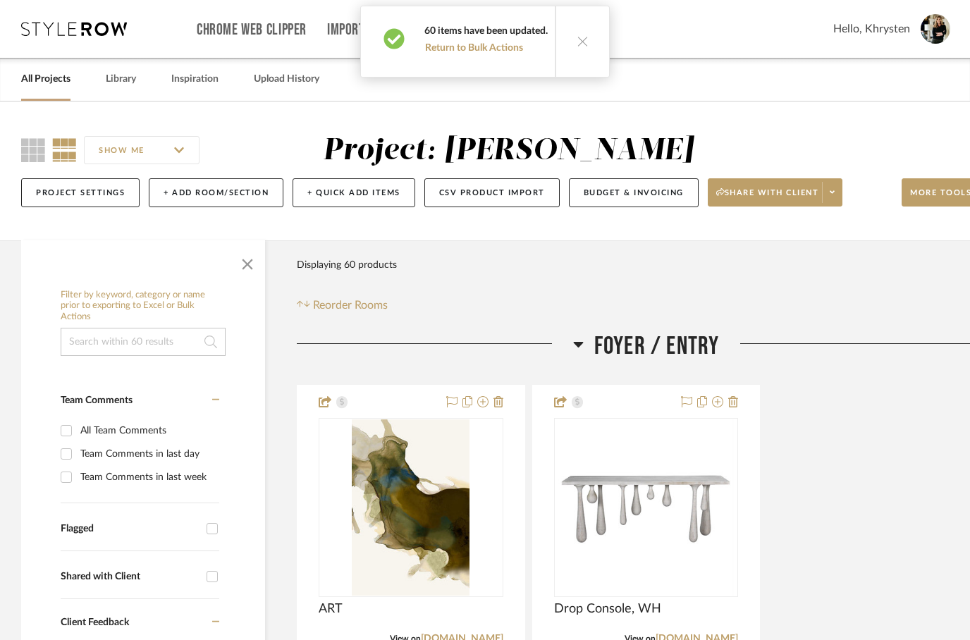
click at [581, 37] on icon at bounding box center [583, 41] width 12 height 12
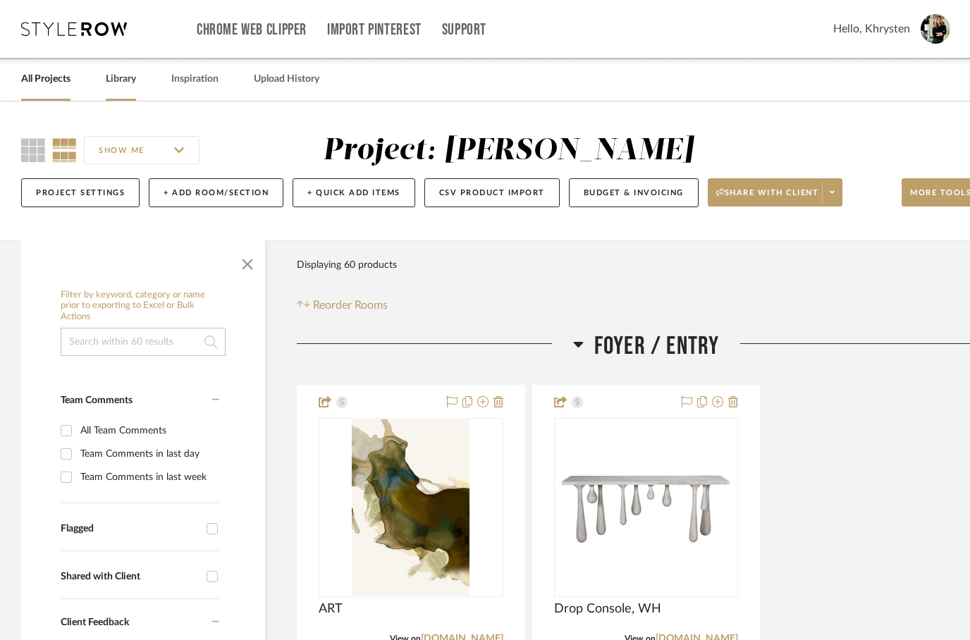
click at [116, 87] on link "Library" at bounding box center [121, 79] width 30 height 19
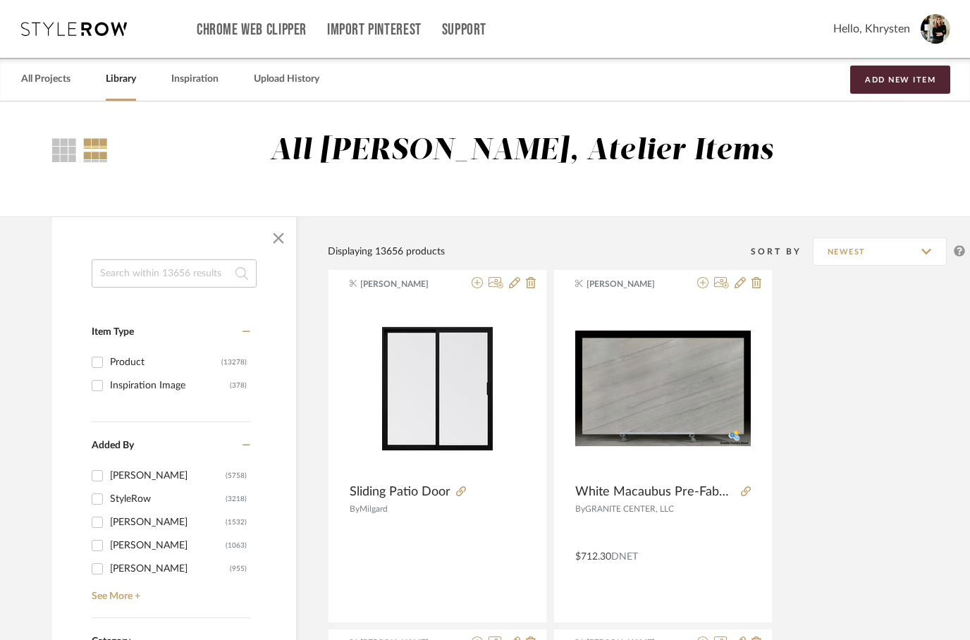
click at [142, 274] on input at bounding box center [174, 273] width 165 height 28
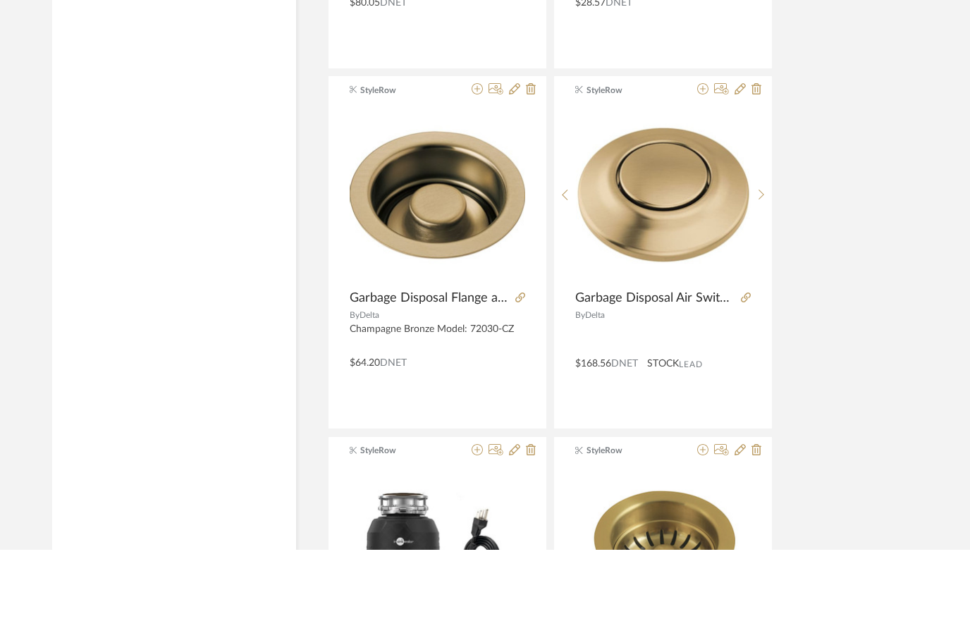
scroll to position [1587, 0]
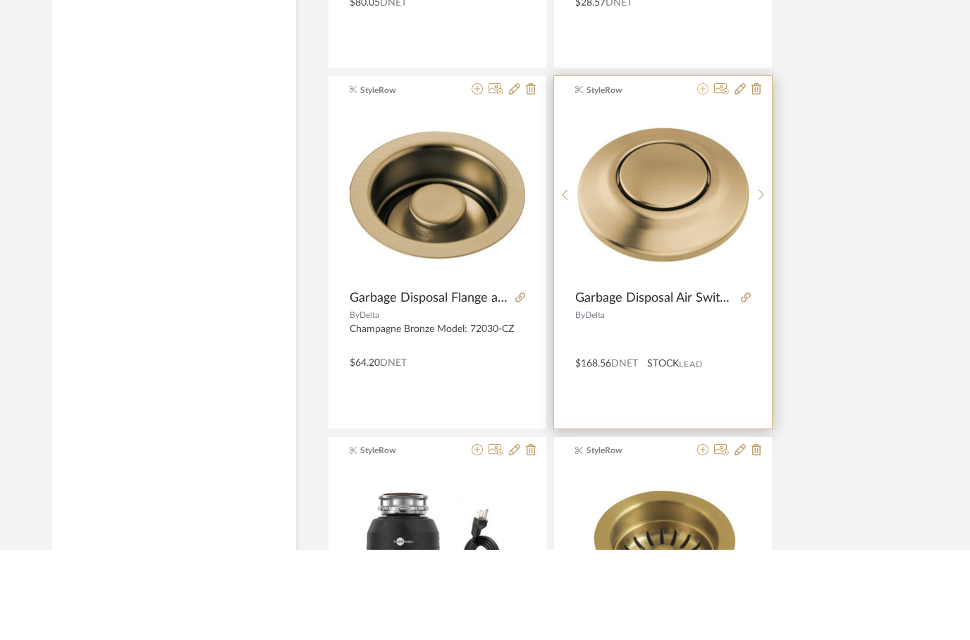
click at [702, 174] on fa-icon at bounding box center [702, 179] width 11 height 11
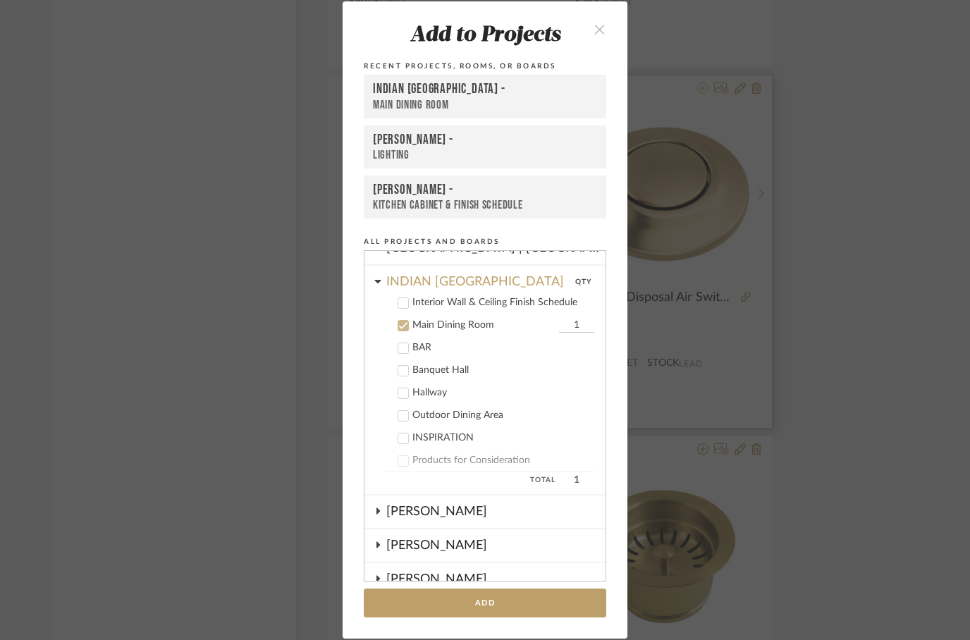
scroll to position [452, 0]
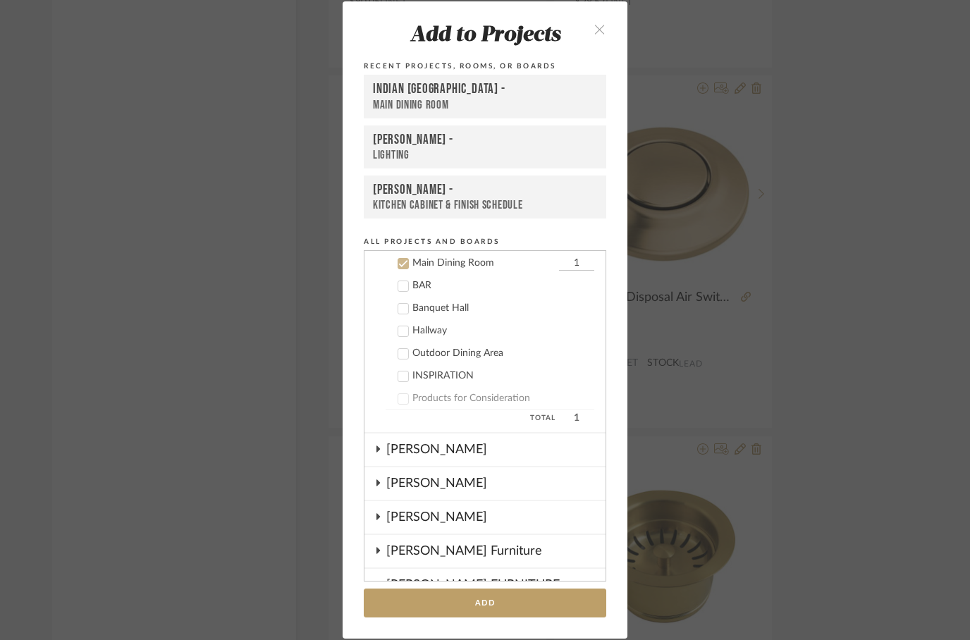
click at [446, 200] on div "Kitchen Cabinet & Finish Schedule" at bounding box center [485, 205] width 224 height 14
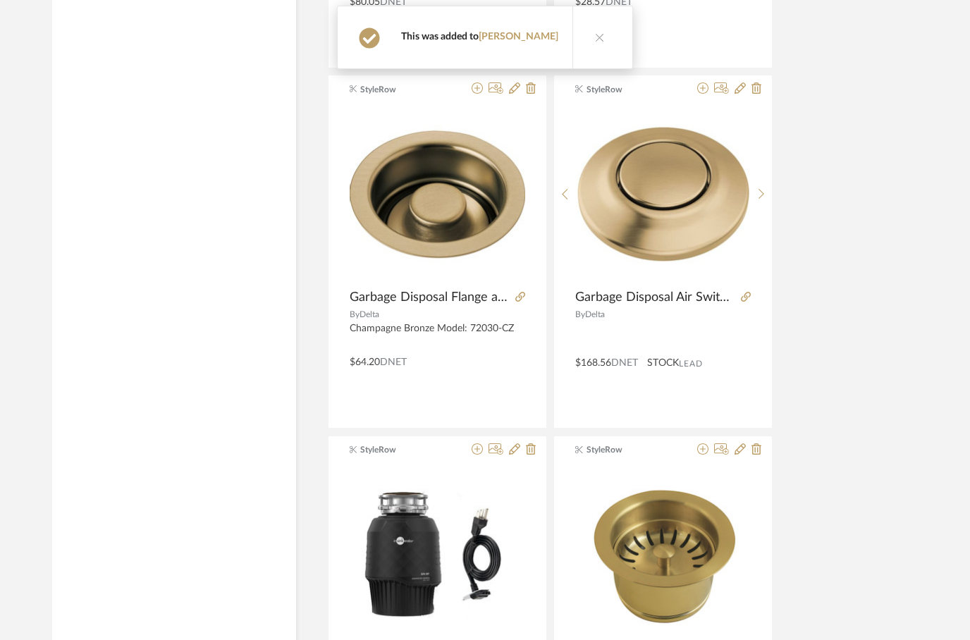
scroll to position [1678, 0]
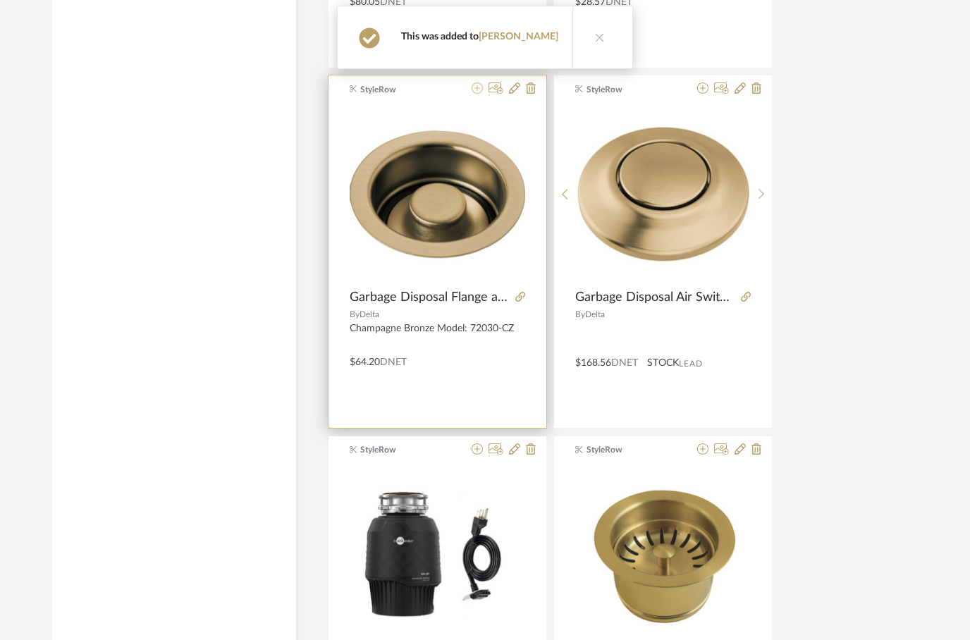
click at [474, 90] on icon at bounding box center [477, 87] width 11 height 11
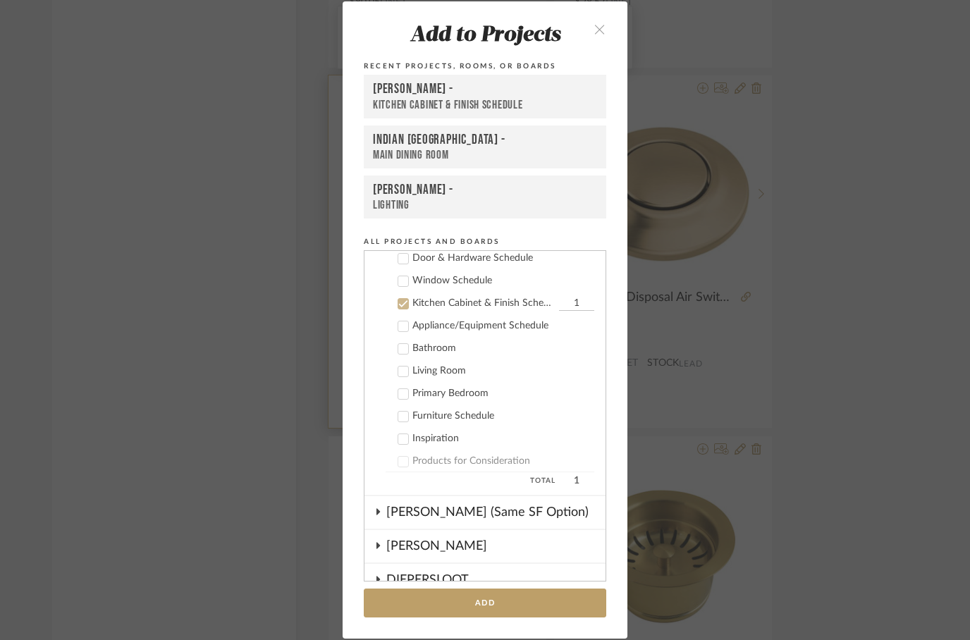
scroll to position [283, 0]
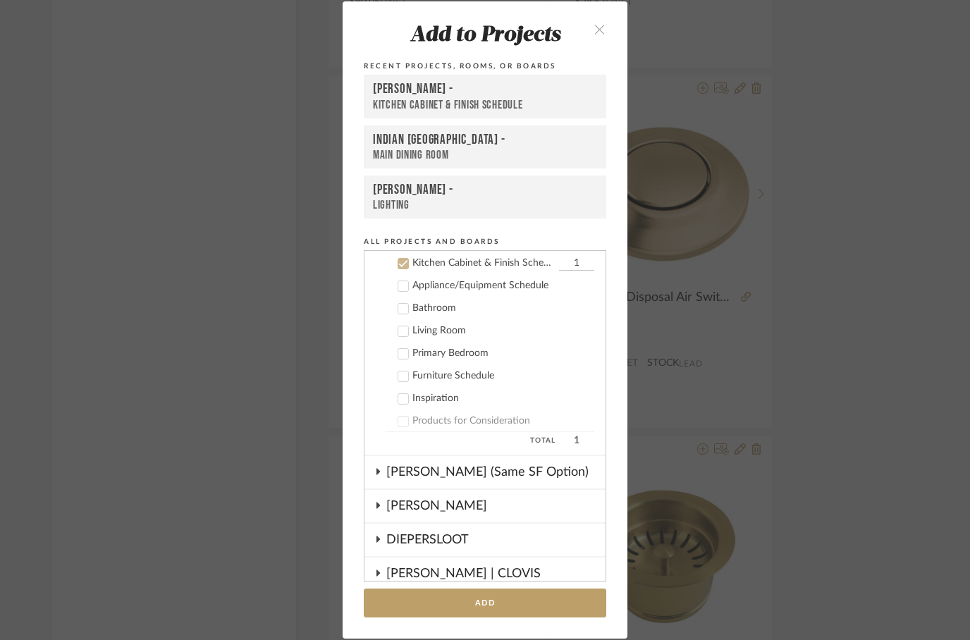
click at [427, 90] on div "[PERSON_NAME] -" at bounding box center [485, 89] width 224 height 17
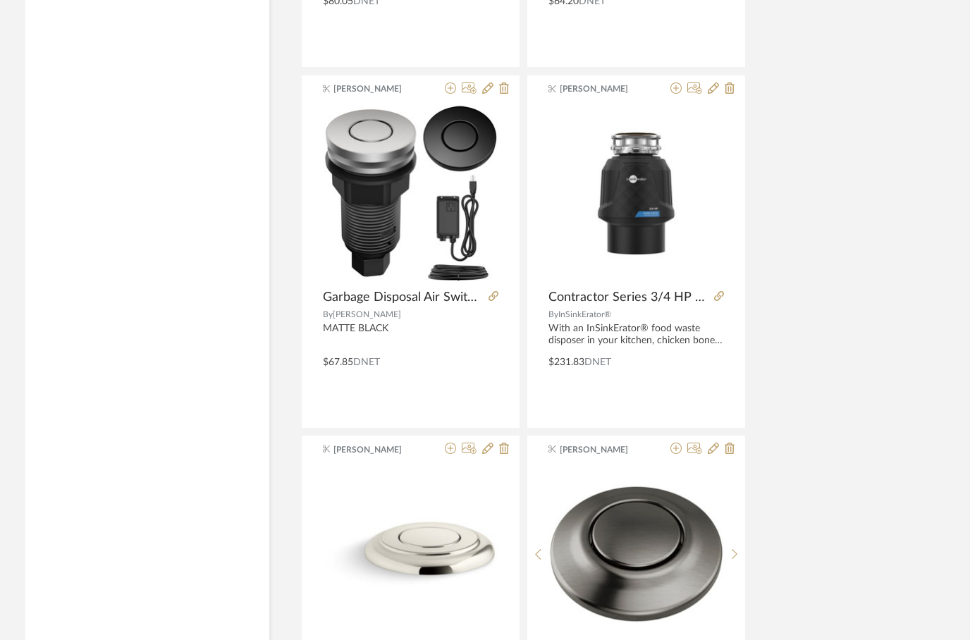
scroll to position [4202, 27]
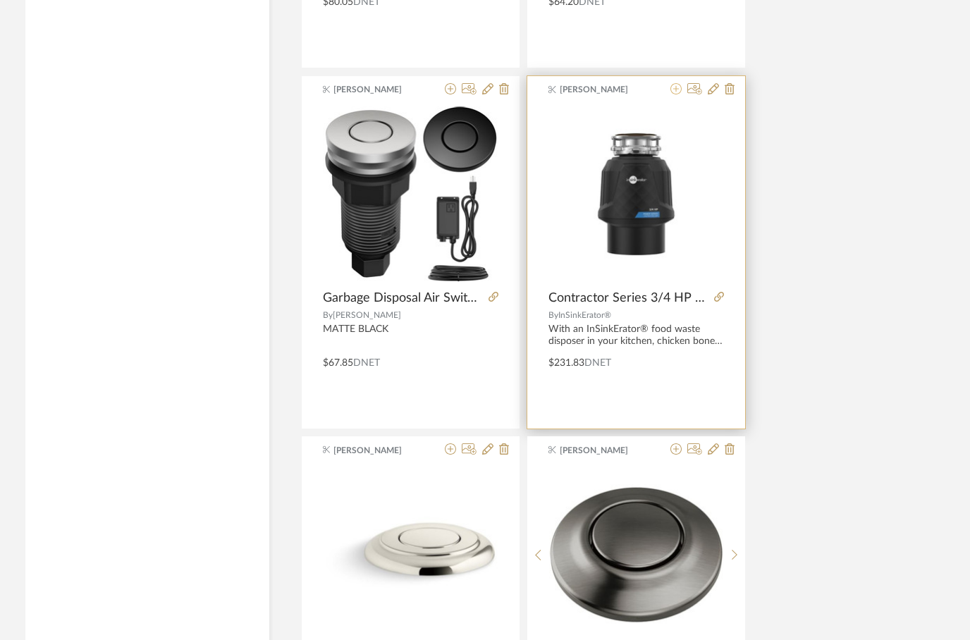
click at [671, 93] on icon at bounding box center [675, 88] width 11 height 11
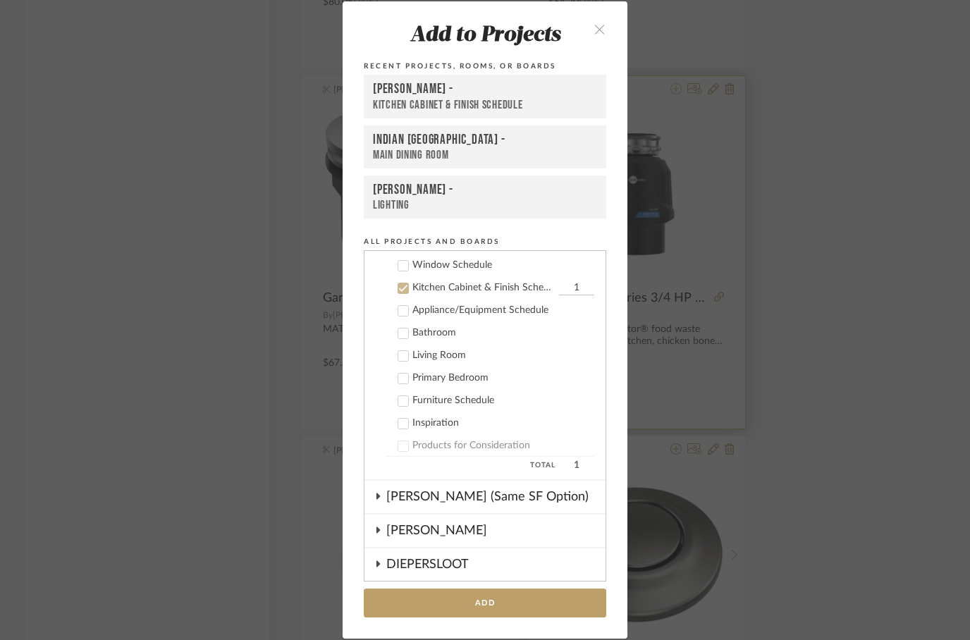
scroll to position [283, 0]
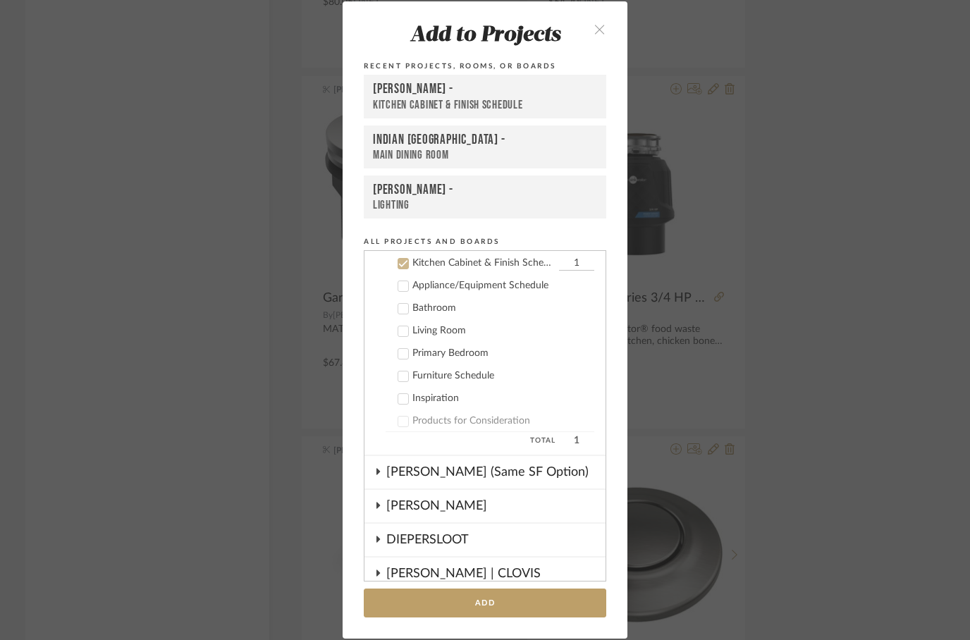
click at [595, 25] on icon "close" at bounding box center [600, 29] width 12 height 12
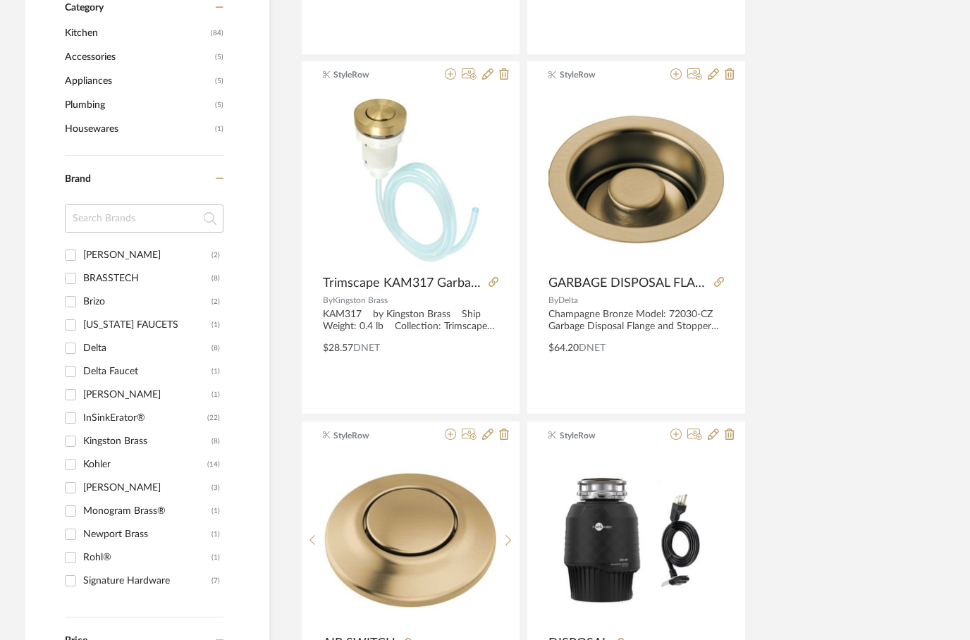
scroll to position [0, 27]
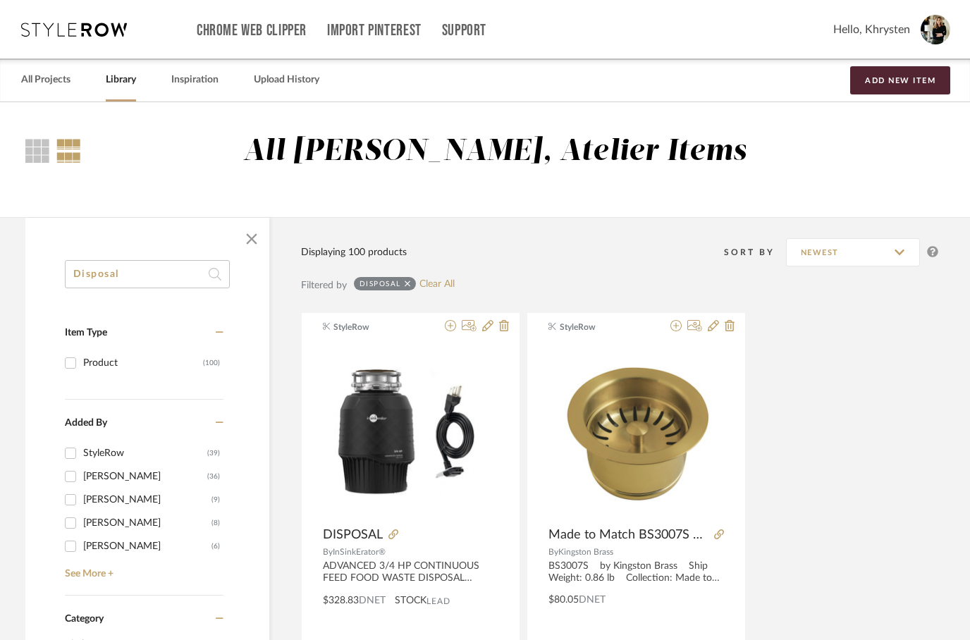
click at [81, 274] on input "Disposal" at bounding box center [147, 273] width 165 height 28
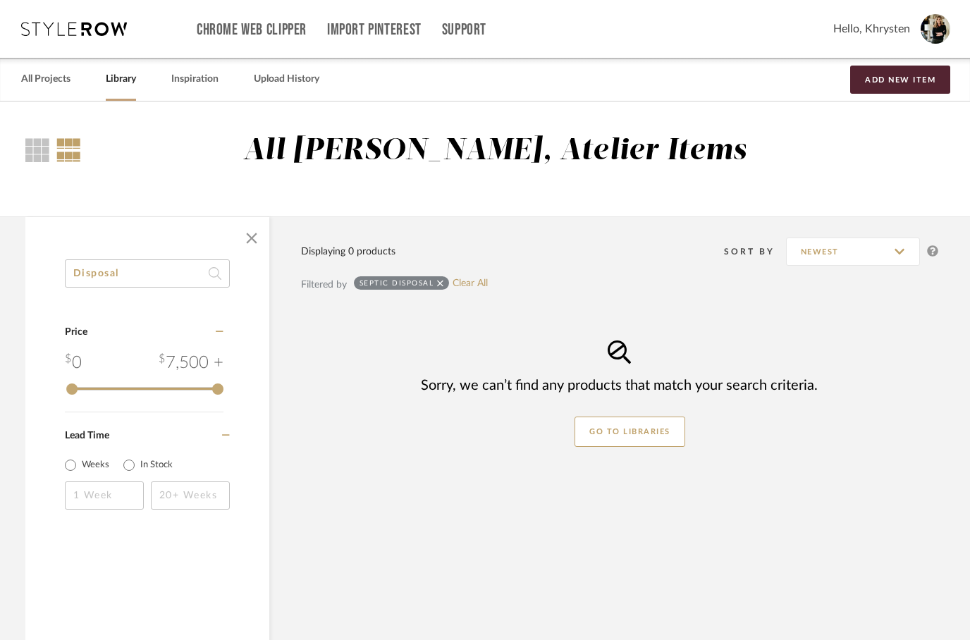
click at [152, 273] on input "Disposal" at bounding box center [147, 273] width 165 height 28
click at [103, 271] on input "Disposal septic" at bounding box center [147, 273] width 165 height 28
click at [87, 278] on input "Disposal septic" at bounding box center [147, 273] width 165 height 28
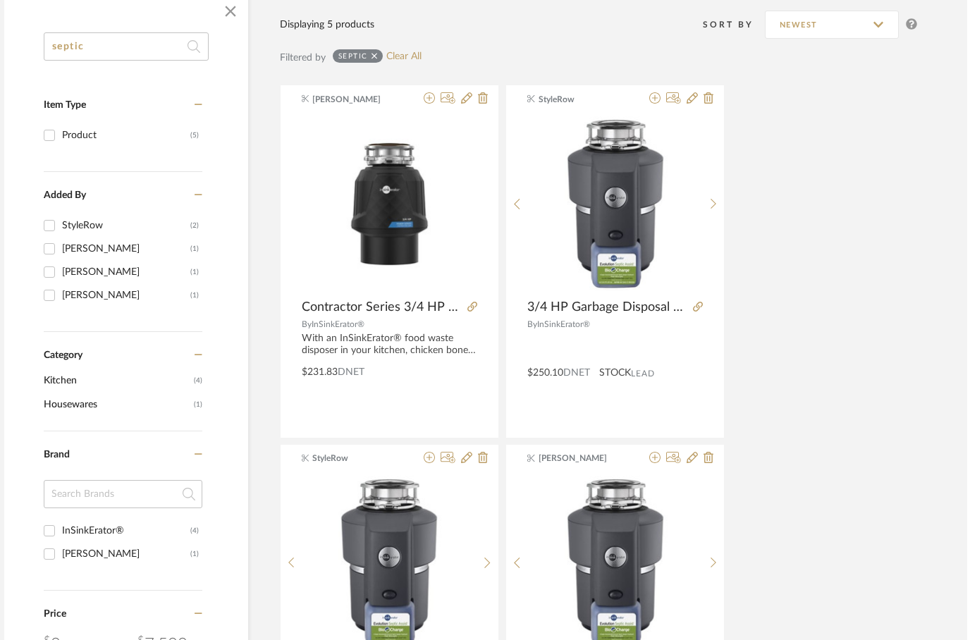
scroll to position [204, 45]
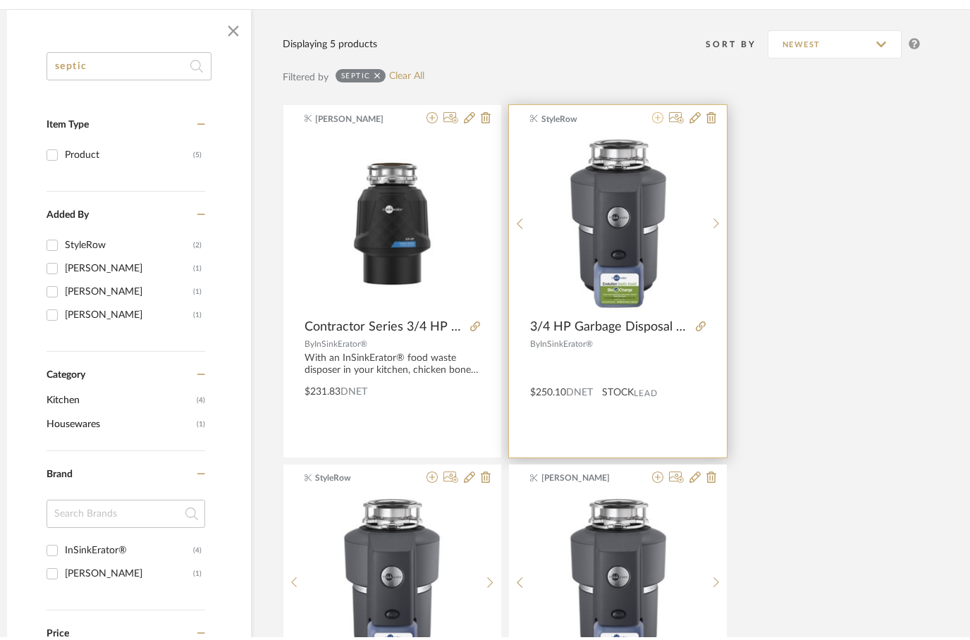
click at [653, 126] on fa-icon at bounding box center [657, 121] width 11 height 11
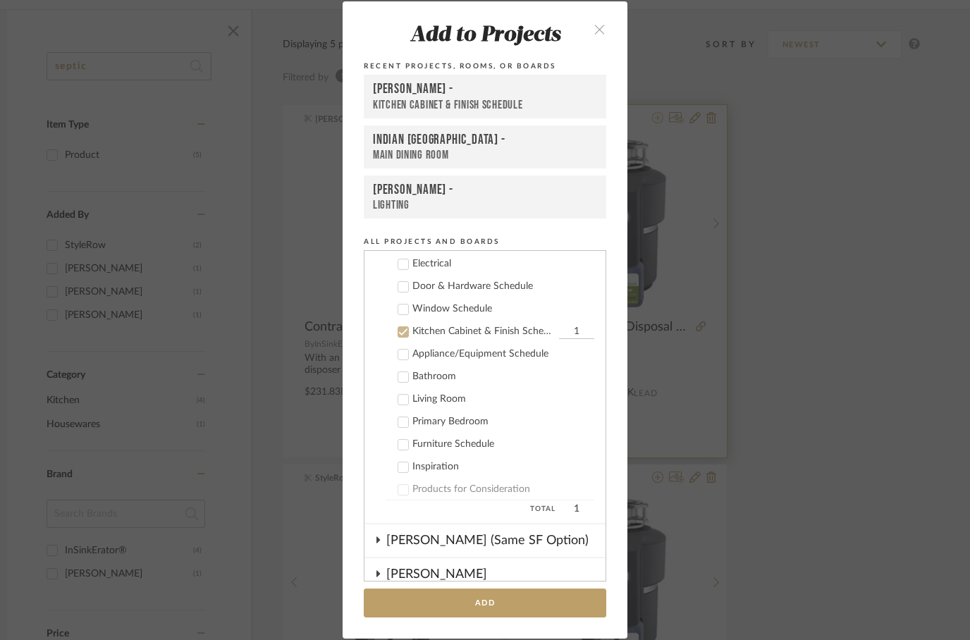
scroll to position [283, 0]
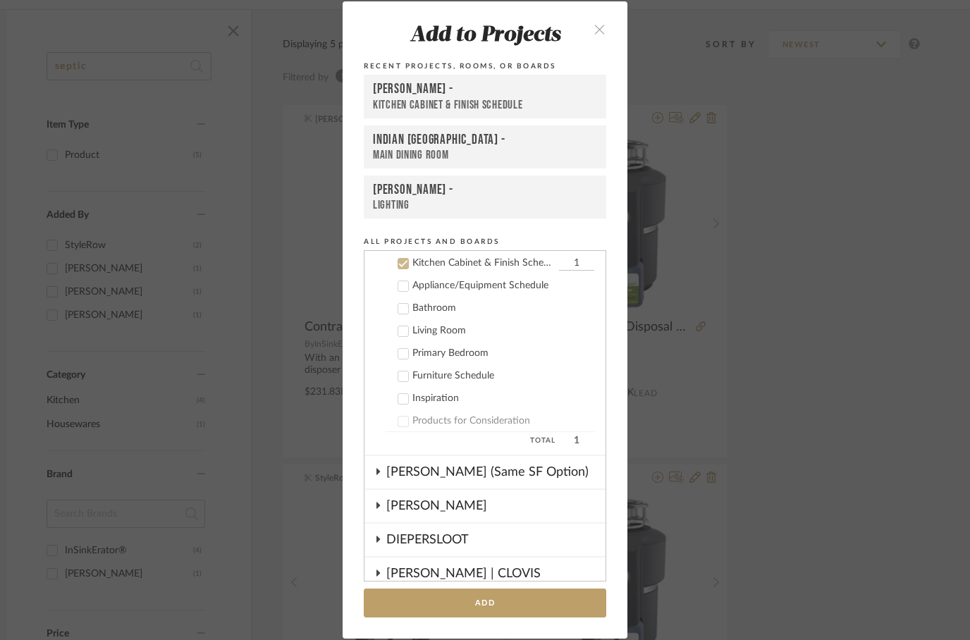
click at [393, 93] on div "[PERSON_NAME] -" at bounding box center [485, 89] width 224 height 17
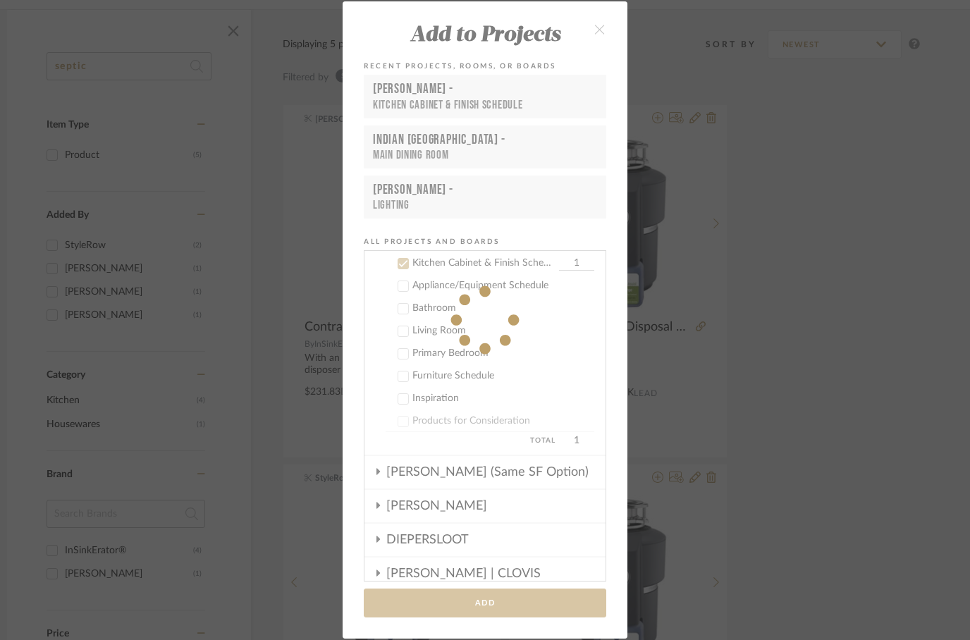
scroll to position [207, 45]
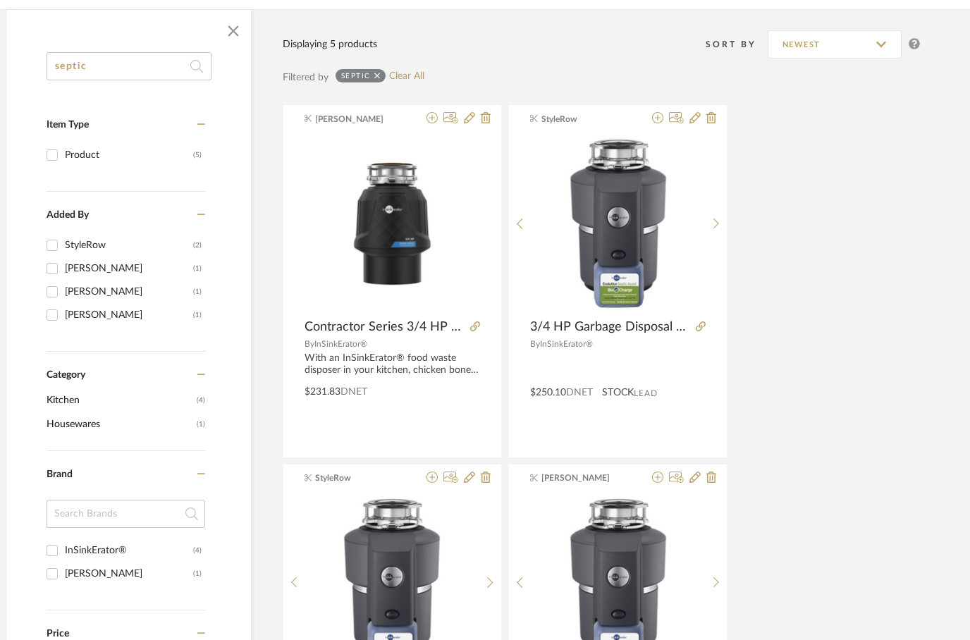
click at [118, 70] on input "septic" at bounding box center [129, 66] width 165 height 28
click at [118, 68] on input "septic" at bounding box center [129, 66] width 165 height 28
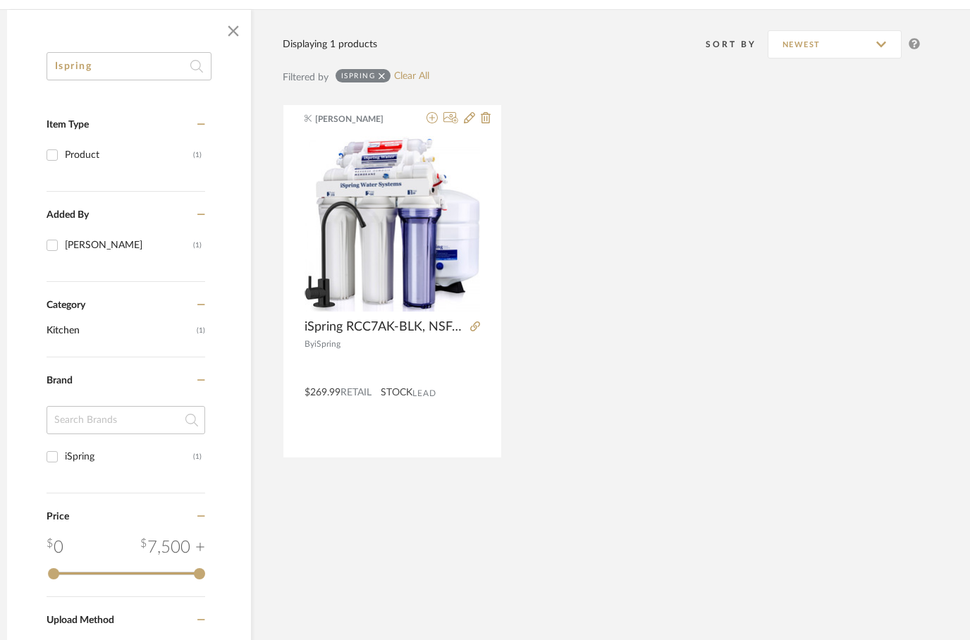
drag, startPoint x: 118, startPoint y: 68, endPoint x: -46, endPoint y: -208, distance: 320.5
click at [0, 0] on html "Chrome Web Clipper Import Pinterest Support All Projects Library Inspiration Up…" at bounding box center [440, 113] width 970 height 640
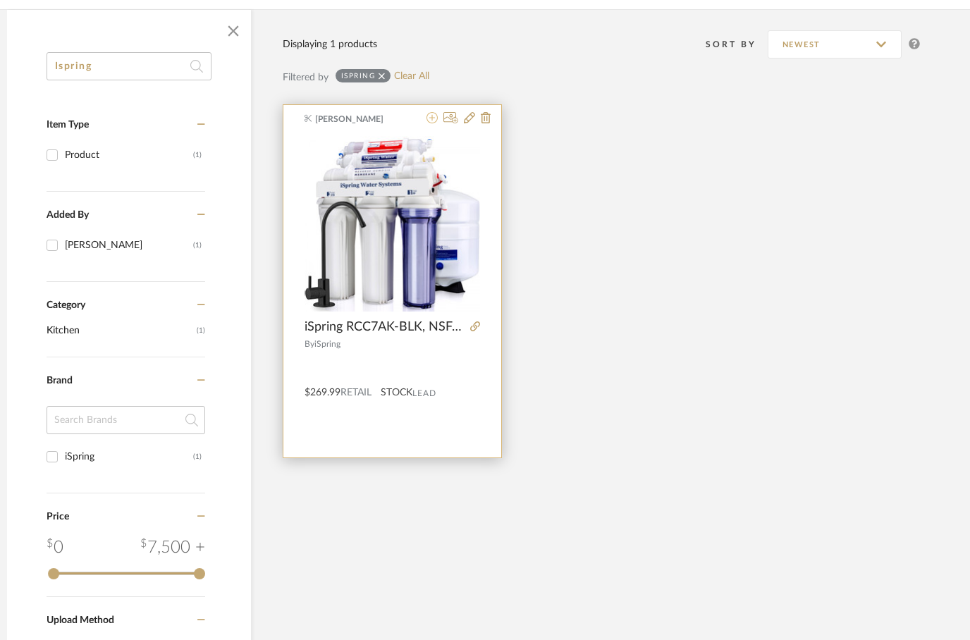
click at [433, 120] on icon at bounding box center [432, 117] width 11 height 11
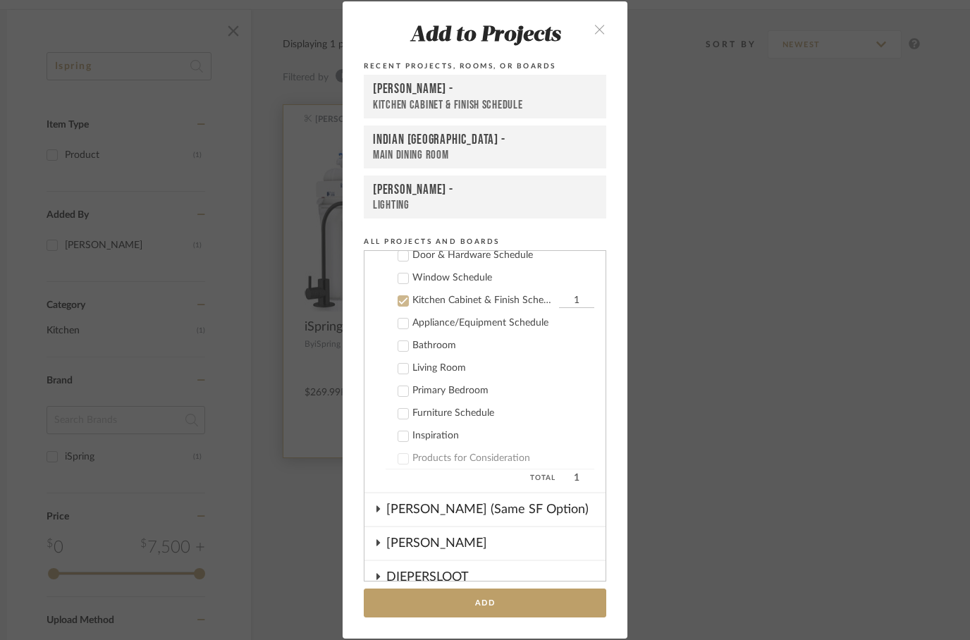
scroll to position [283, 0]
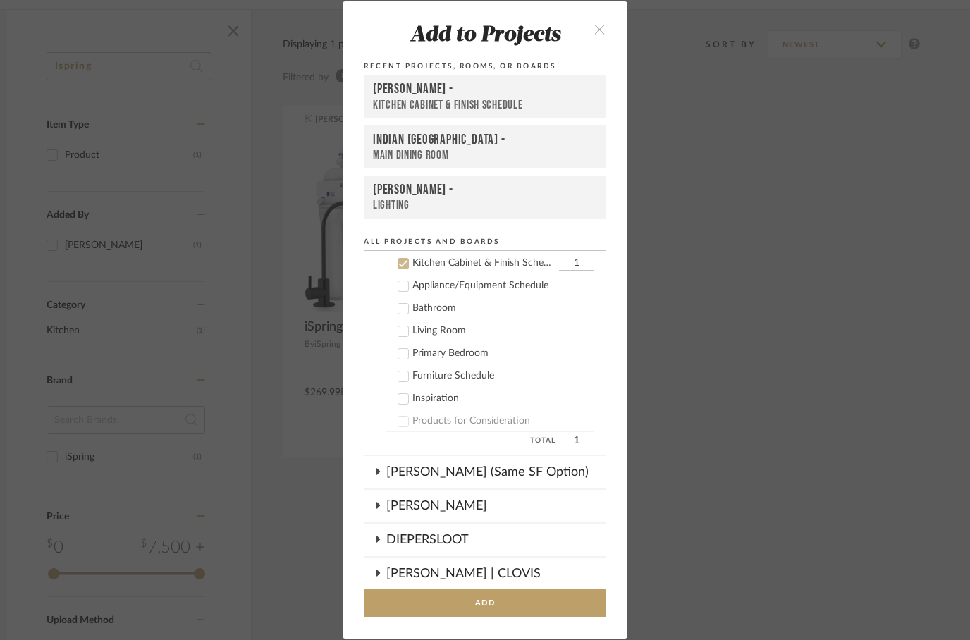
click at [441, 92] on div "[PERSON_NAME] -" at bounding box center [485, 89] width 224 height 17
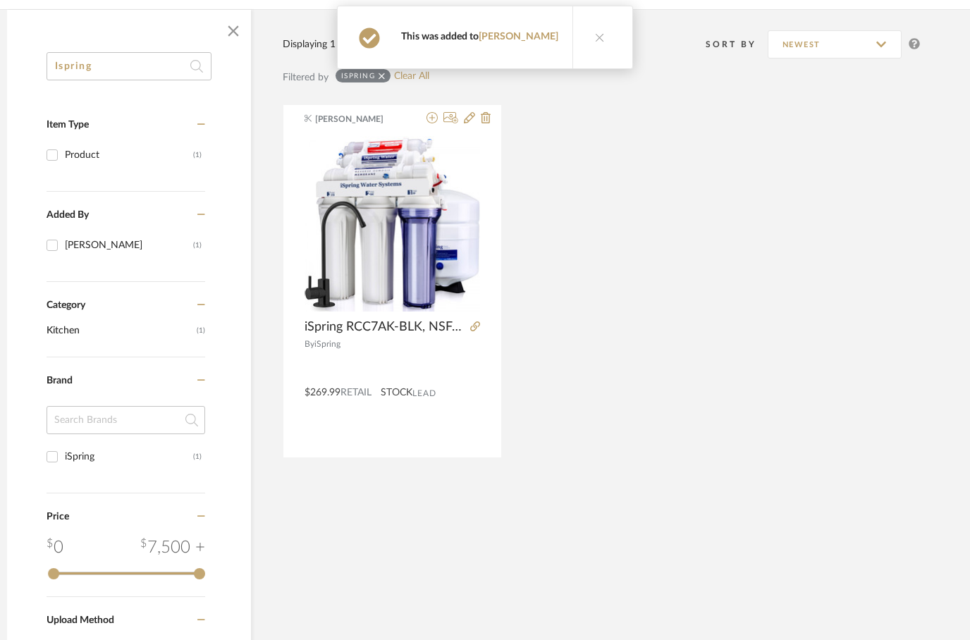
scroll to position [207, 45]
click at [106, 68] on input "Ispring" at bounding box center [129, 66] width 165 height 28
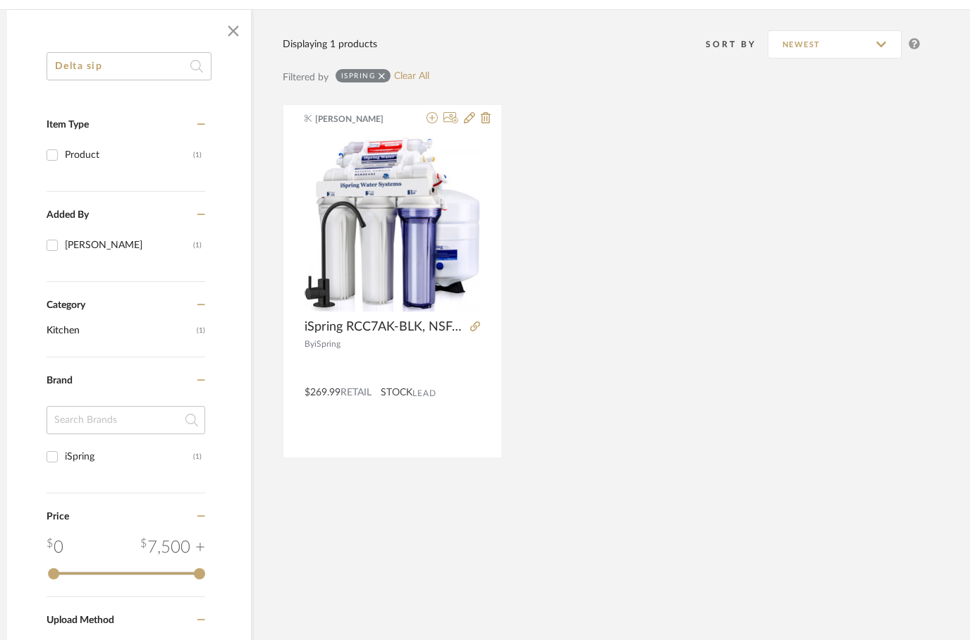
type input "Delta sip"
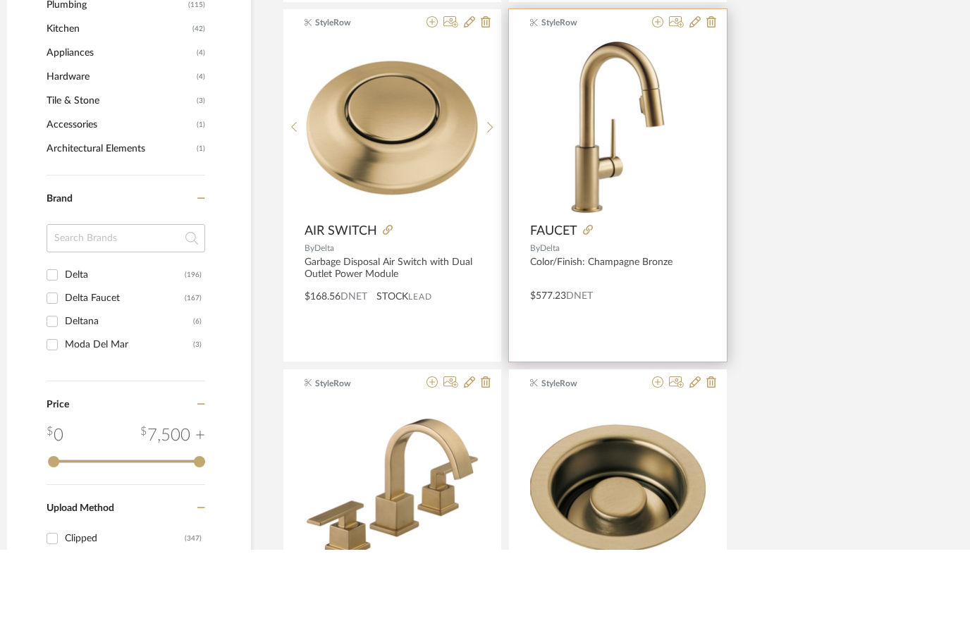
scroll to position [601, 45]
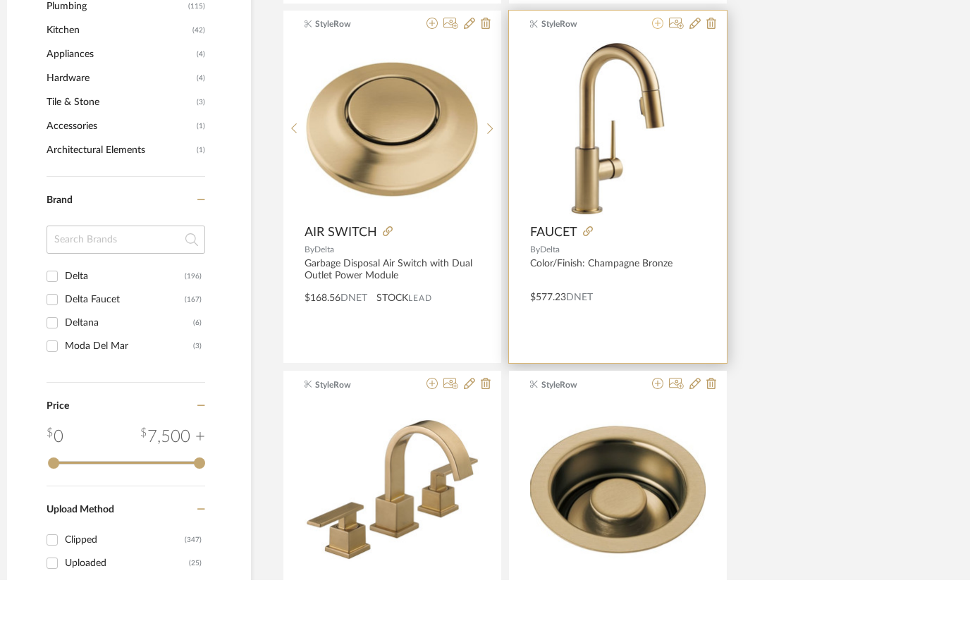
click at [657, 78] on icon at bounding box center [657, 83] width 11 height 11
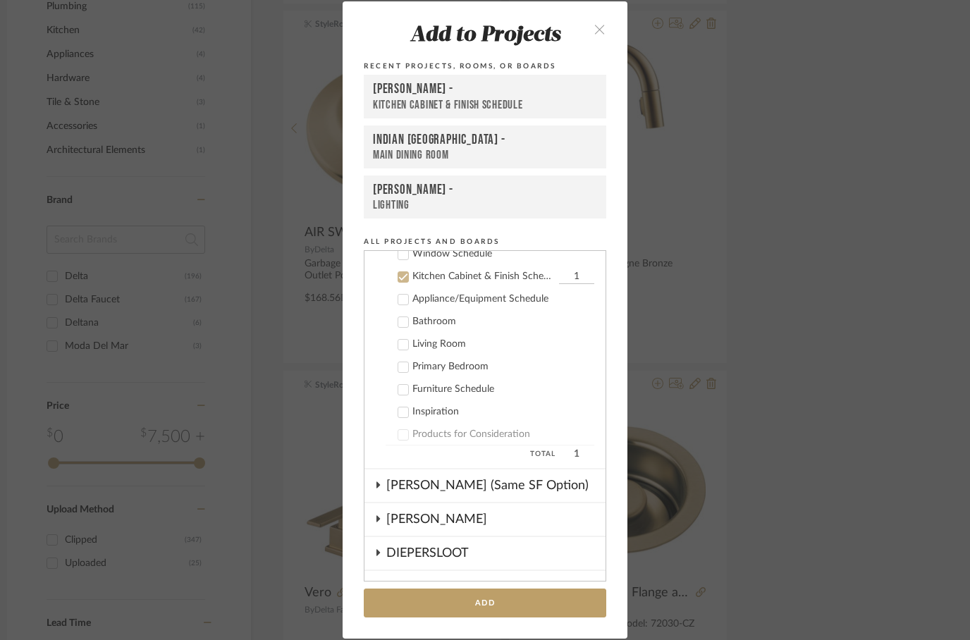
scroll to position [283, 0]
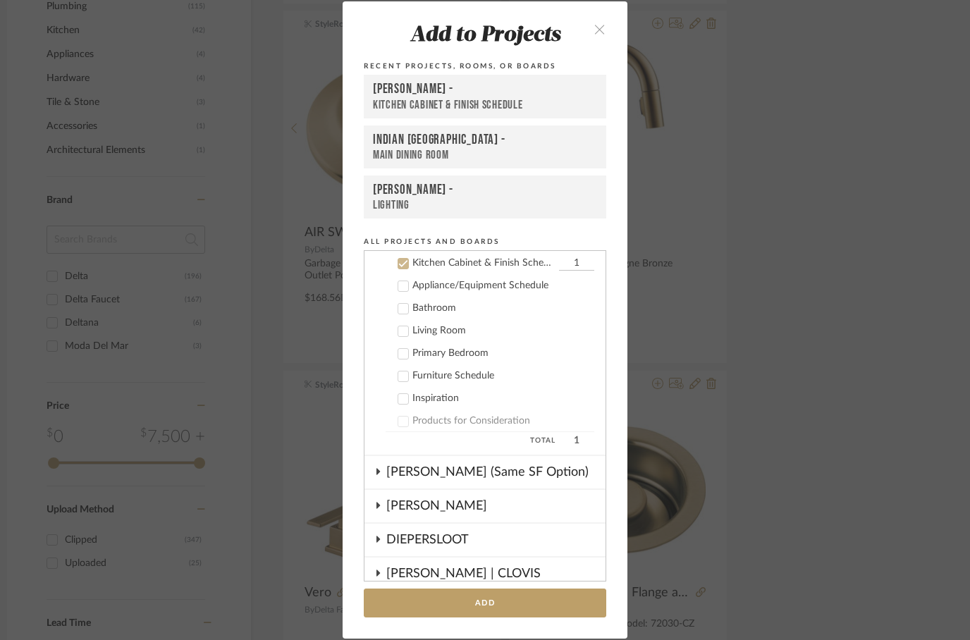
click at [416, 99] on div "Kitchen Cabinet & Finish Schedule" at bounding box center [485, 105] width 224 height 15
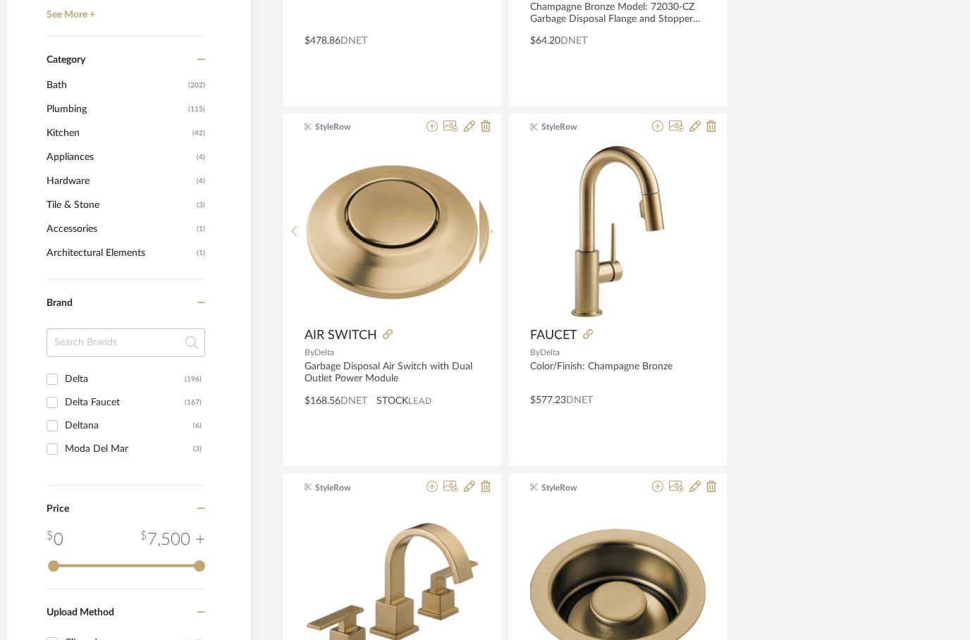
scroll to position [0, 45]
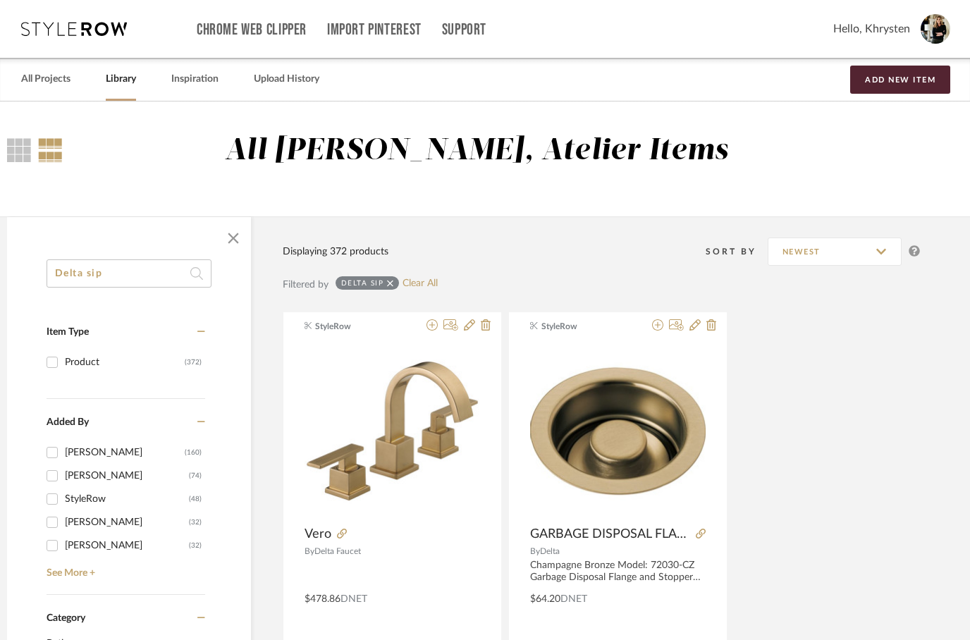
click at [122, 82] on link "Library" at bounding box center [121, 79] width 30 height 19
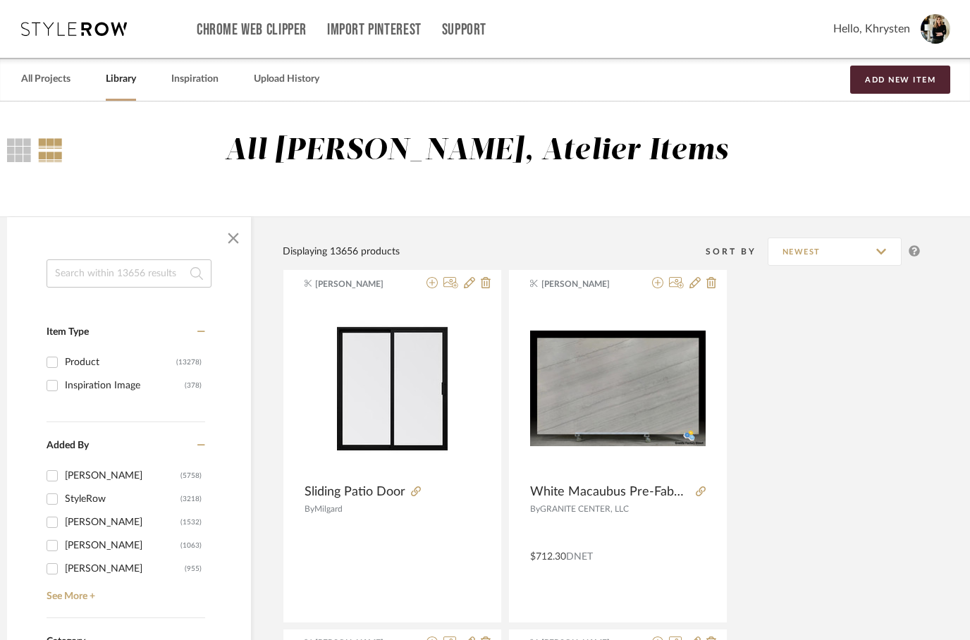
click at [80, 274] on input at bounding box center [129, 273] width 165 height 28
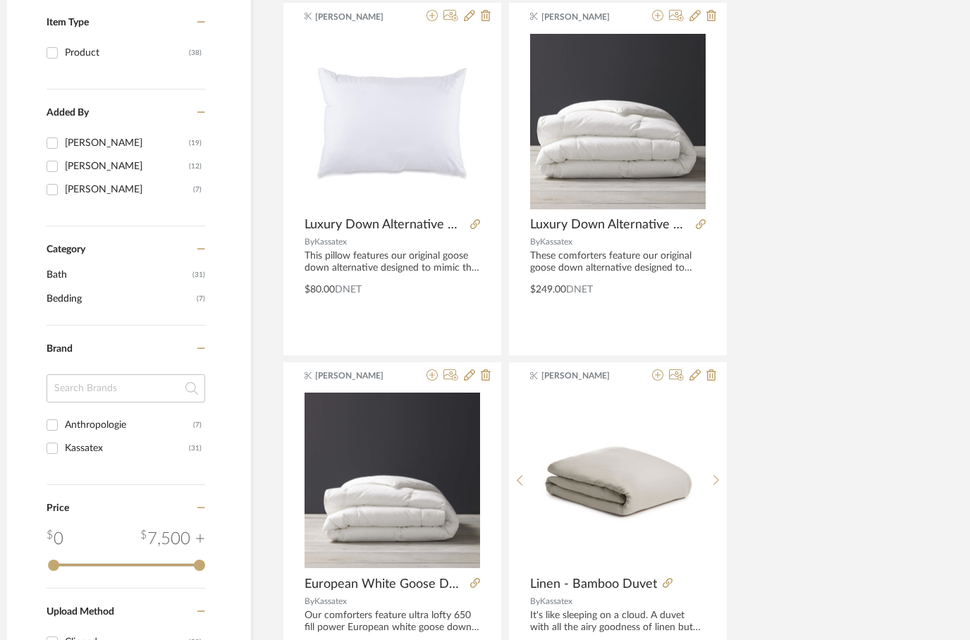
scroll to position [237, 45]
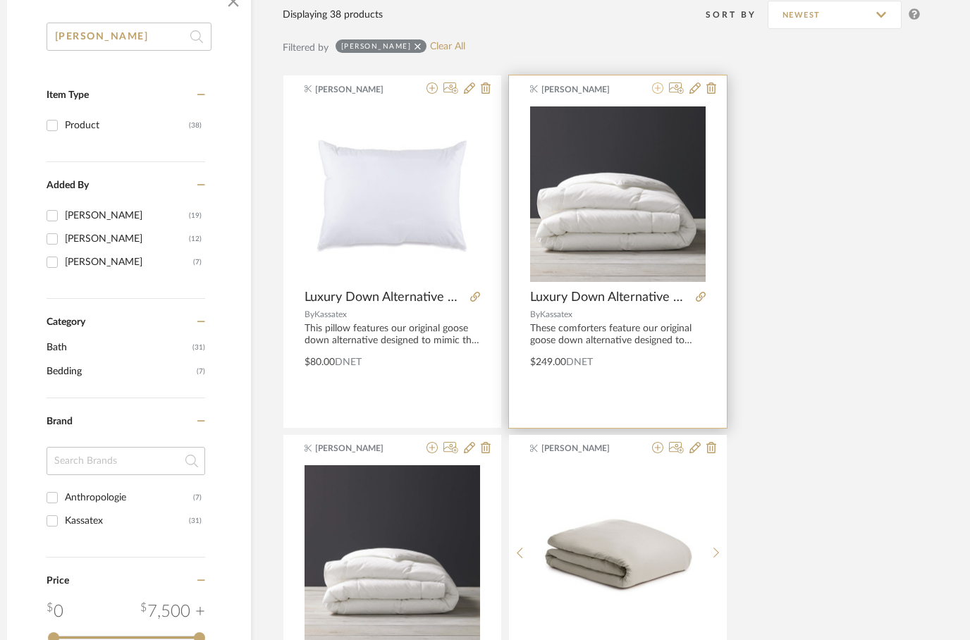
type input "[PERSON_NAME]"
click at [655, 94] on icon at bounding box center [657, 87] width 11 height 11
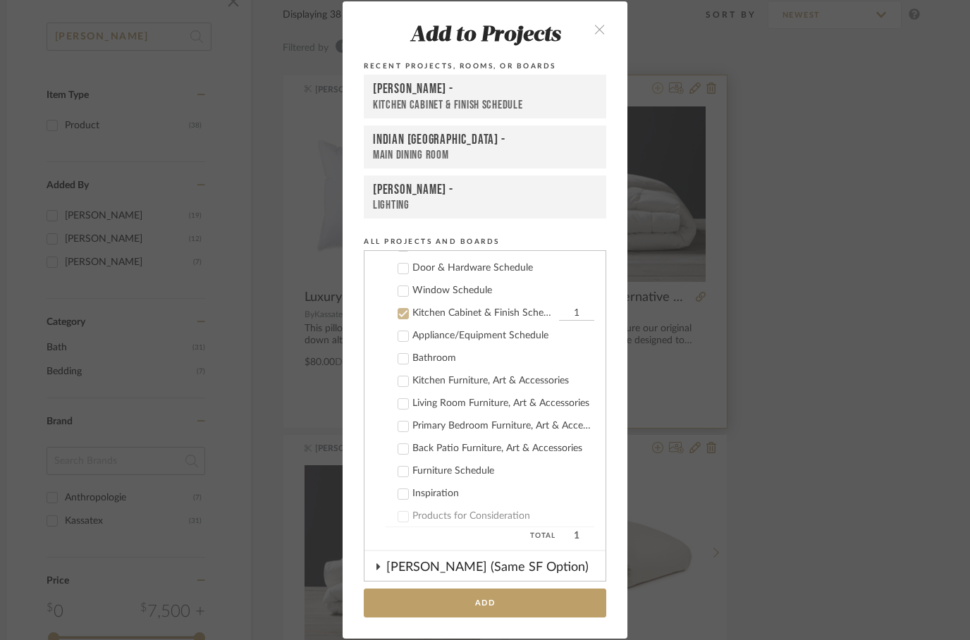
scroll to position [283, 0]
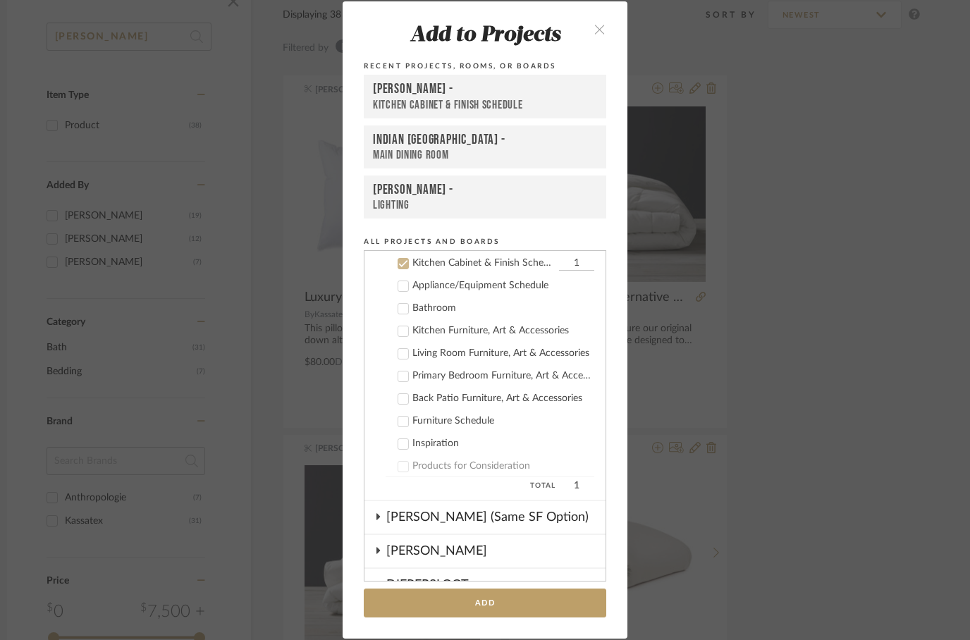
click at [402, 380] on icon at bounding box center [403, 376] width 9 height 7
checkbox input "true"
click at [405, 266] on icon at bounding box center [403, 263] width 9 height 7
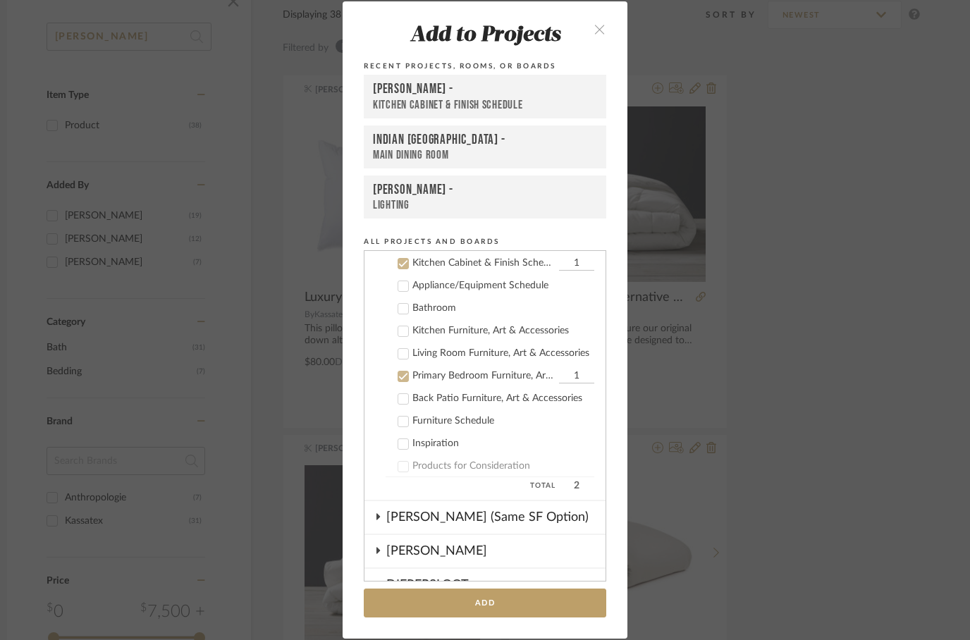
checkbox input "false"
click at [434, 609] on button "Add" at bounding box center [485, 603] width 243 height 29
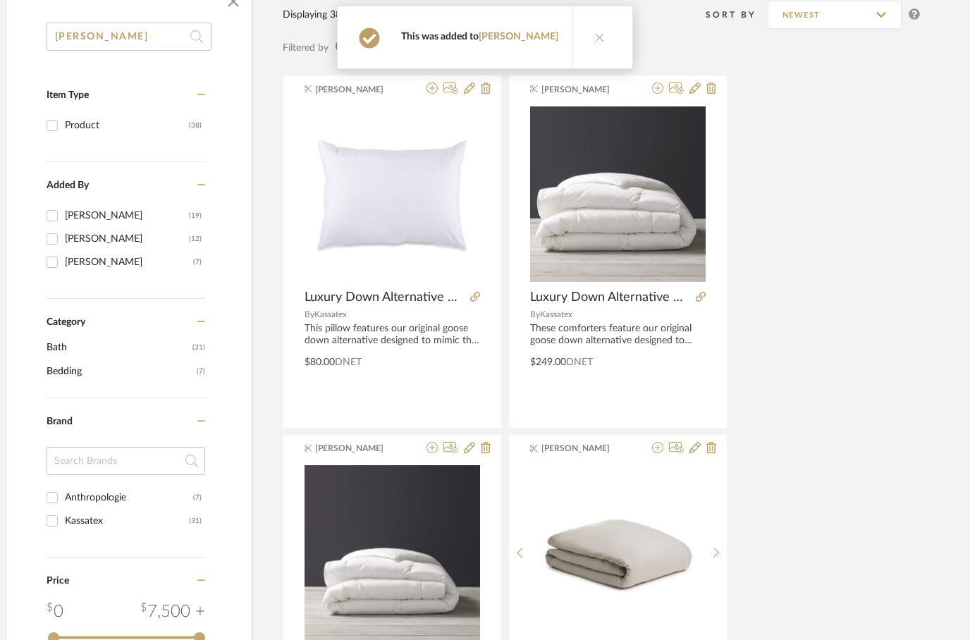
scroll to position [237, 45]
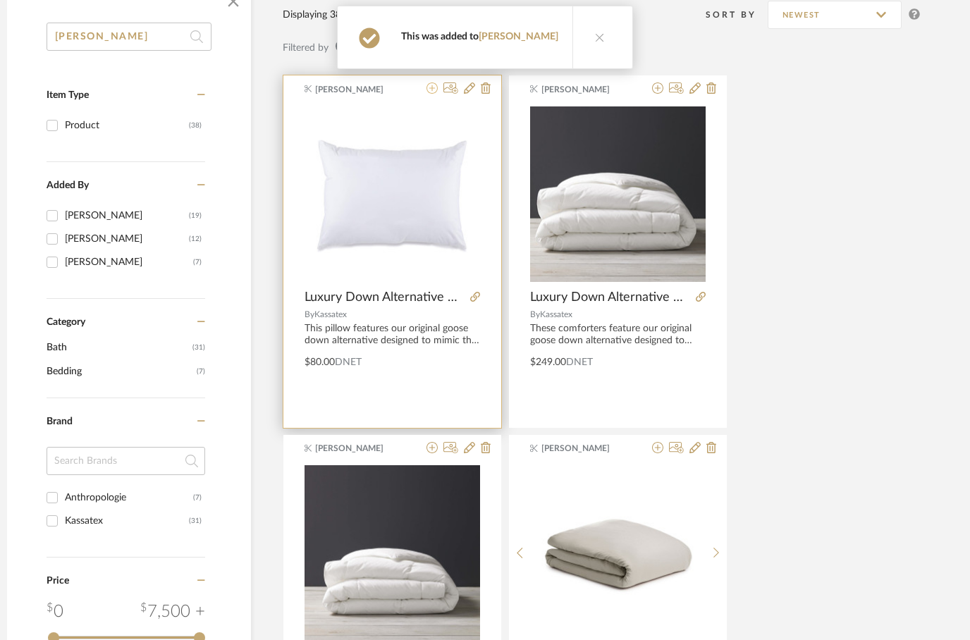
click at [431, 92] on icon at bounding box center [432, 87] width 11 height 11
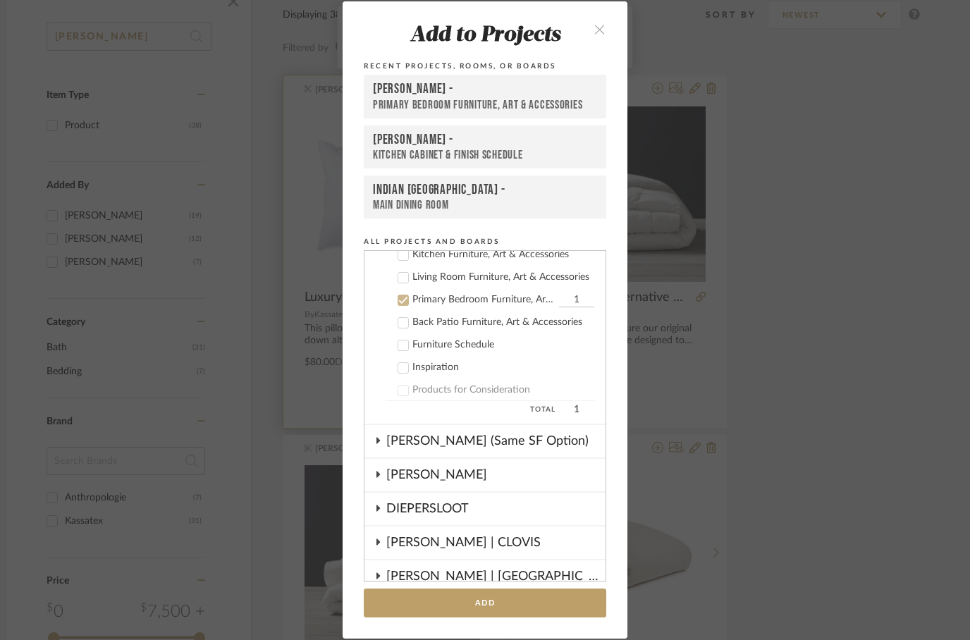
scroll to position [396, 0]
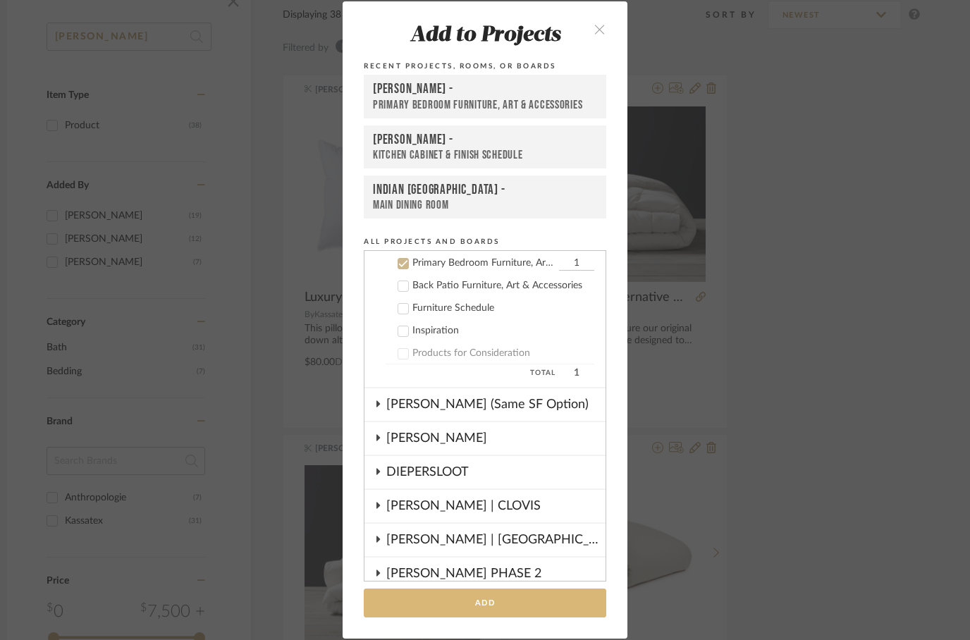
click at [482, 605] on button "Add" at bounding box center [485, 603] width 243 height 29
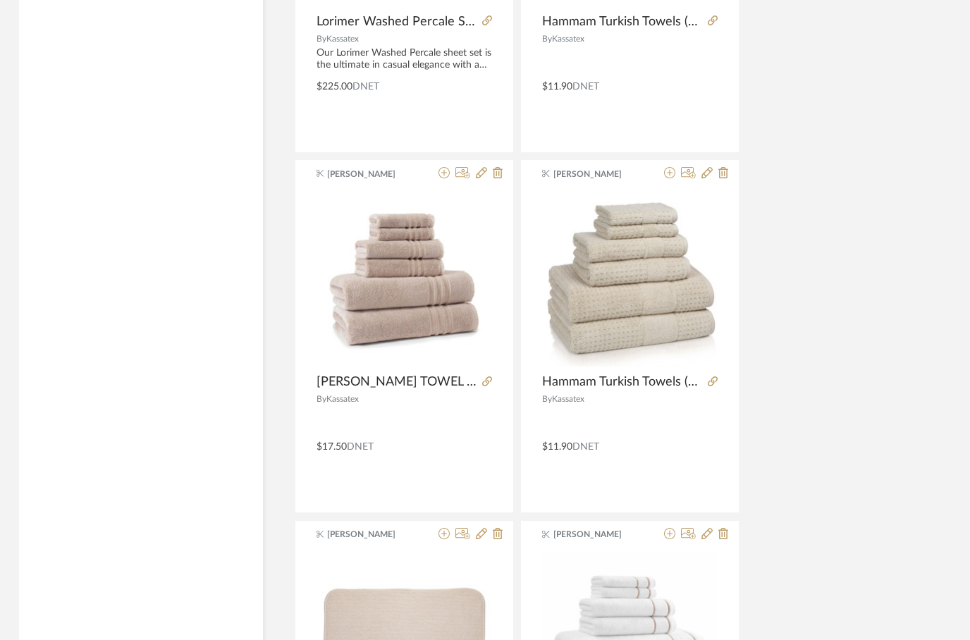
scroll to position [1593, 33]
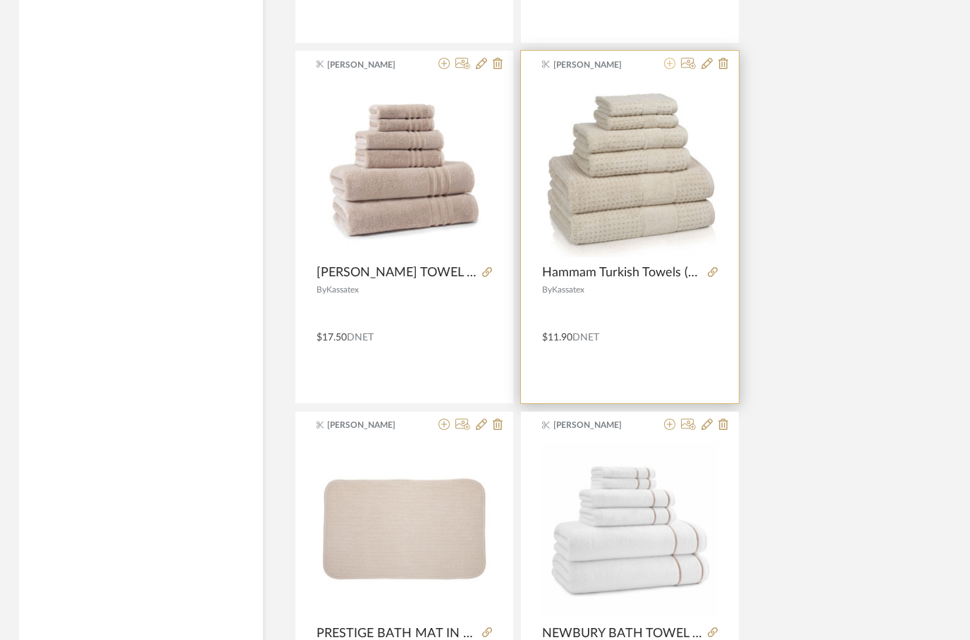
click at [666, 71] on fa-icon at bounding box center [669, 64] width 11 height 11
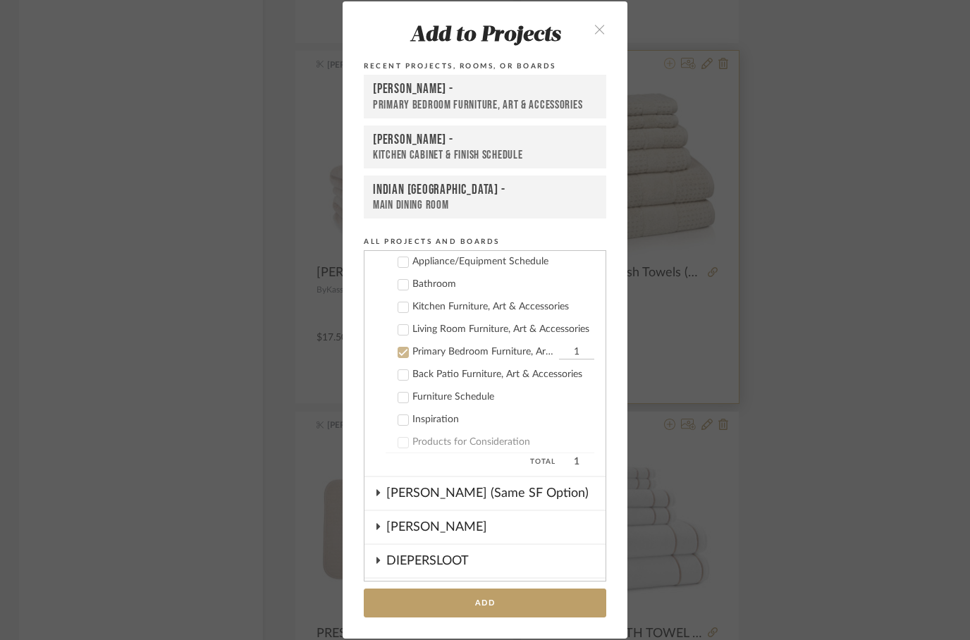
scroll to position [307, 0]
click at [404, 352] on icon at bounding box center [403, 353] width 10 height 10
checkbox input "false"
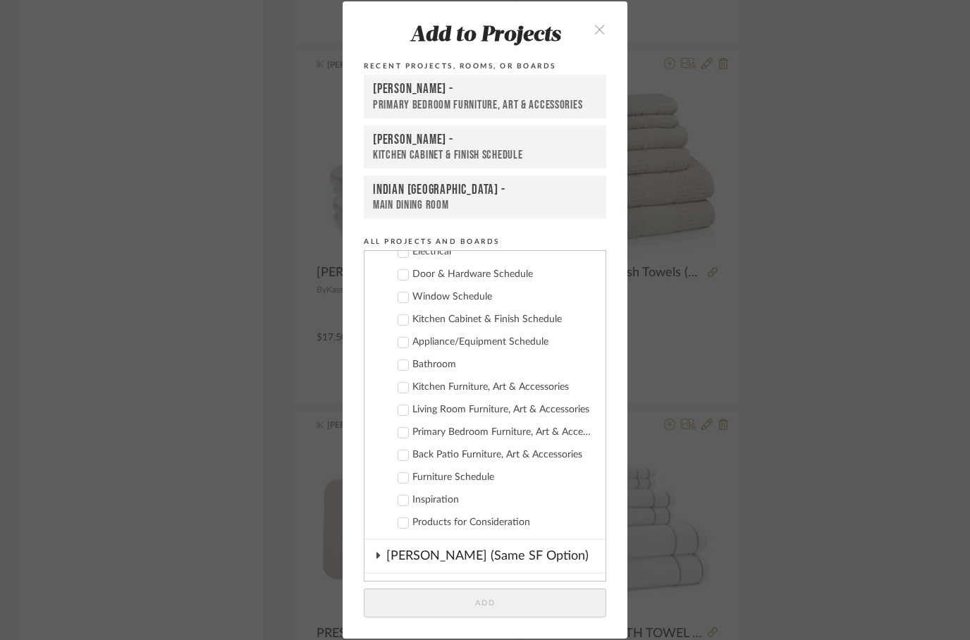
scroll to position [226, 0]
click at [405, 368] on icon at bounding box center [403, 365] width 10 height 10
checkbox input "true"
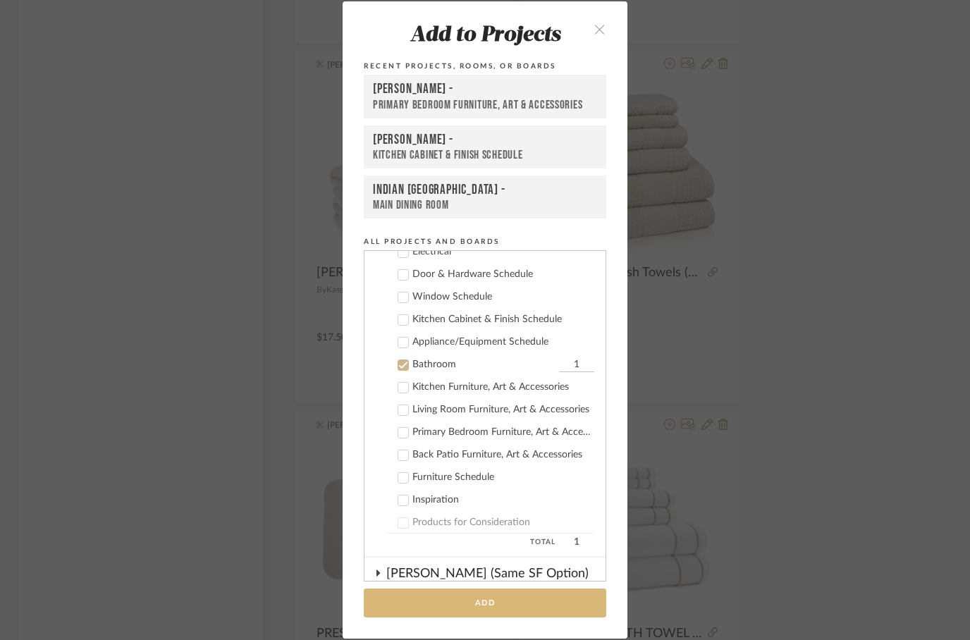
click at [458, 601] on button "Add" at bounding box center [485, 603] width 243 height 29
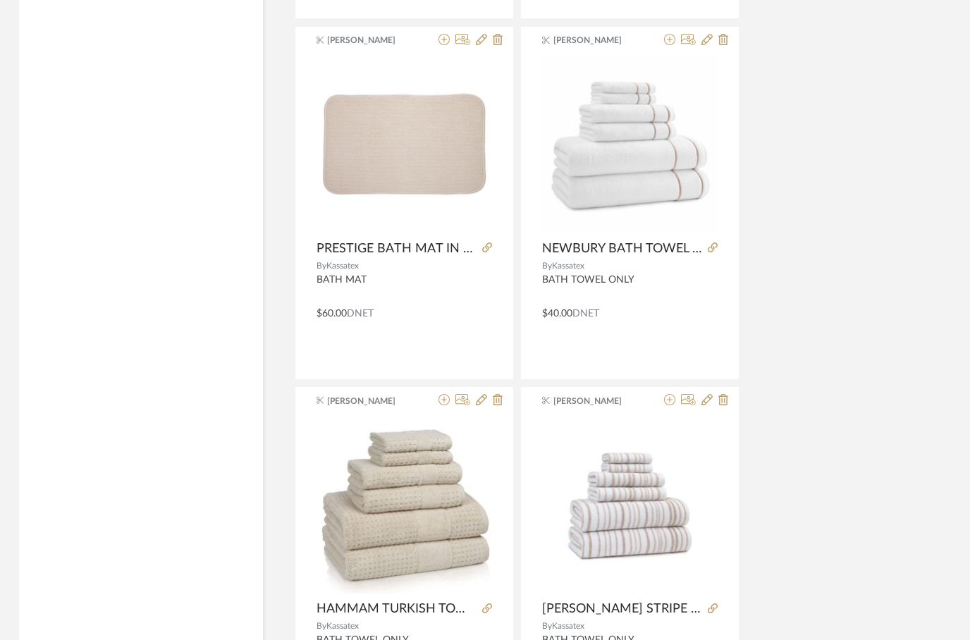
scroll to position [2087, 33]
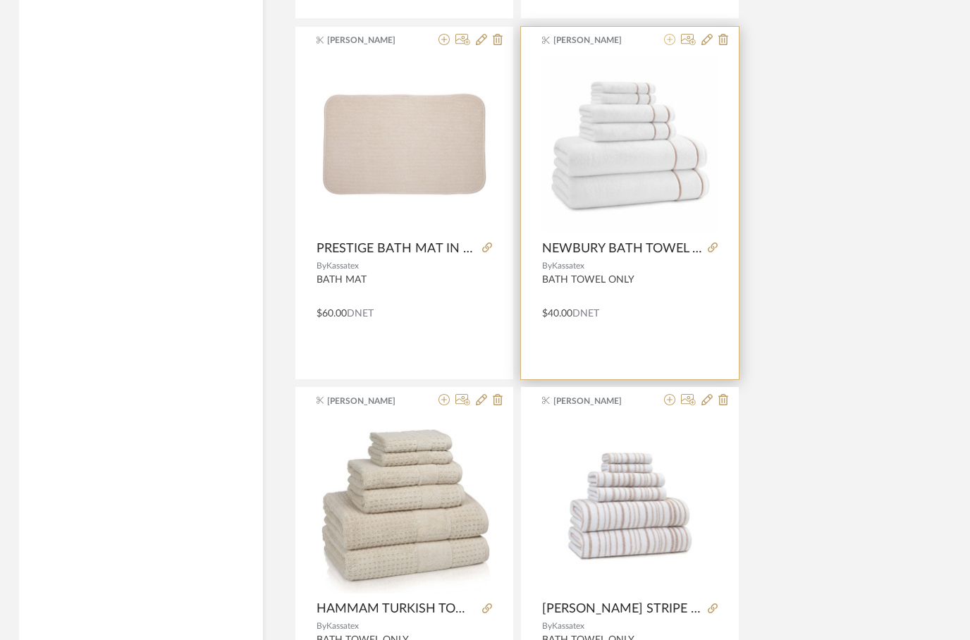
click at [670, 46] on icon at bounding box center [669, 40] width 11 height 11
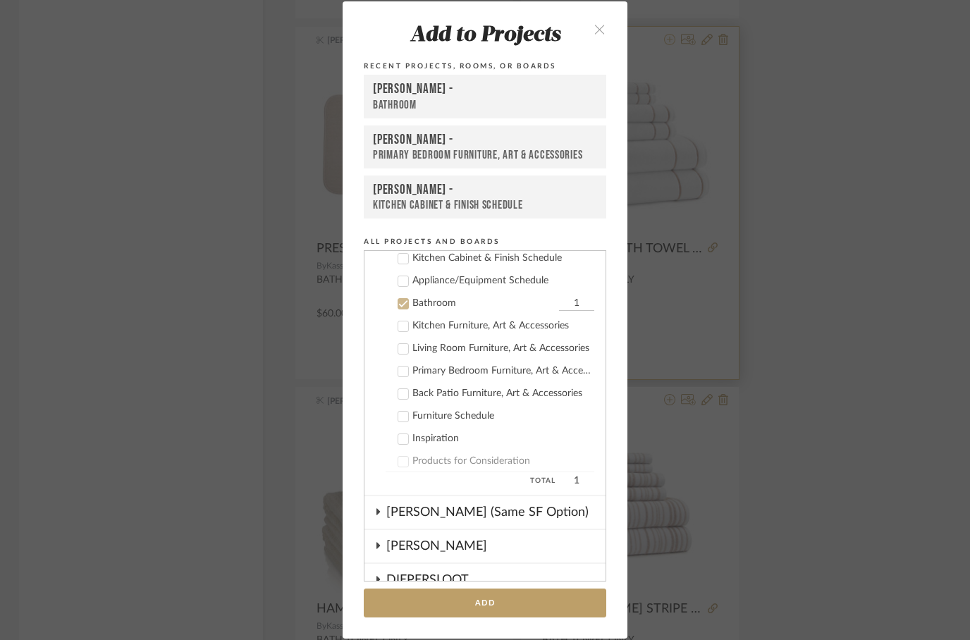
scroll to position [328, 0]
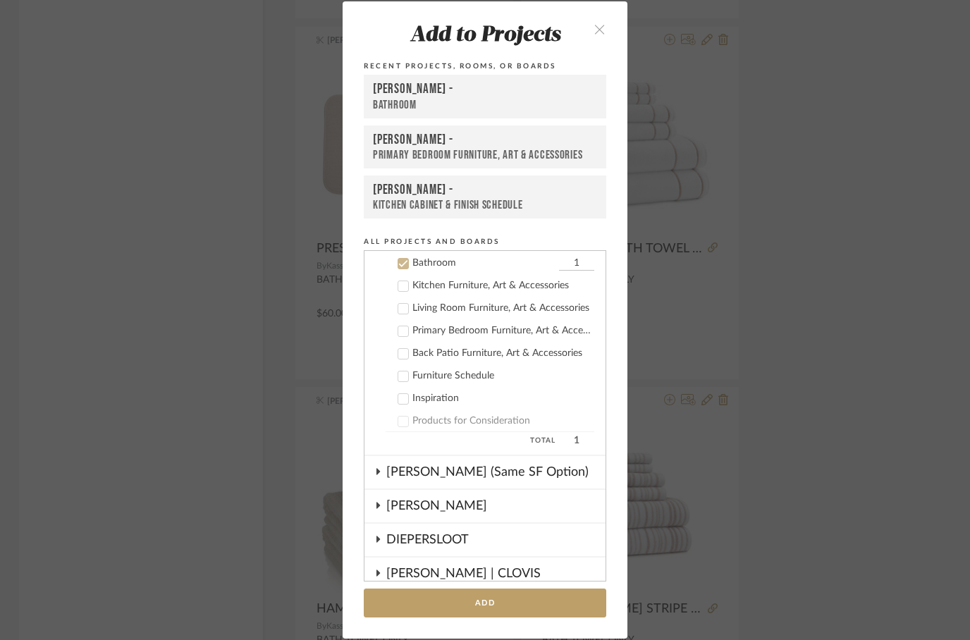
click at [436, 98] on div "Bathroom" at bounding box center [485, 105] width 224 height 15
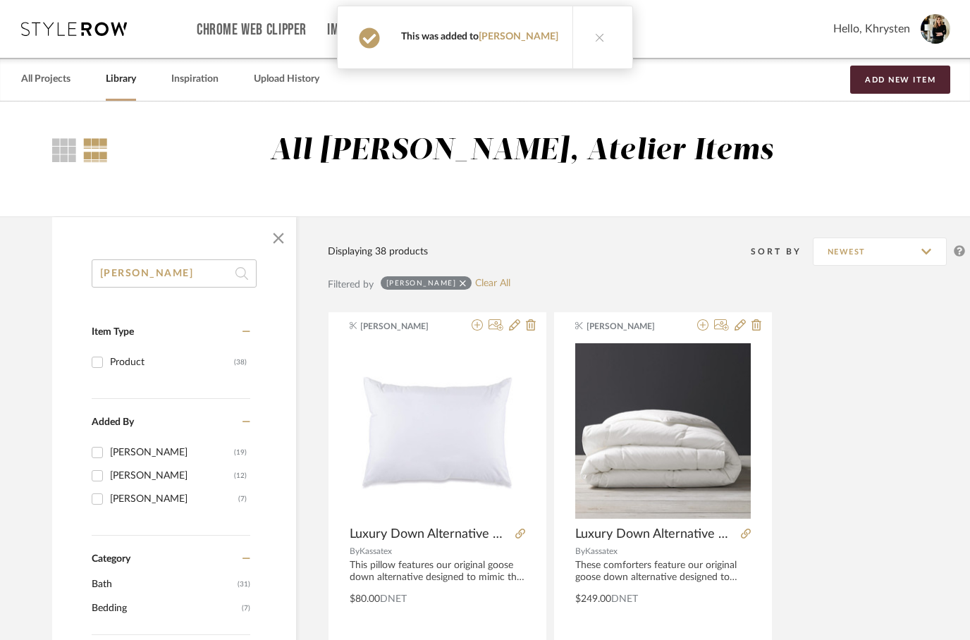
scroll to position [2088, 33]
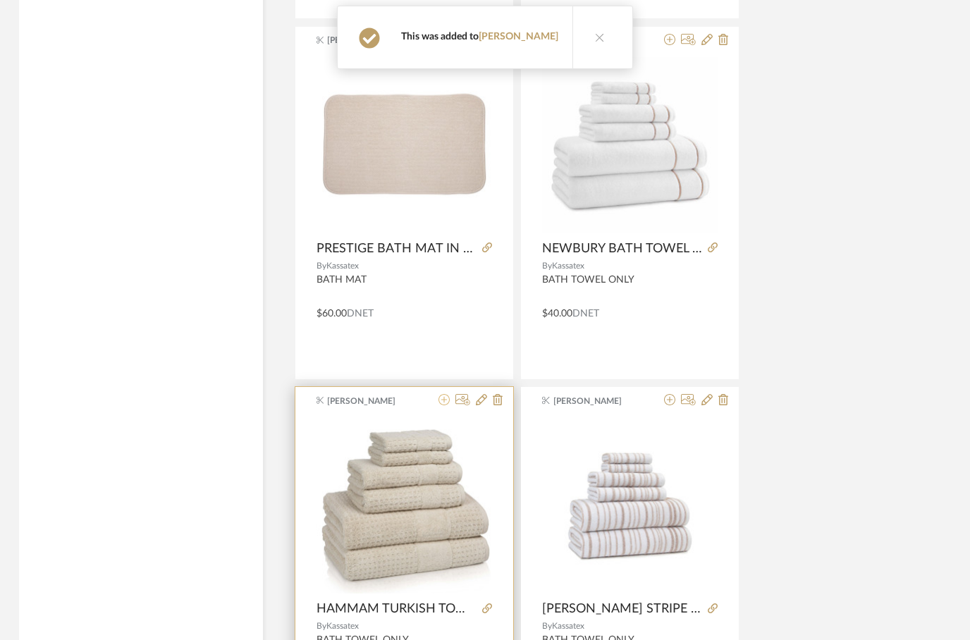
click at [445, 405] on icon at bounding box center [444, 399] width 11 height 11
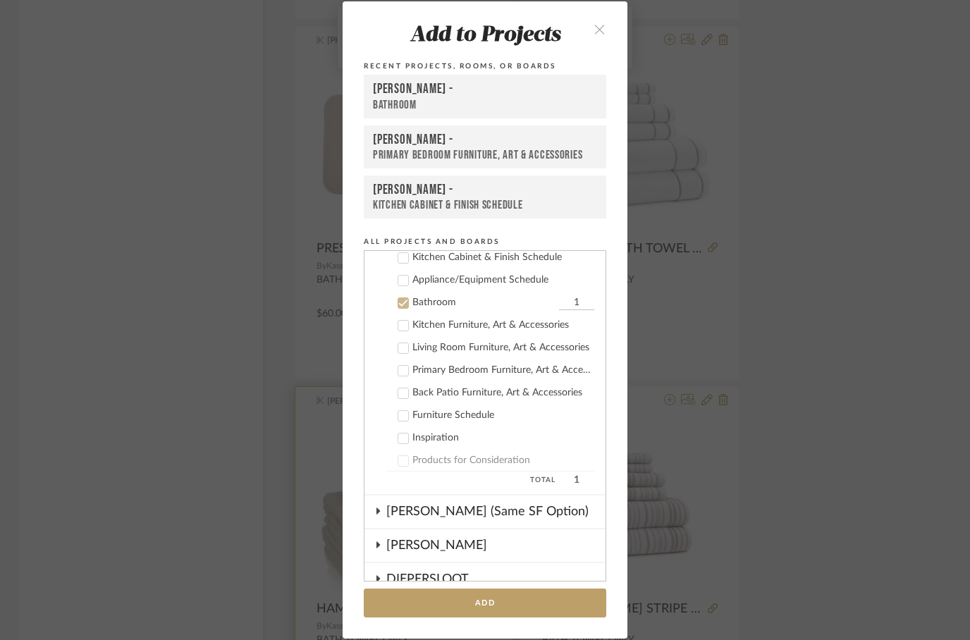
scroll to position [328, 0]
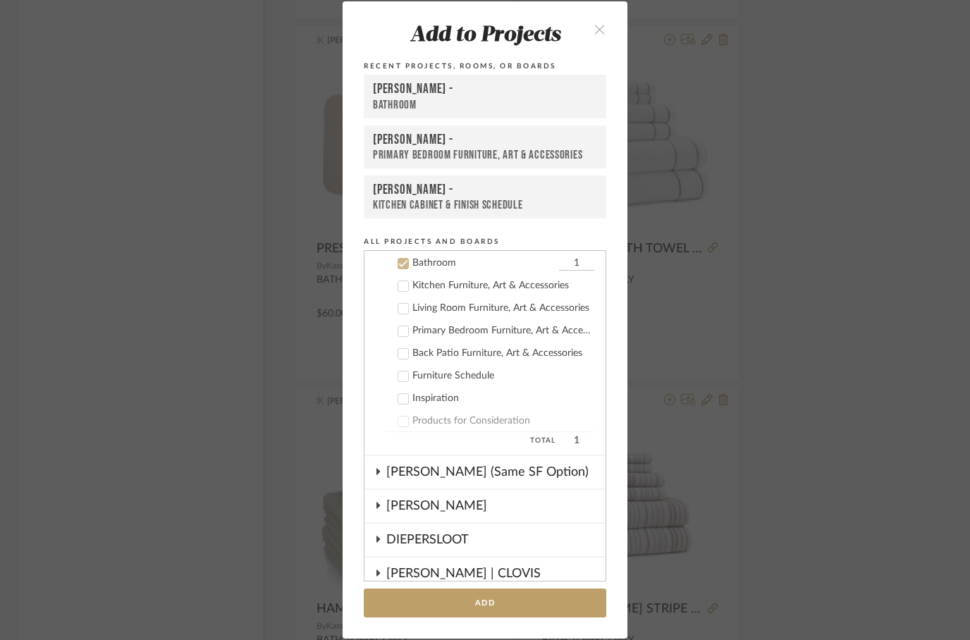
click at [407, 98] on div "Bathroom" at bounding box center [485, 105] width 224 height 15
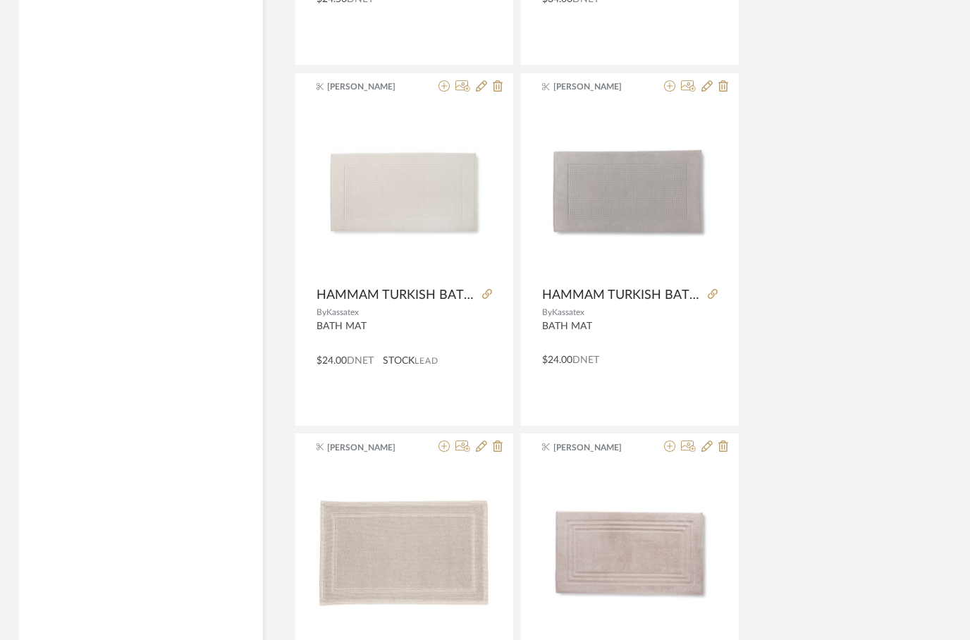
scroll to position [3478, 33]
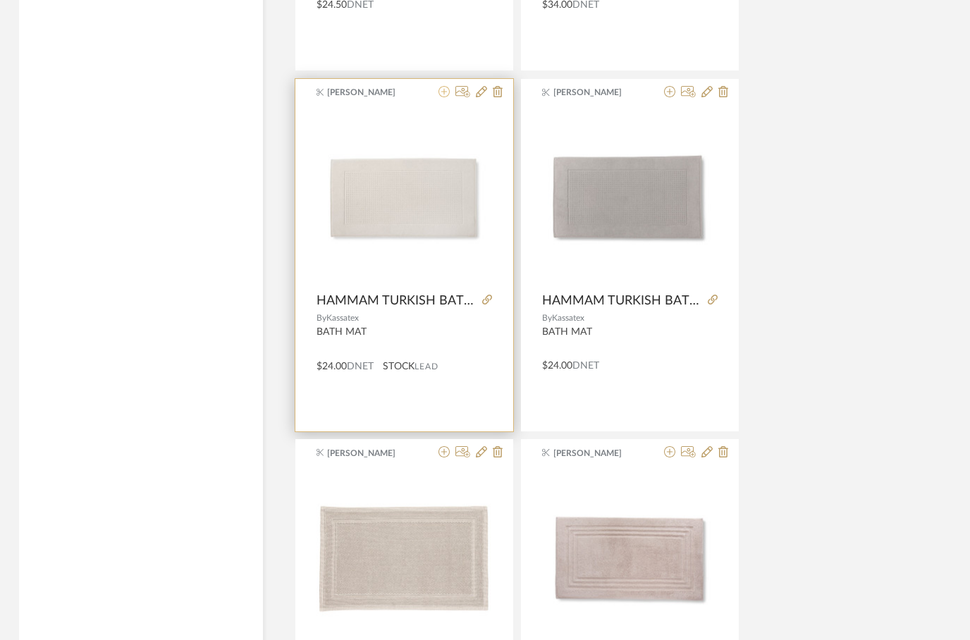
click at [442, 97] on icon at bounding box center [444, 91] width 11 height 11
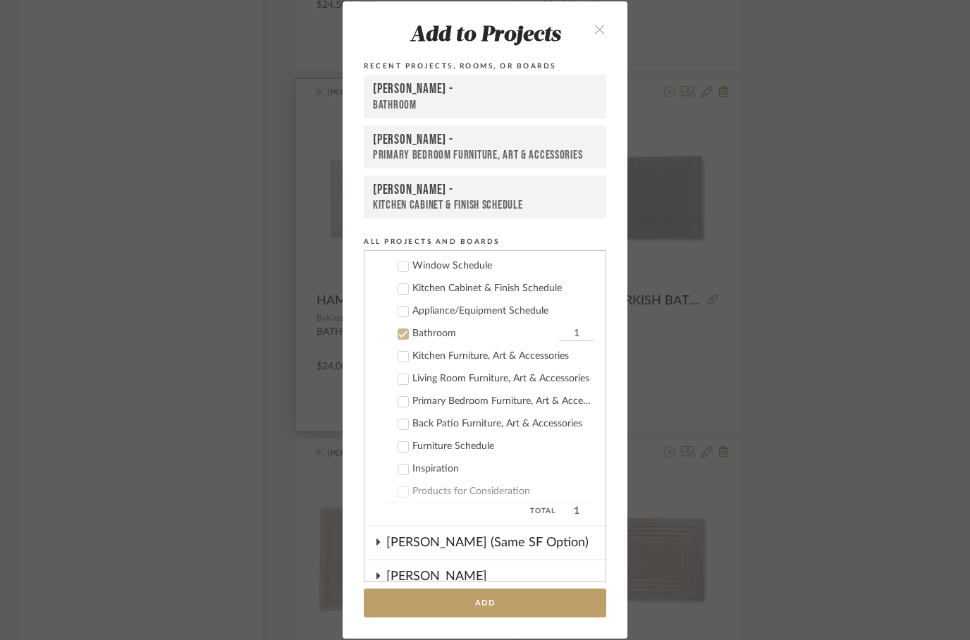
scroll to position [328, 0]
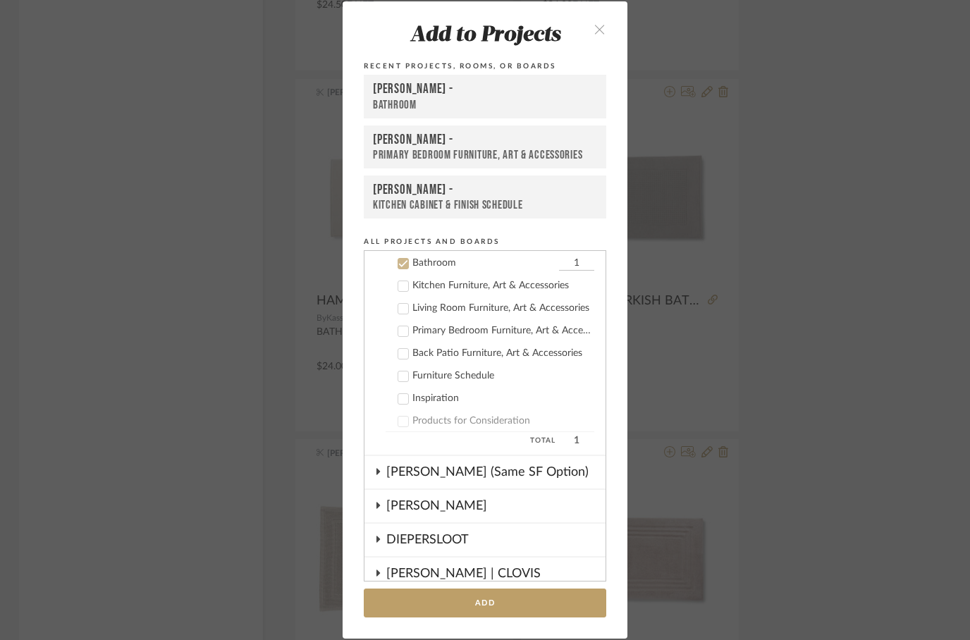
click at [426, 93] on div "[PERSON_NAME] -" at bounding box center [485, 89] width 224 height 17
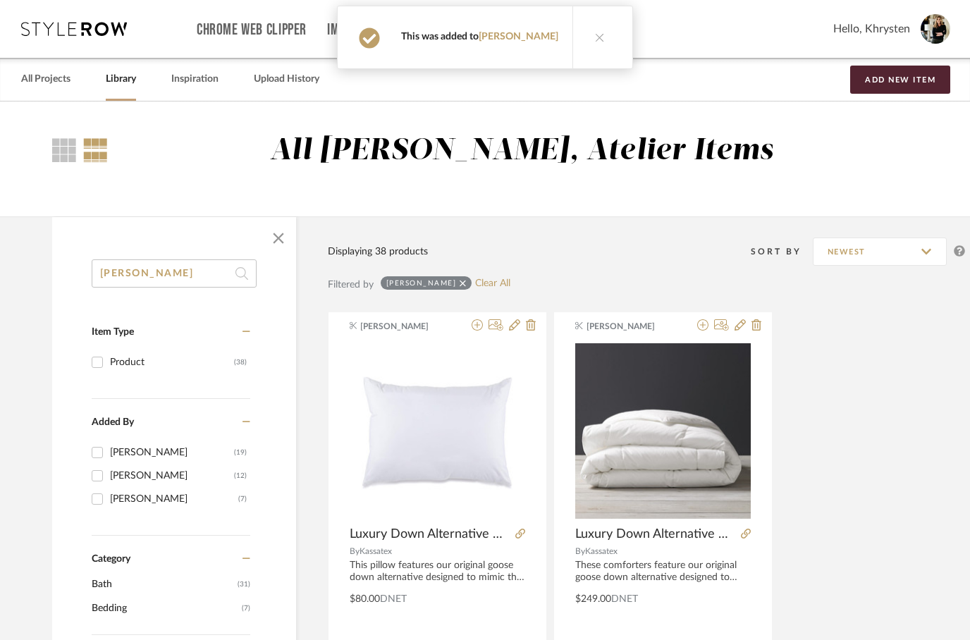
scroll to position [3478, 33]
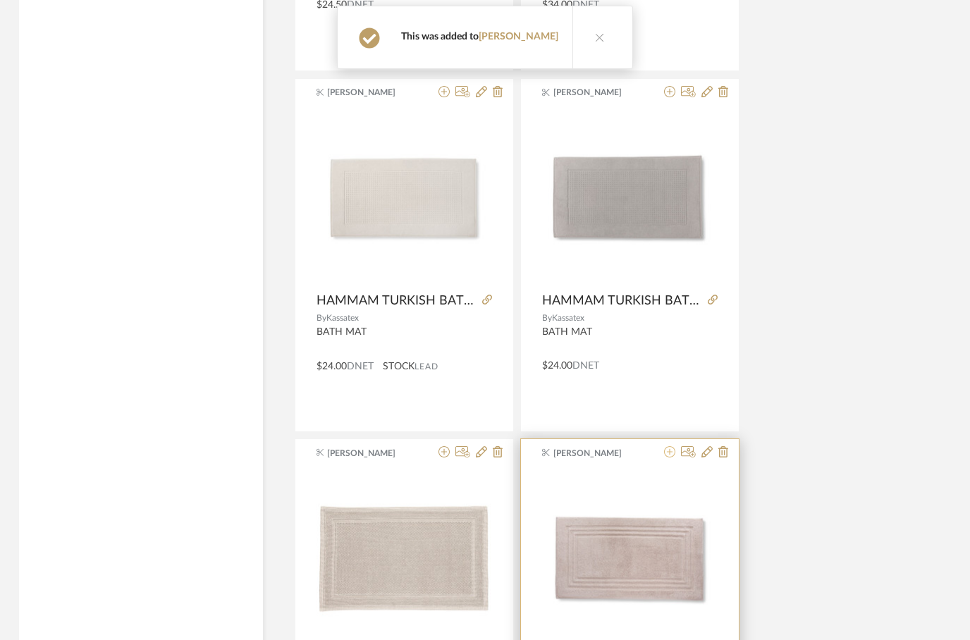
click at [665, 458] on fa-icon at bounding box center [669, 452] width 11 height 11
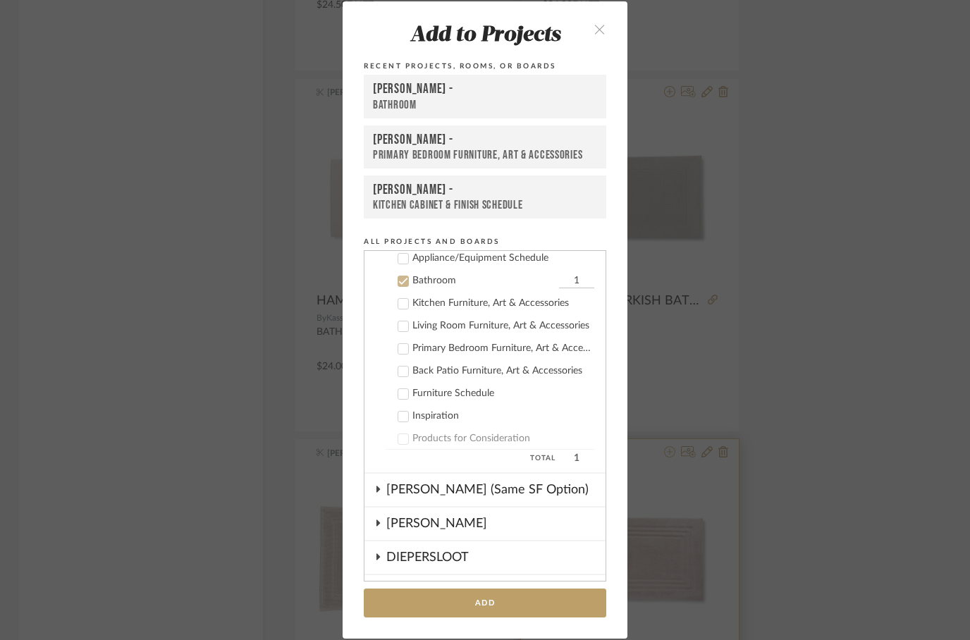
scroll to position [328, 0]
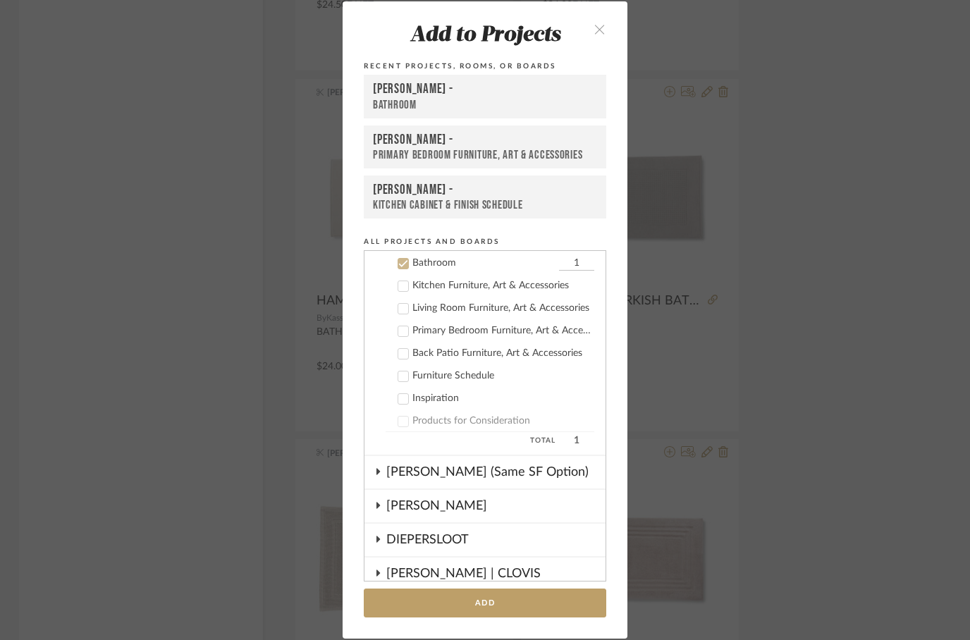
click at [392, 99] on div "Bathroom" at bounding box center [485, 105] width 224 height 15
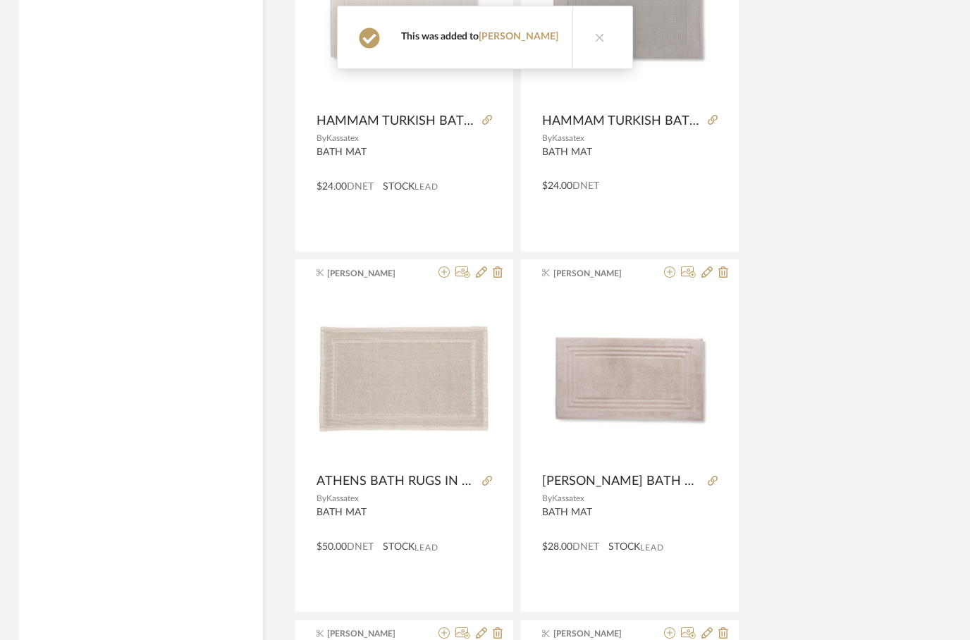
scroll to position [3664, 33]
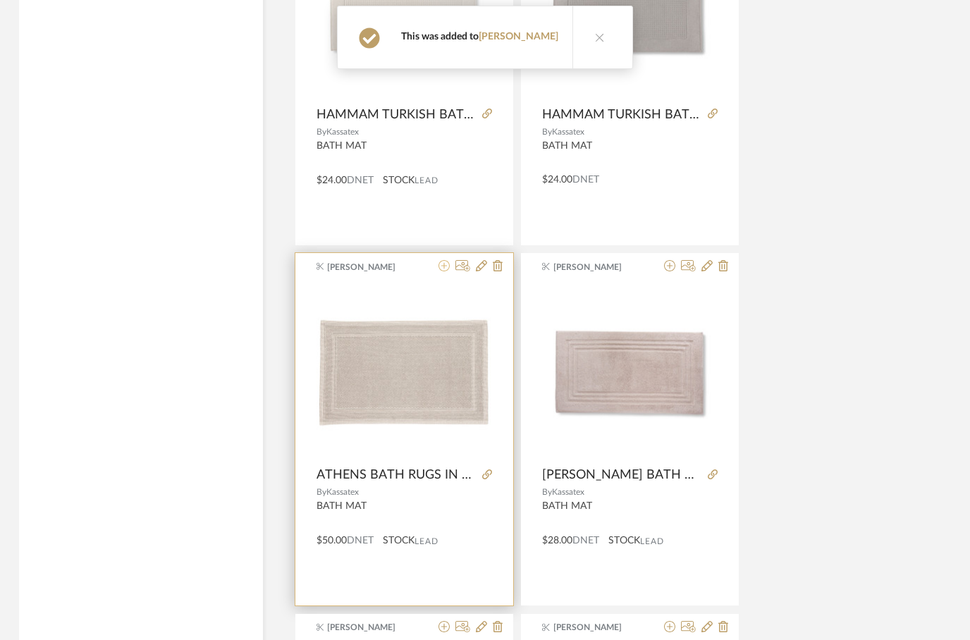
click at [439, 269] on icon at bounding box center [444, 265] width 11 height 11
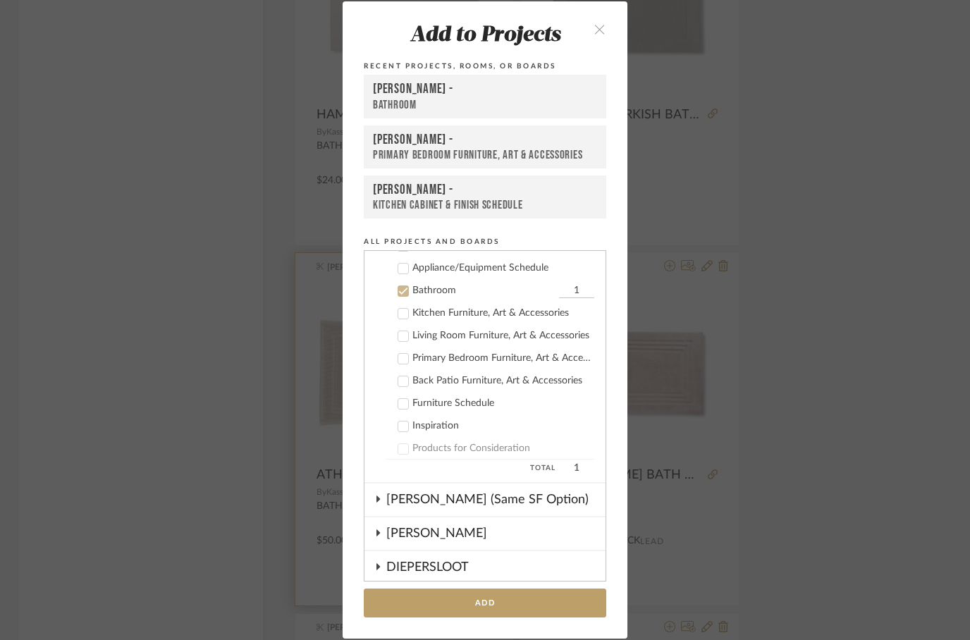
scroll to position [328, 0]
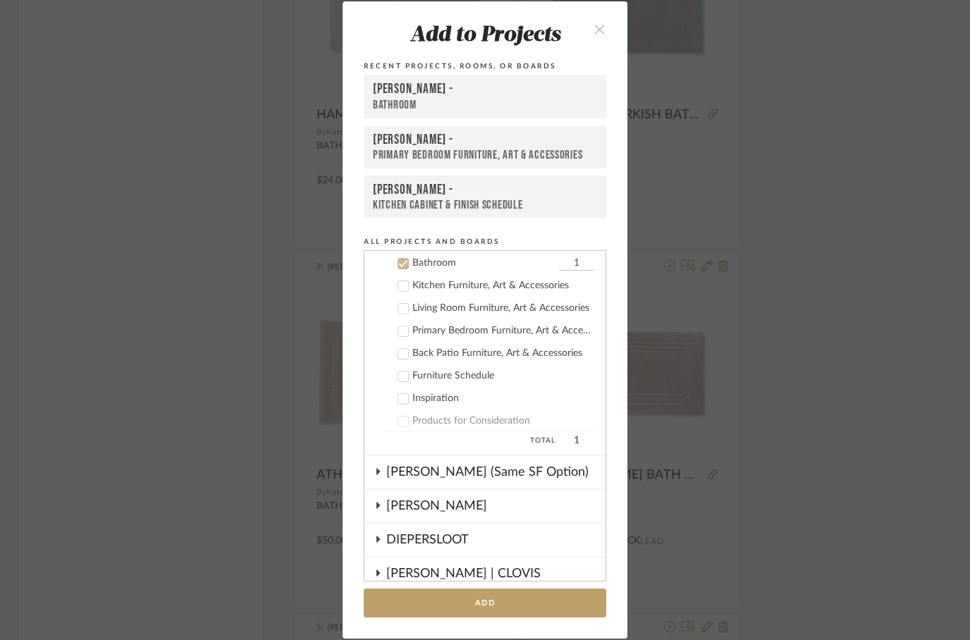
click at [407, 98] on div "Bathroom" at bounding box center [485, 105] width 224 height 15
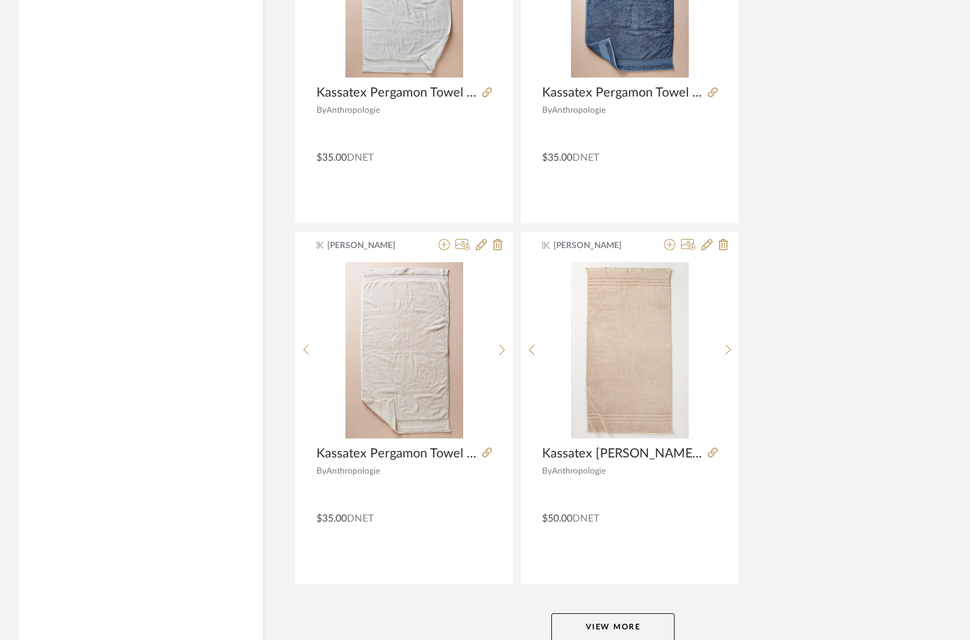
scroll to position [6249, 33]
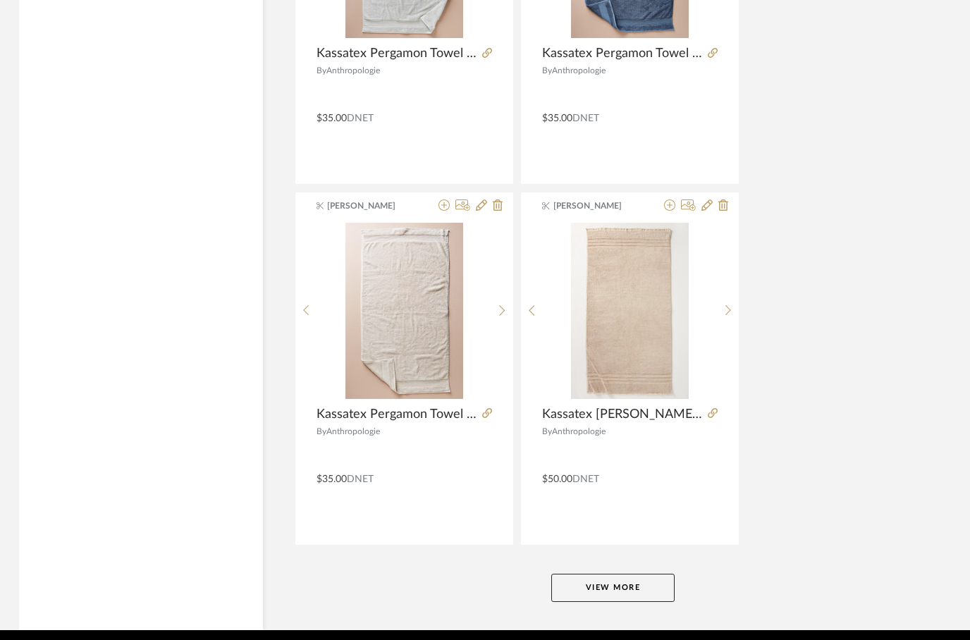
click at [592, 583] on button "View More" at bounding box center [612, 588] width 123 height 28
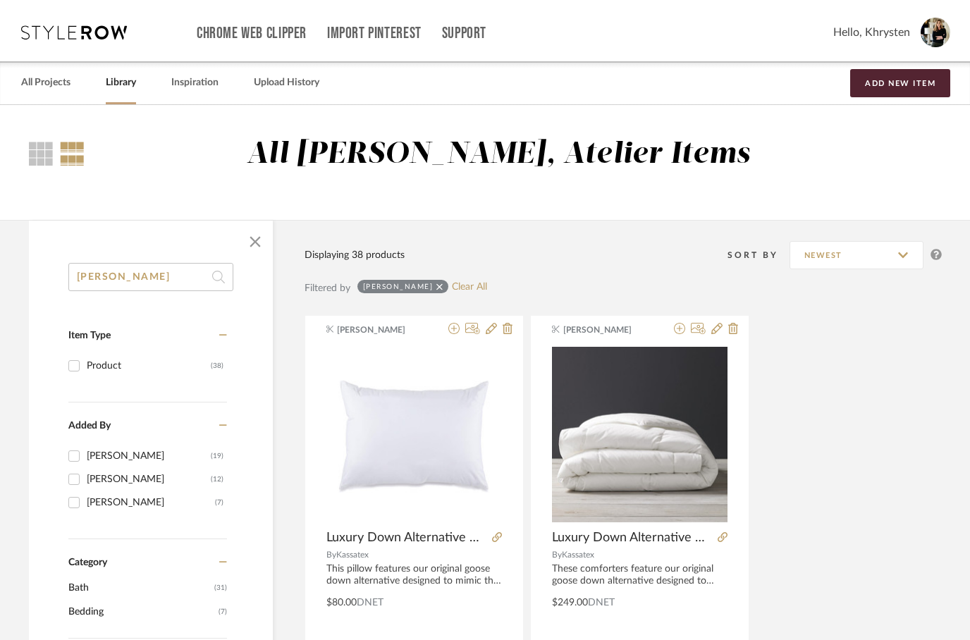
scroll to position [0, 25]
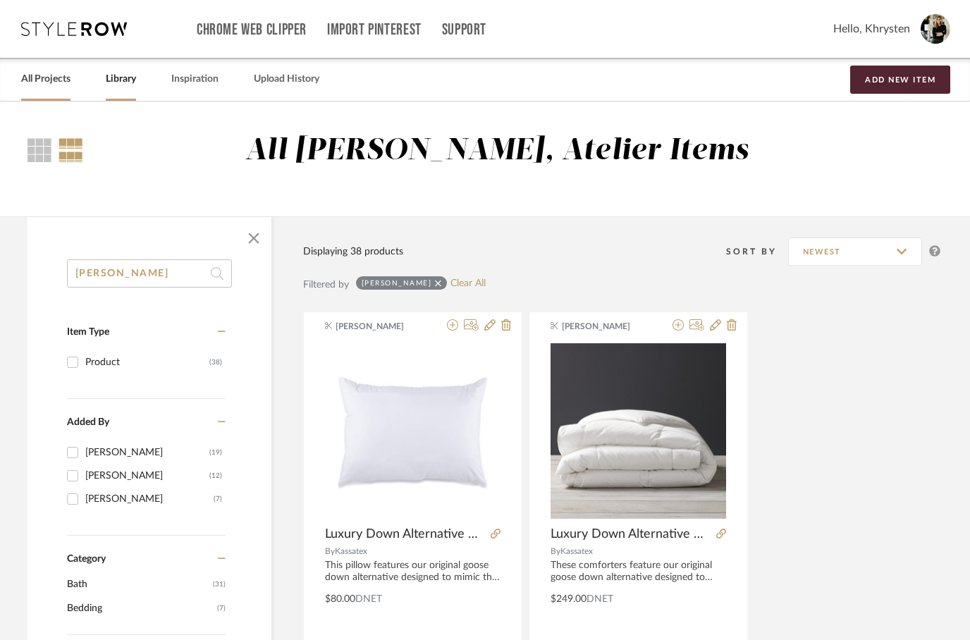
click at [43, 87] on link "All Projects" at bounding box center [45, 79] width 49 height 19
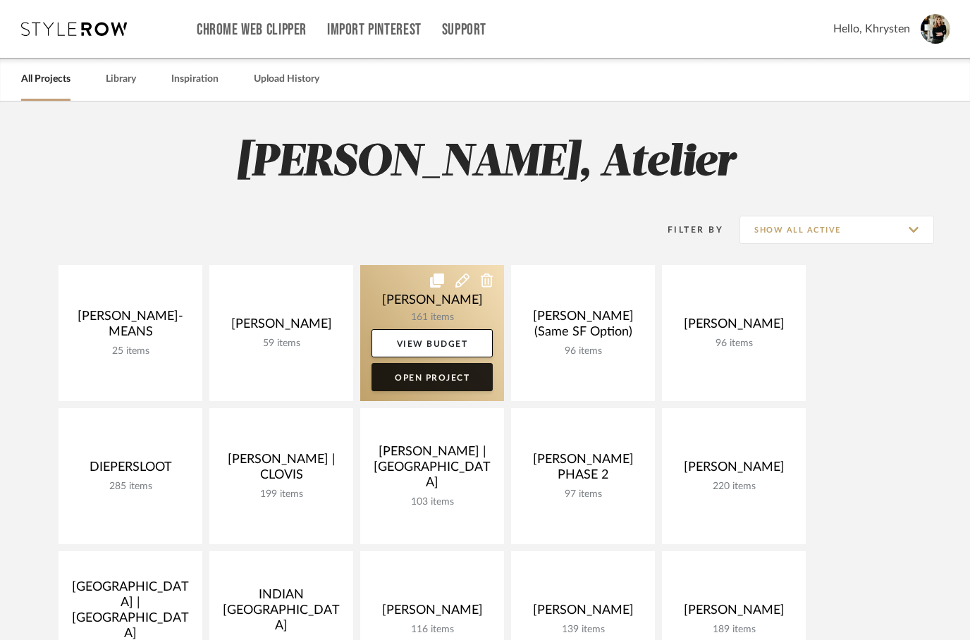
click at [431, 371] on link "Open Project" at bounding box center [432, 377] width 121 height 28
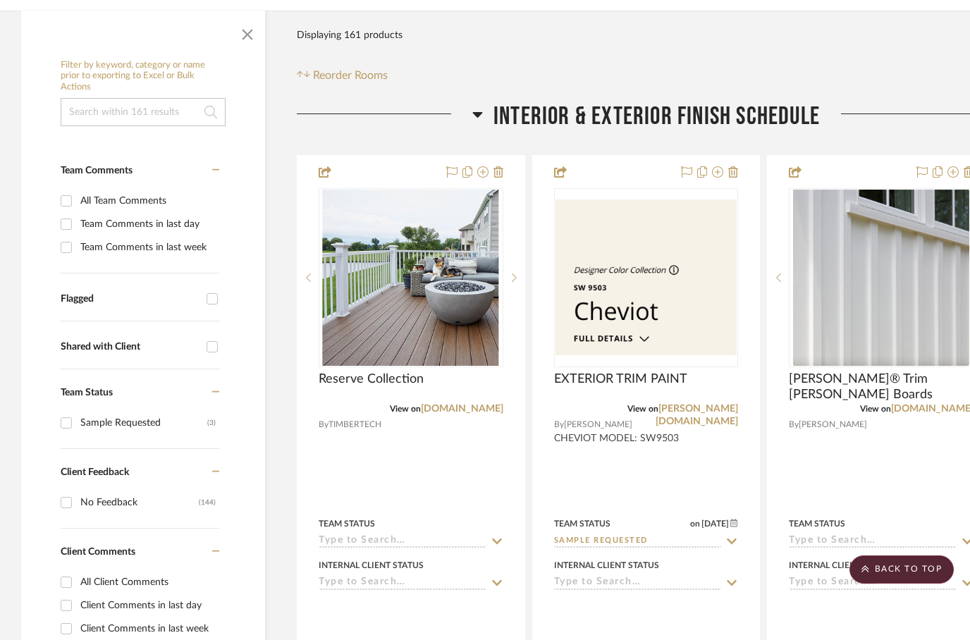
scroll to position [254, 0]
click at [478, 118] on icon at bounding box center [477, 114] width 11 height 17
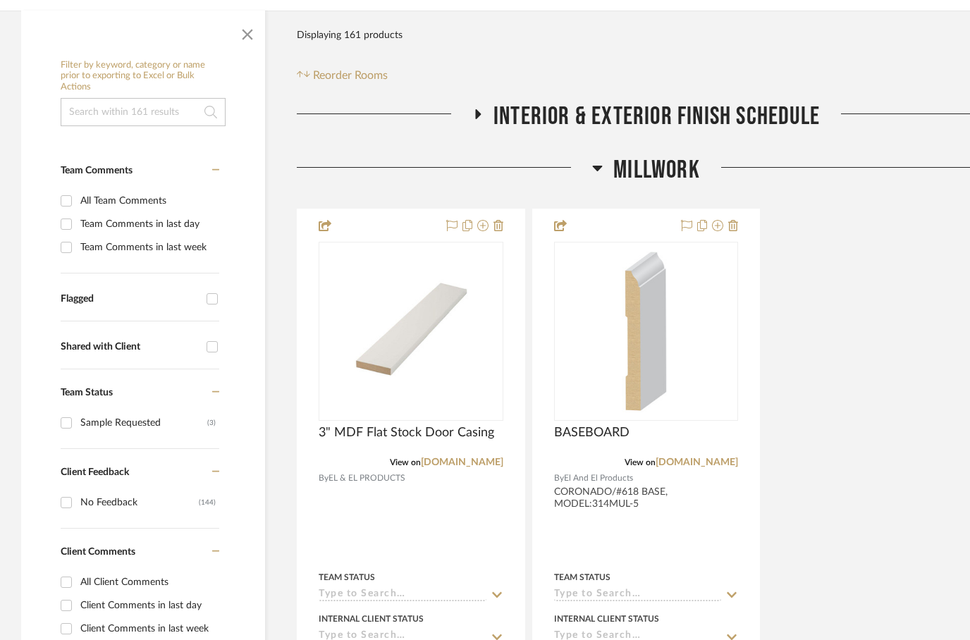
click at [599, 170] on icon at bounding box center [598, 169] width 10 height 6
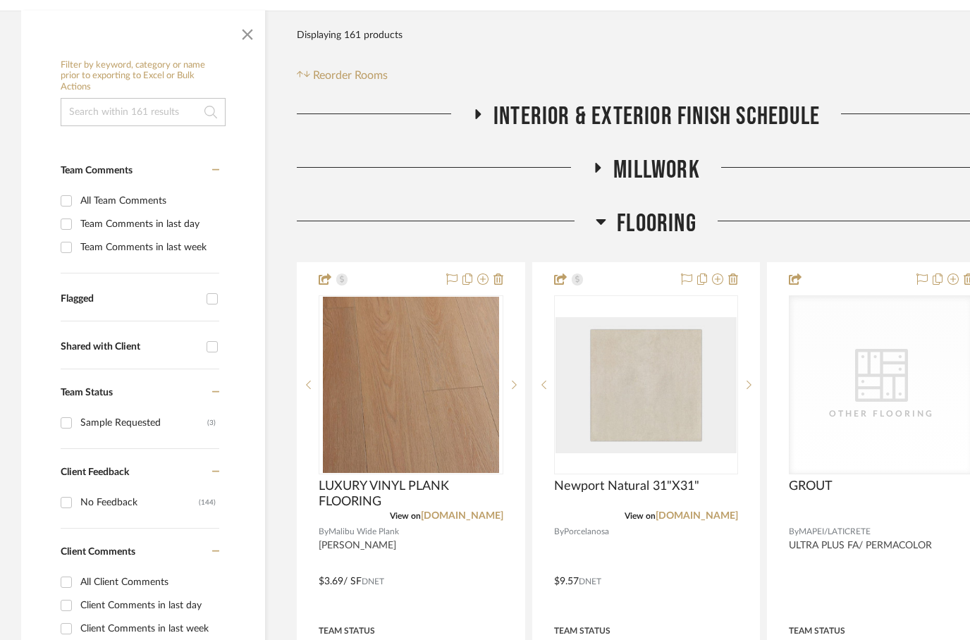
click at [601, 221] on icon at bounding box center [601, 222] width 10 height 6
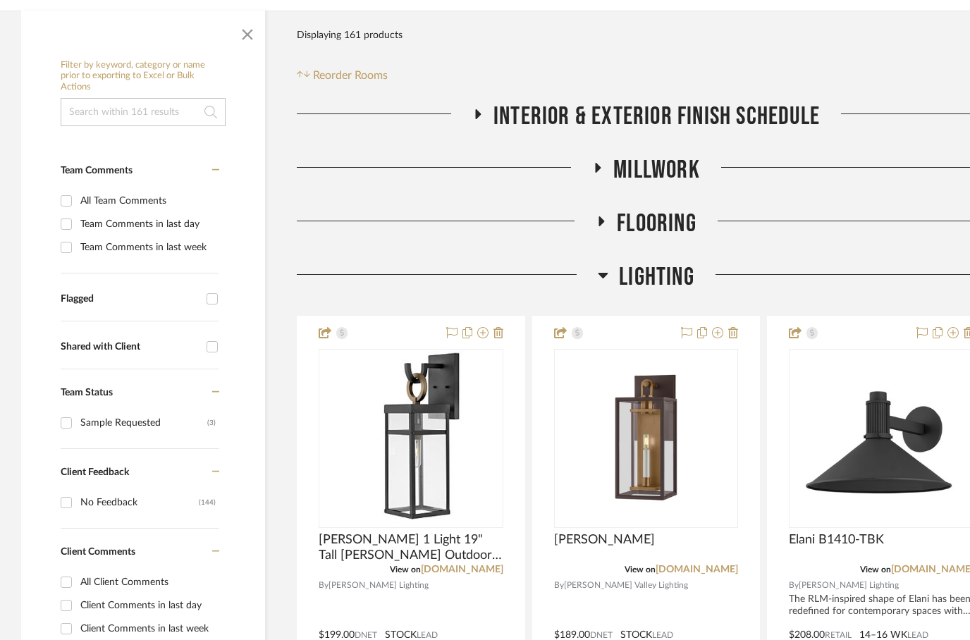
click at [603, 281] on icon at bounding box center [603, 274] width 11 height 17
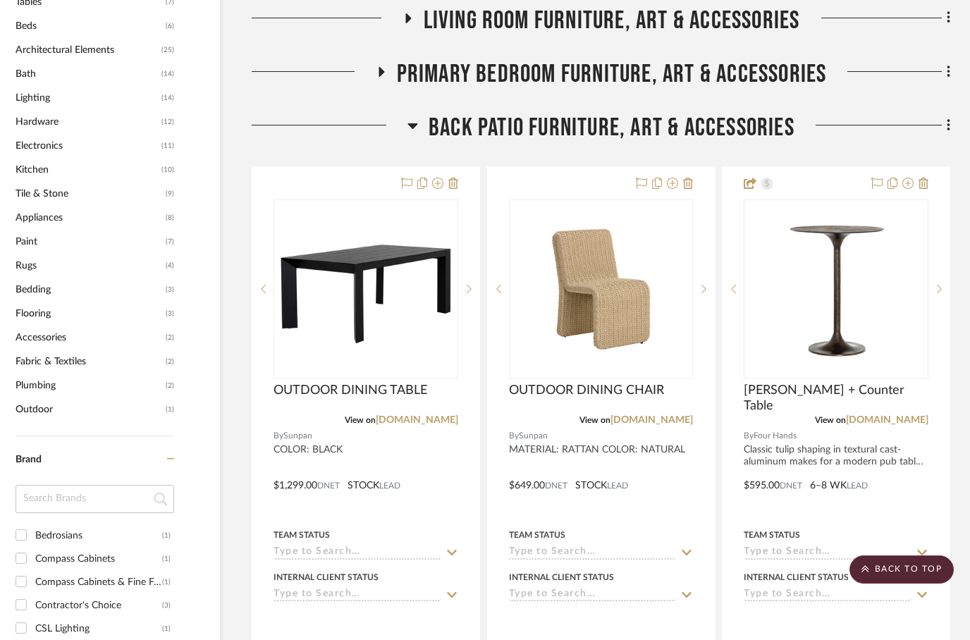
scroll to position [1002, 45]
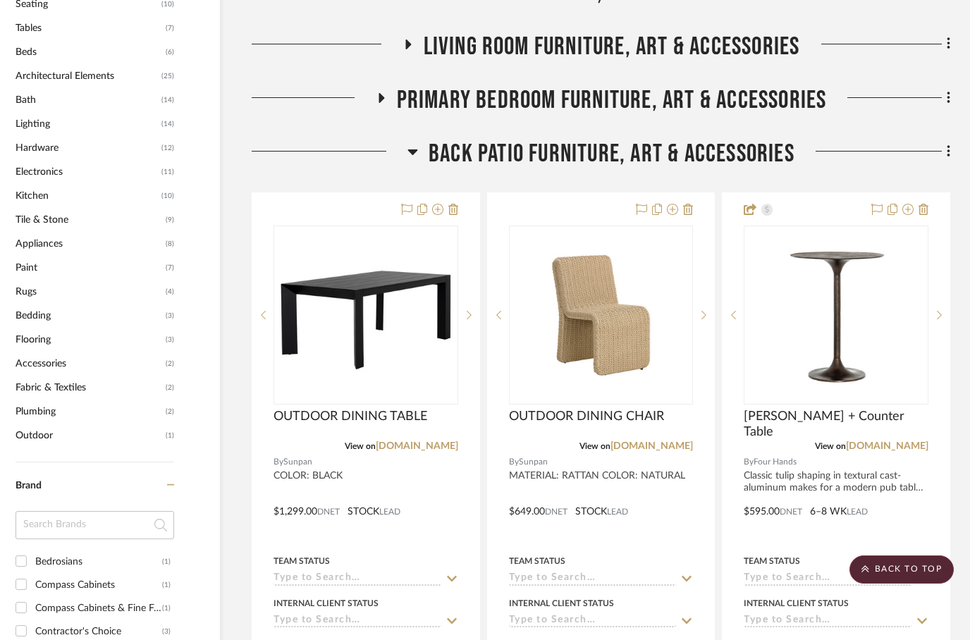
click at [412, 159] on icon at bounding box center [412, 151] width 11 height 17
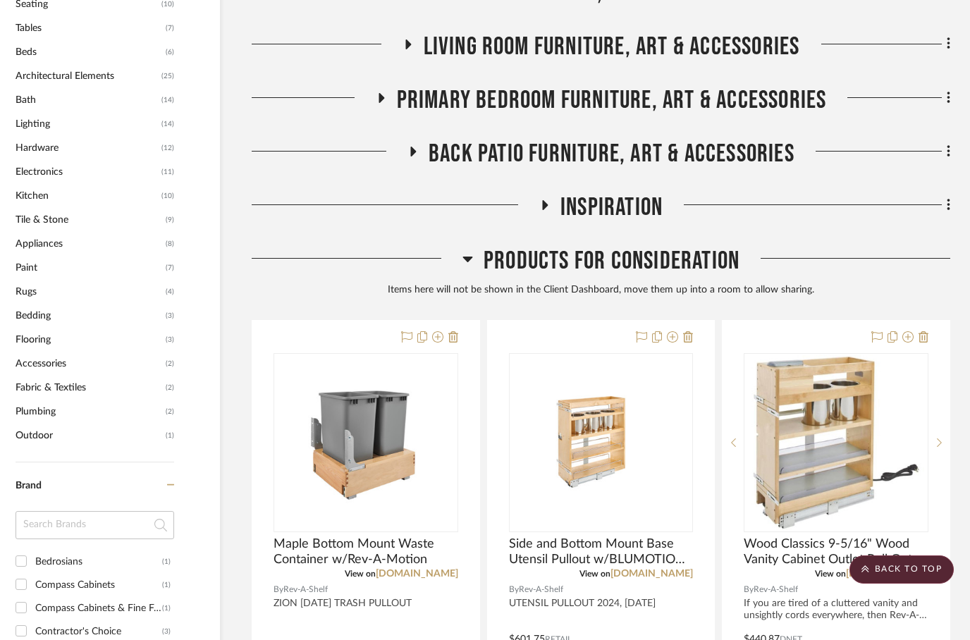
click at [422, 149] on h3 "Back Patio Furniture, Art & Accessories" at bounding box center [600, 154] width 387 height 30
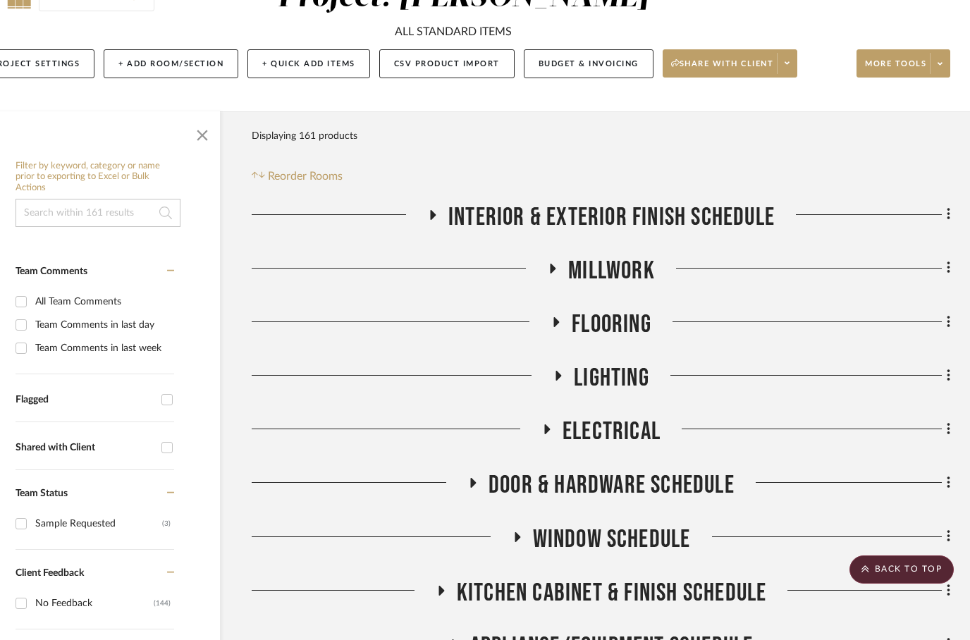
scroll to position [0, 45]
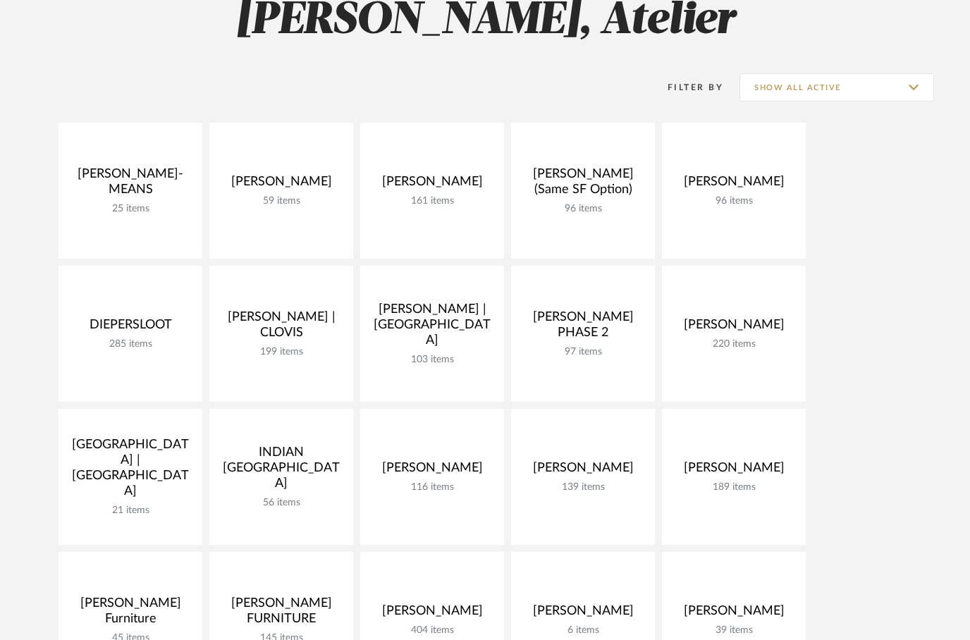
scroll to position [156, 0]
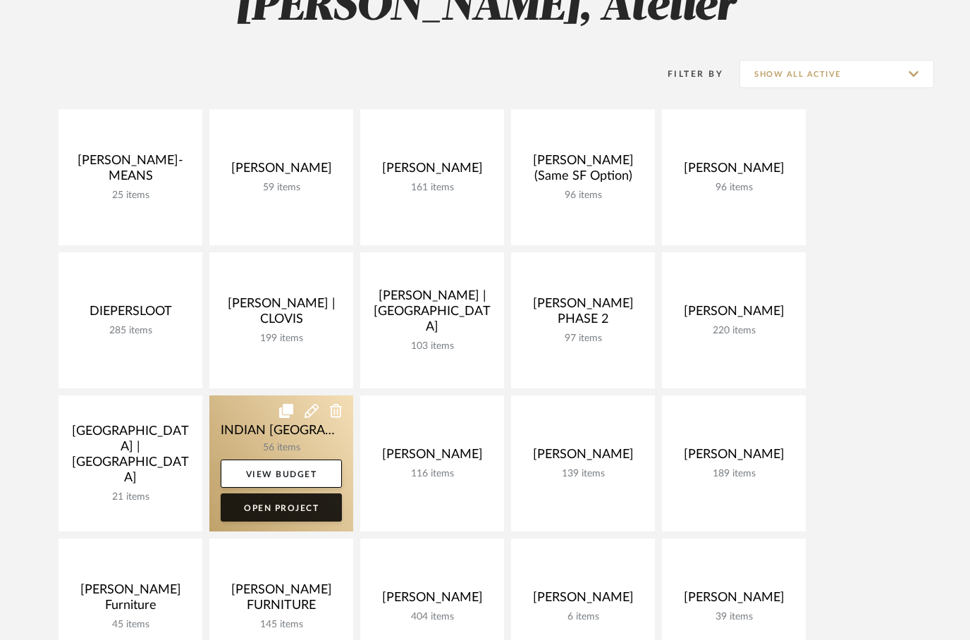
click at [248, 510] on link "Open Project" at bounding box center [281, 508] width 121 height 28
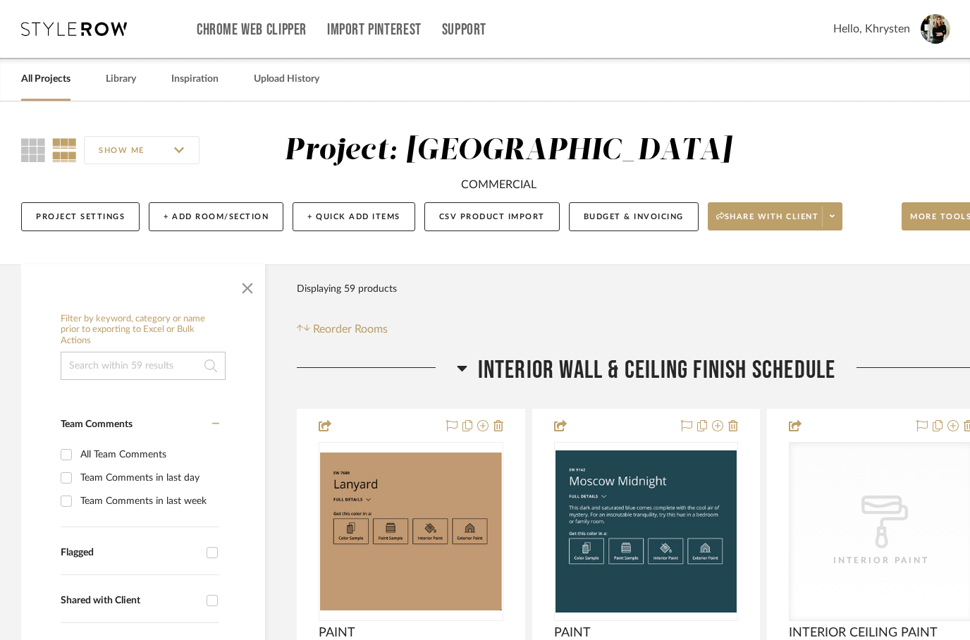
click at [458, 376] on icon at bounding box center [462, 368] width 11 height 17
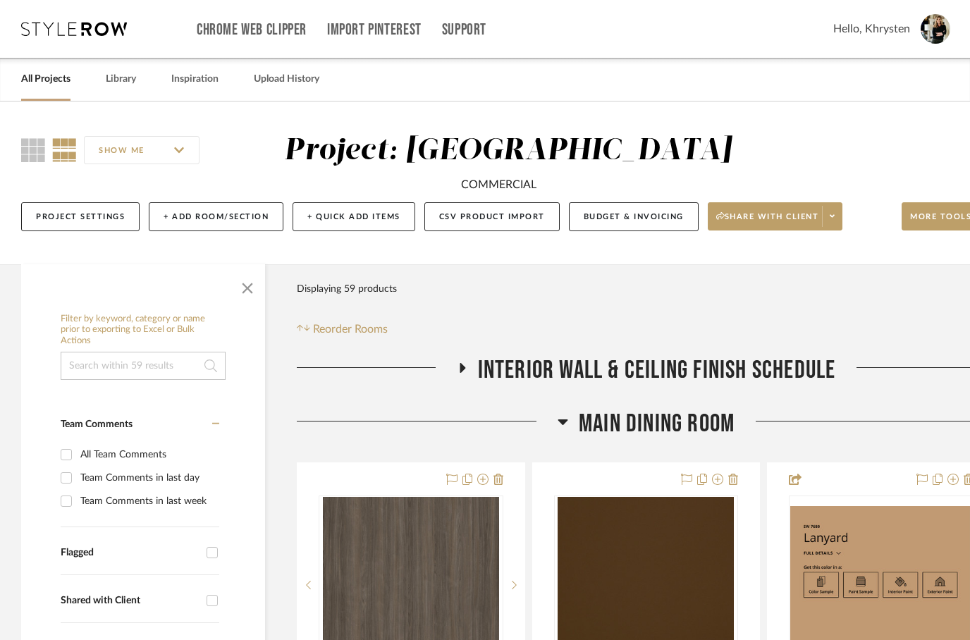
click at [560, 425] on icon at bounding box center [563, 422] width 10 height 6
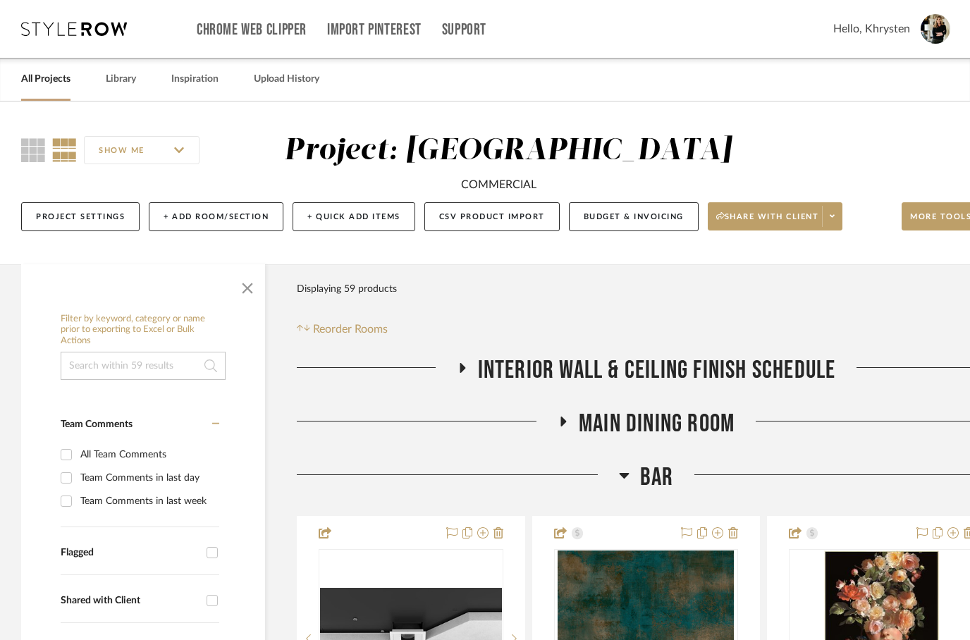
click at [622, 484] on icon at bounding box center [624, 475] width 11 height 17
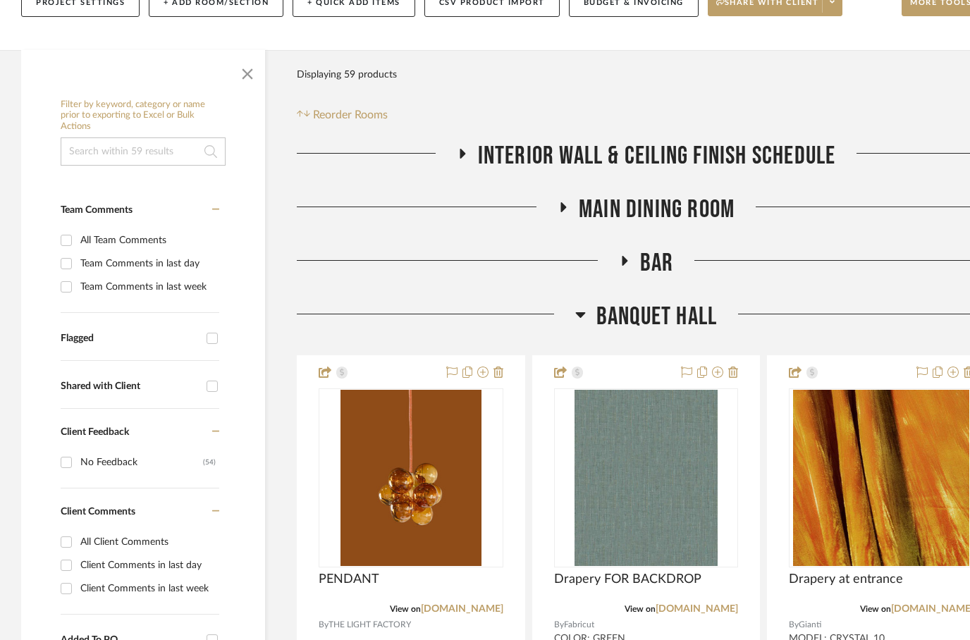
scroll to position [223, 0]
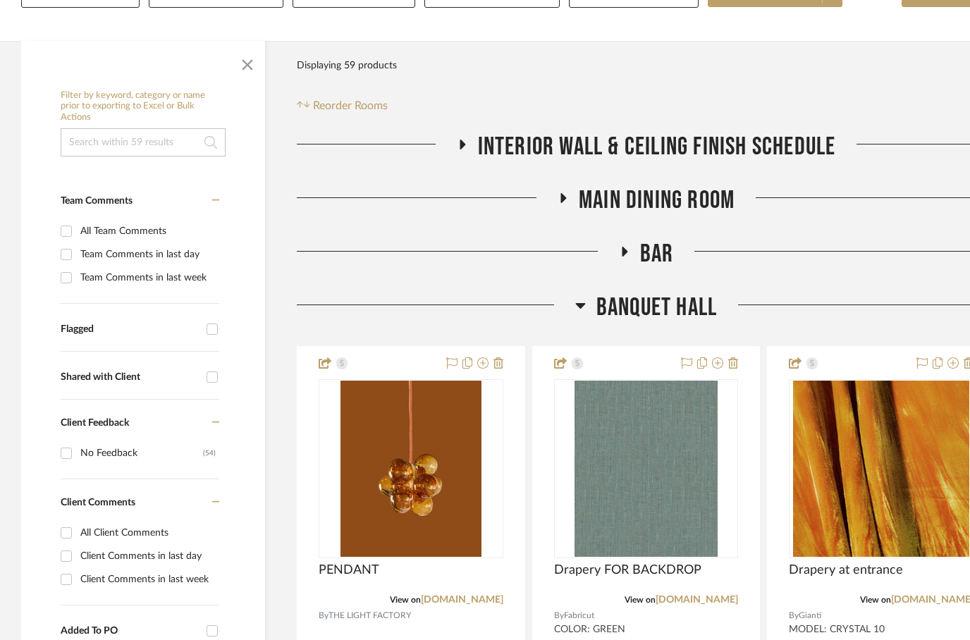
click at [581, 314] on icon at bounding box center [580, 305] width 11 height 17
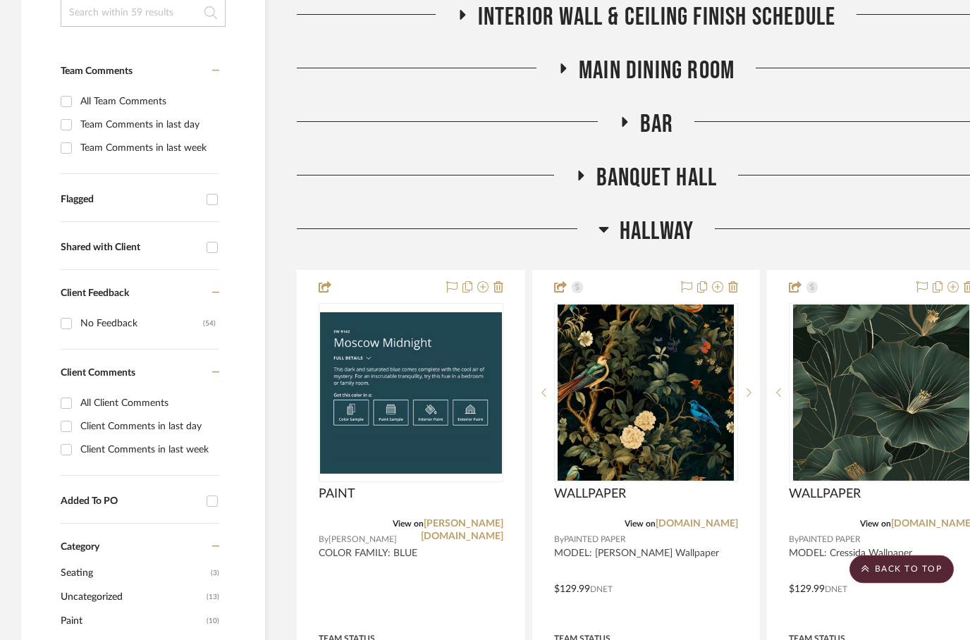
scroll to position [384, 0]
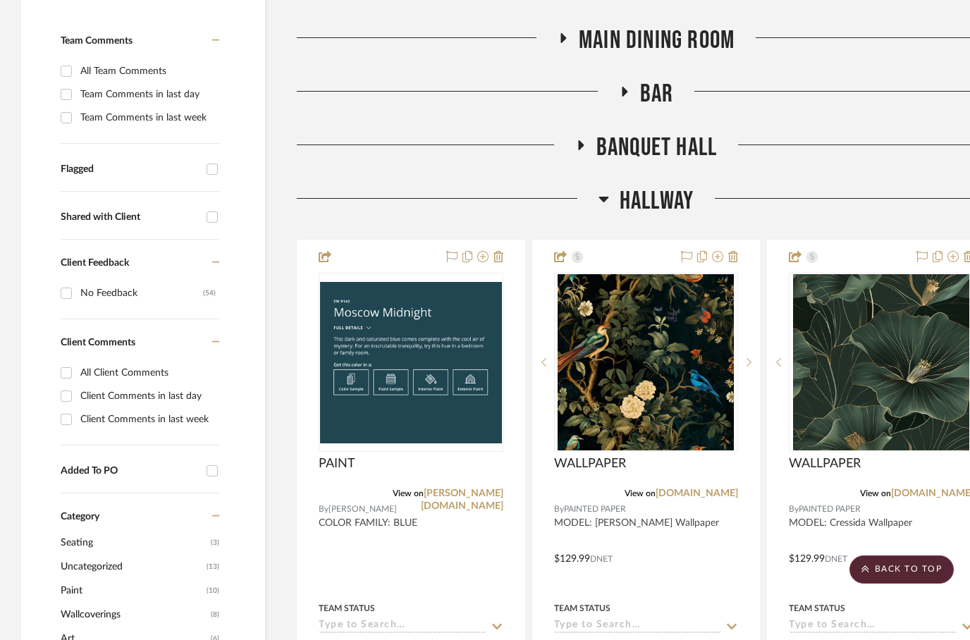
click at [599, 207] on icon at bounding box center [604, 198] width 11 height 17
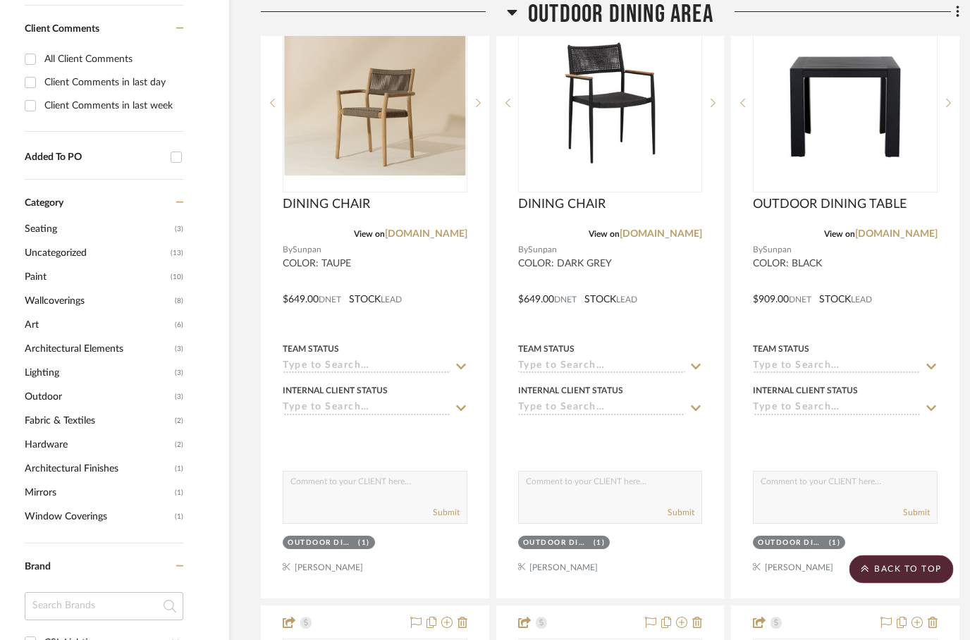
scroll to position [697, 45]
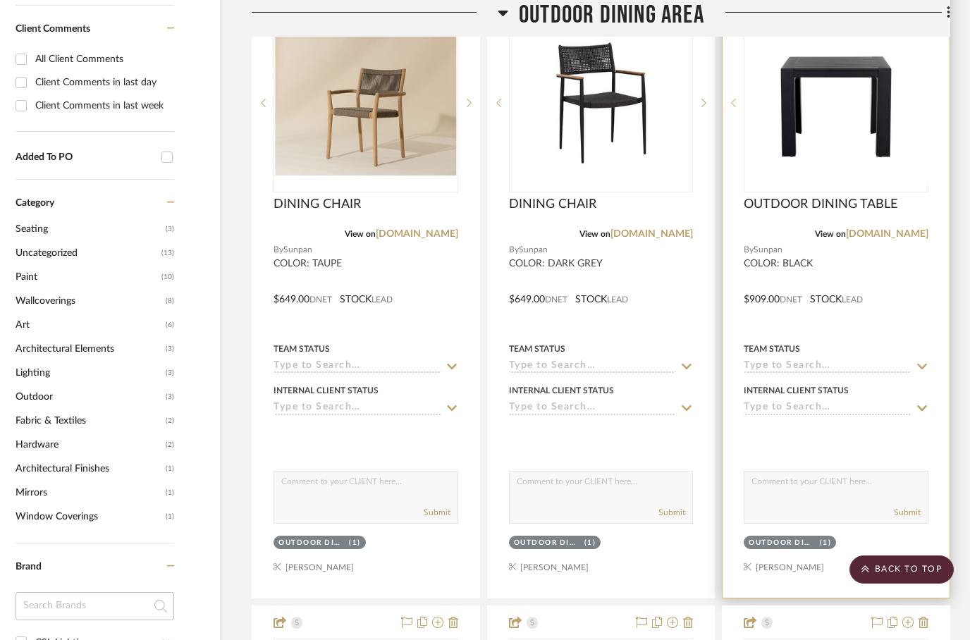
click at [827, 109] on img at bounding box center [836, 102] width 182 height 145
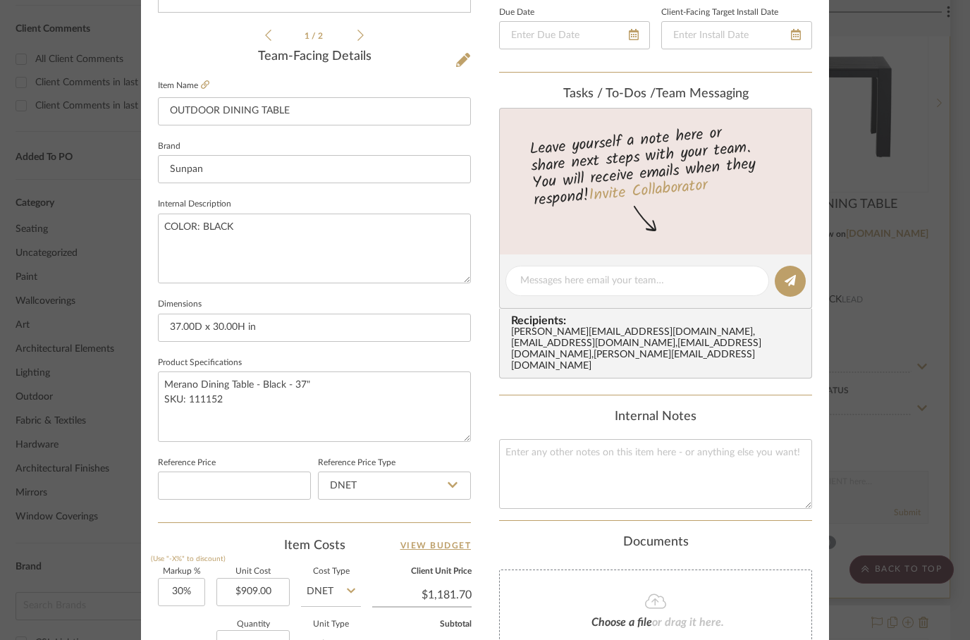
scroll to position [400, 0]
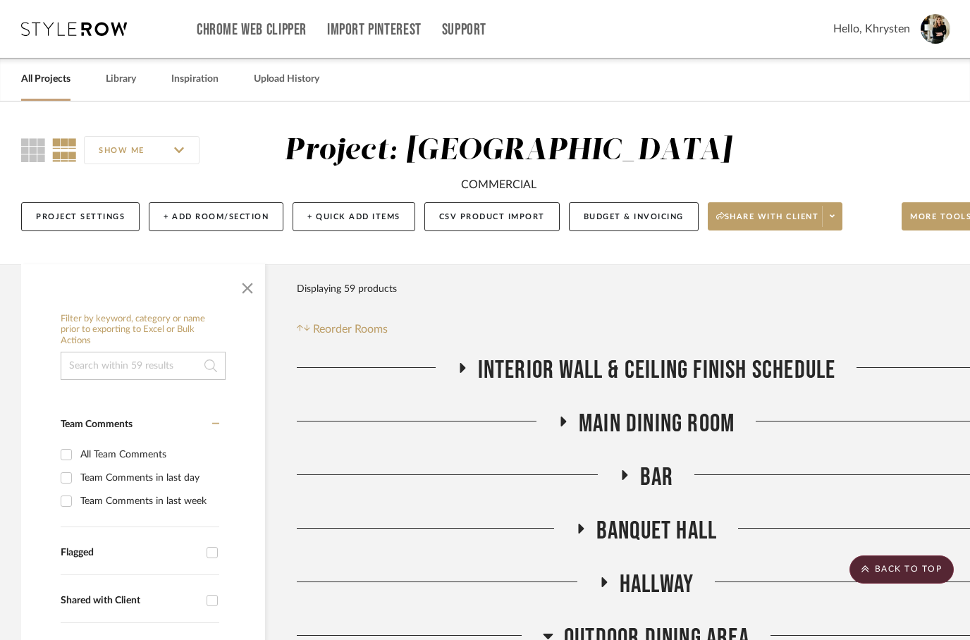
scroll to position [697, 45]
